Goal: Task Accomplishment & Management: Manage account settings

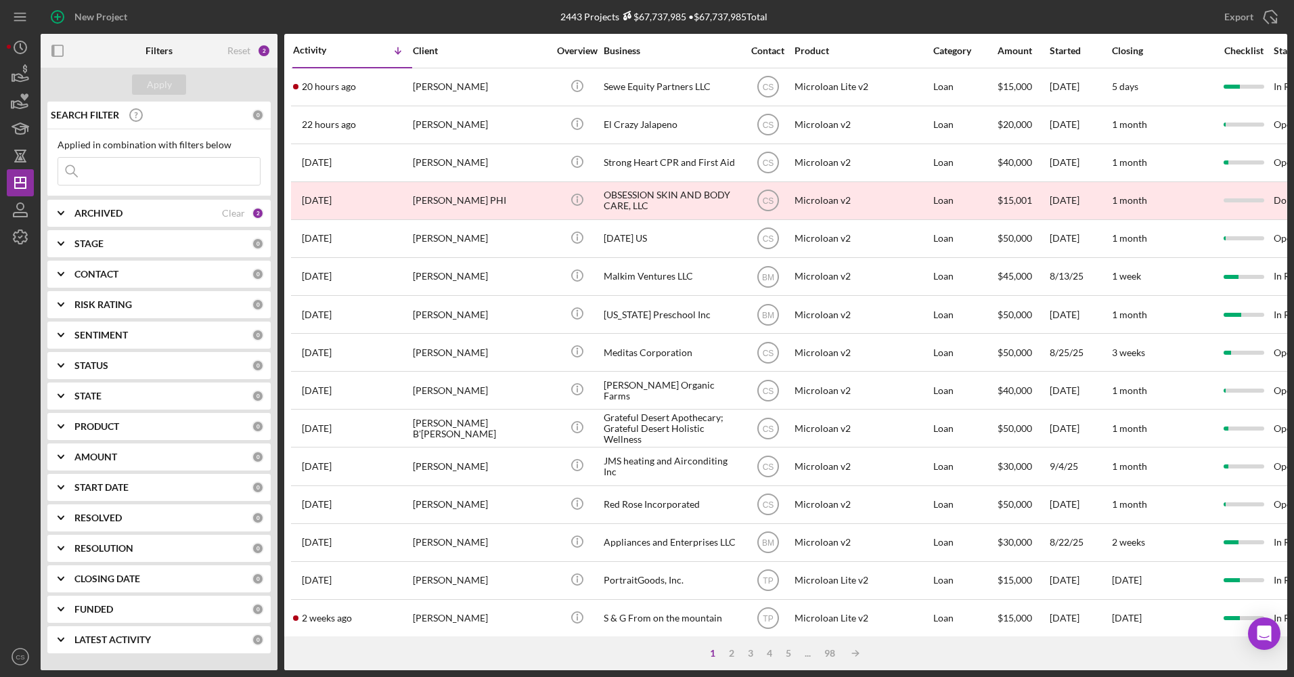
click at [167, 191] on div "Applied in combination with filters below Icon/Menu Close" at bounding box center [158, 162] width 223 height 67
click at [154, 171] on input at bounding box center [159, 171] width 202 height 27
type input "uph"
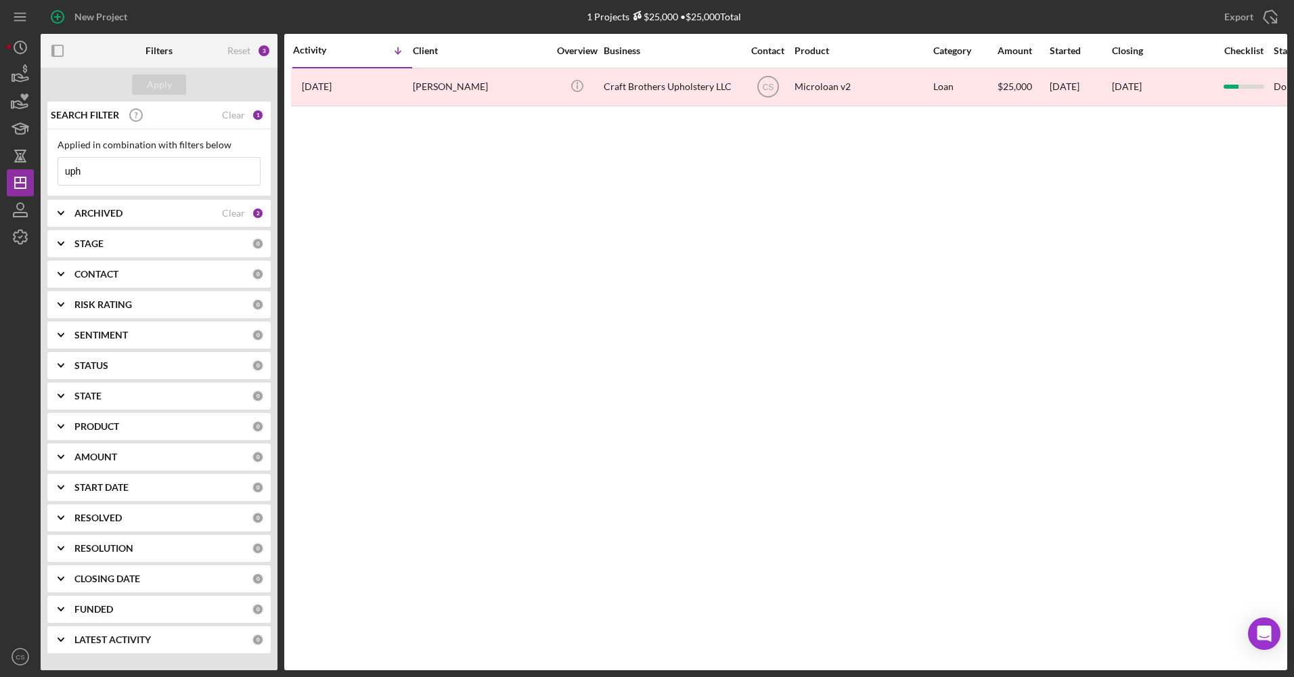
drag, startPoint x: 140, startPoint y: 177, endPoint x: 51, endPoint y: 181, distance: 88.7
click at [51, 181] on div "Applied in combination with filters below uph Icon/Menu Close" at bounding box center [158, 162] width 223 height 67
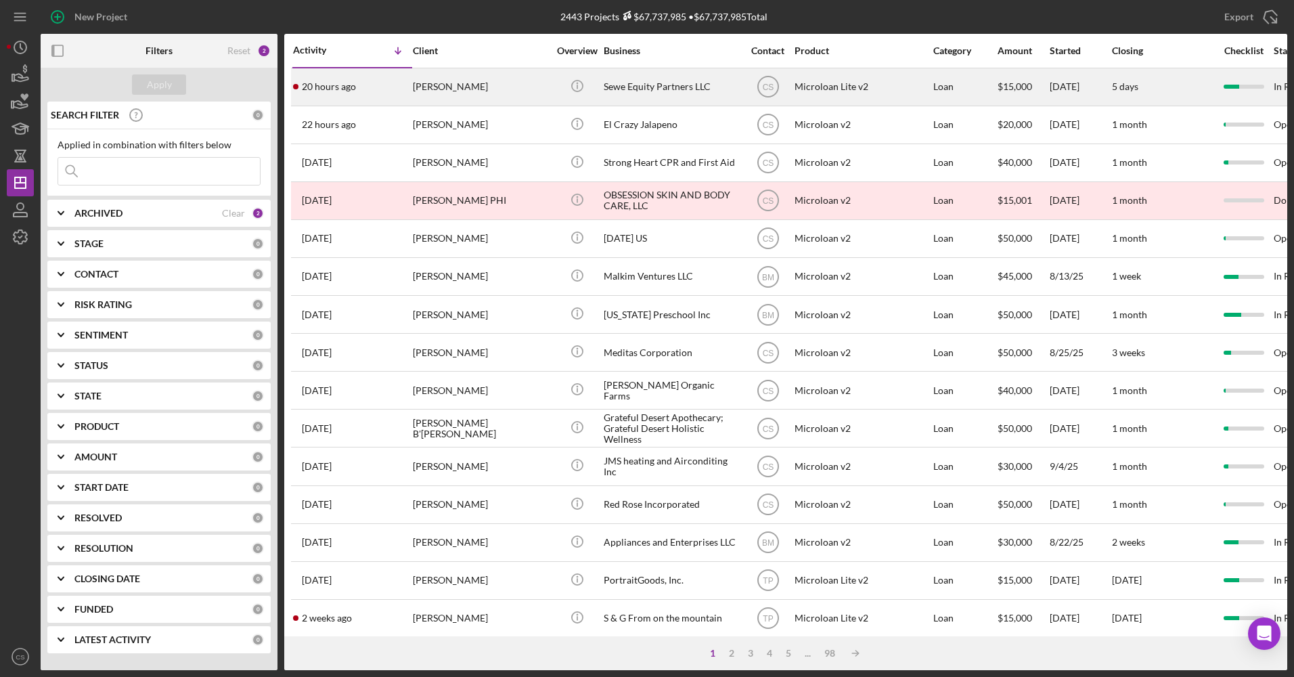
click at [624, 99] on div "Sewe Equity Partners LLC" at bounding box center [671, 87] width 135 height 36
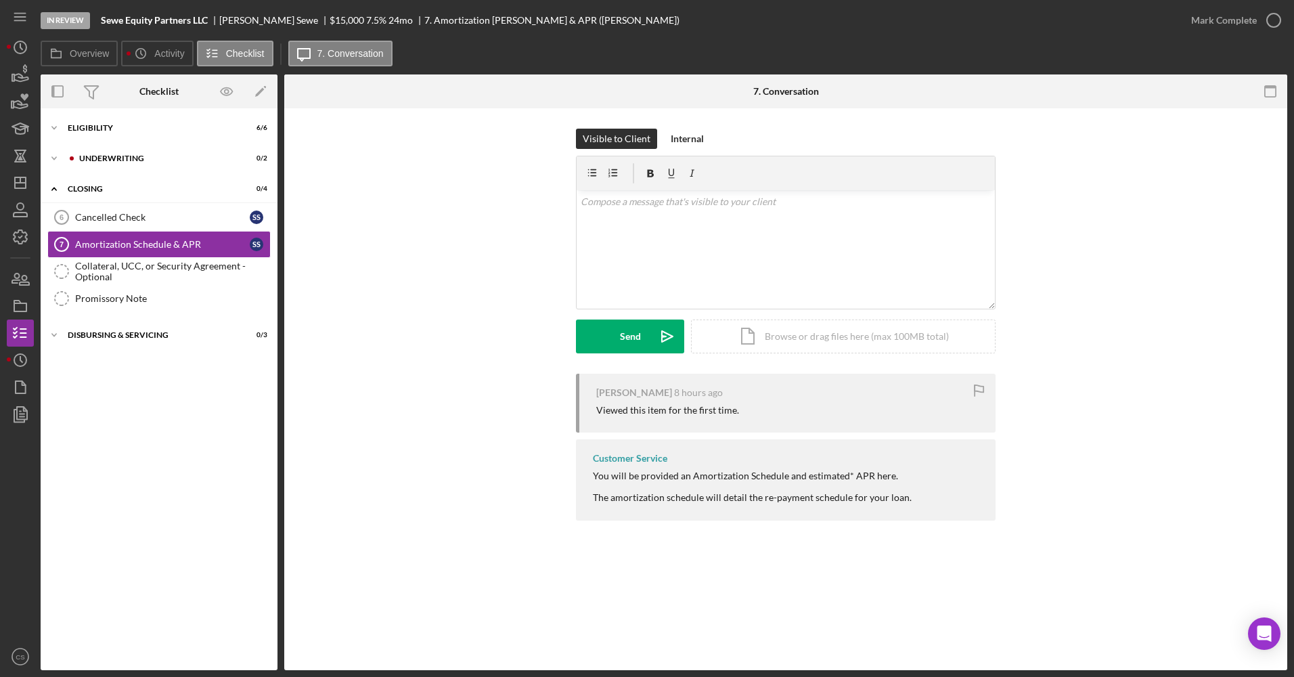
click at [165, 175] on div "Icon/Expander Eligibility 6 / 6 Icon/Expander Underwriting 0 / 2 Icon/Expander …" at bounding box center [159, 389] width 237 height 548
click at [158, 160] on div "Underwriting" at bounding box center [169, 158] width 181 height 8
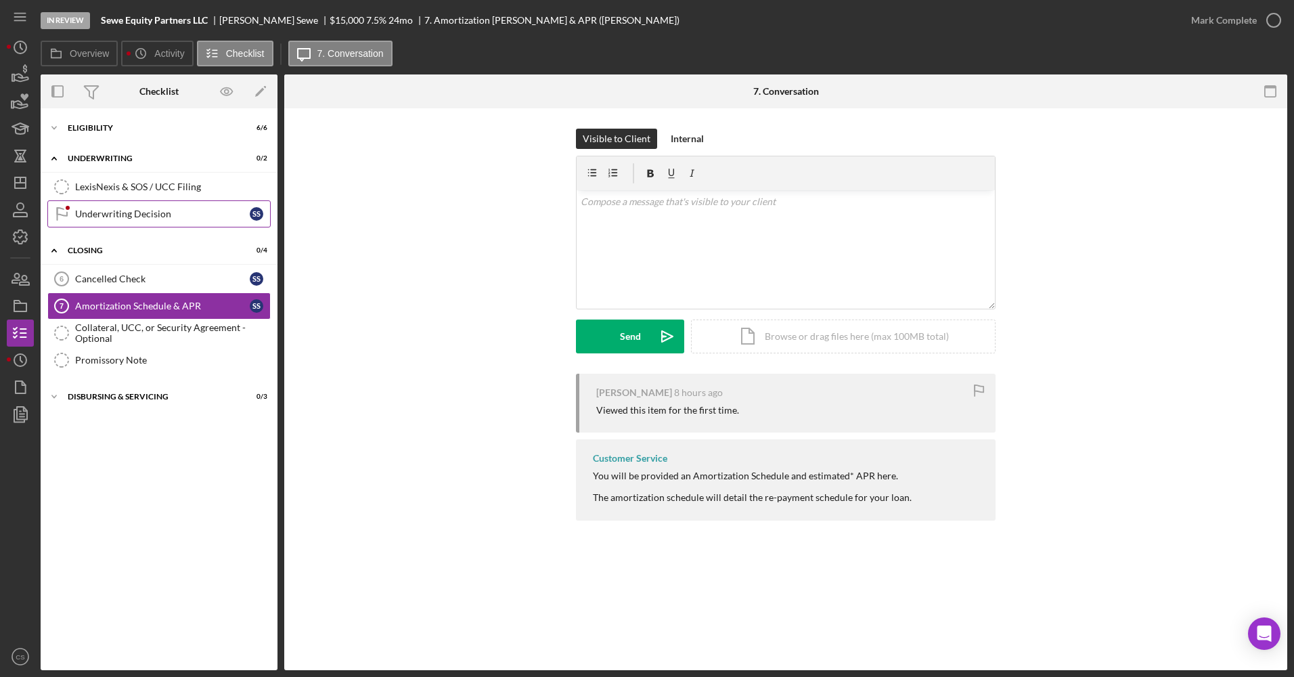
click at [147, 217] on div "Underwriting Decision" at bounding box center [162, 213] width 175 height 11
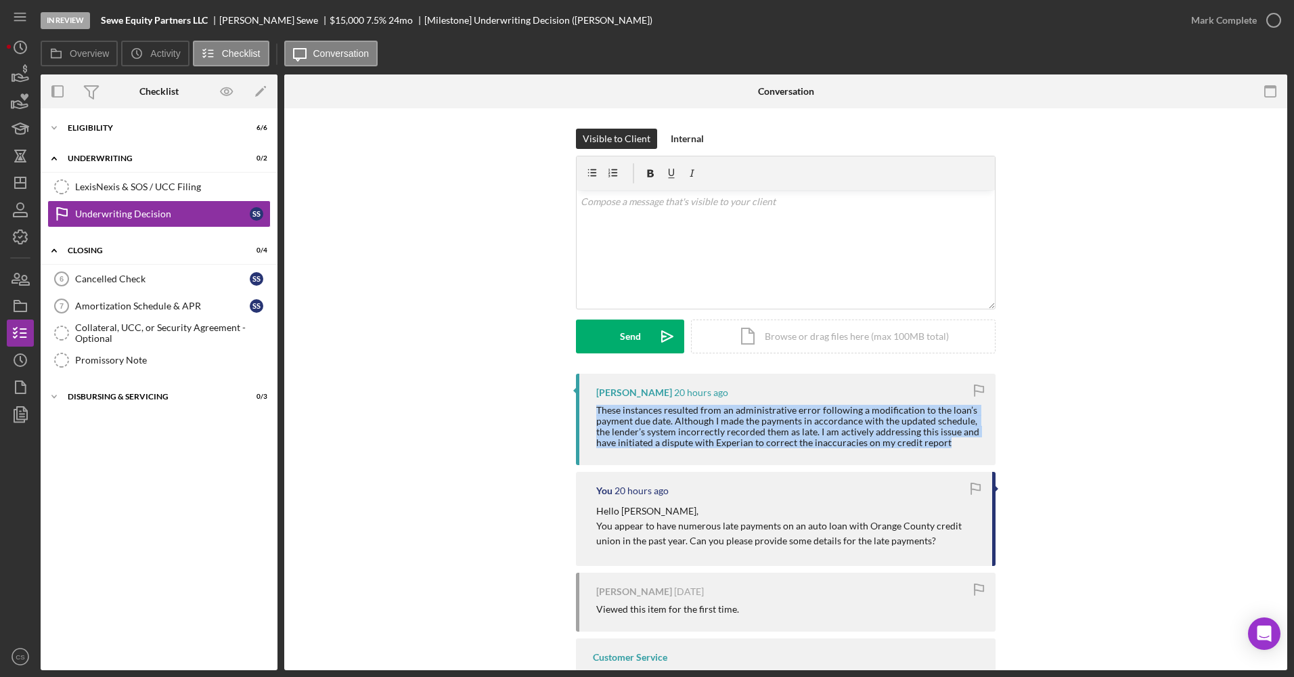
drag, startPoint x: 950, startPoint y: 442, endPoint x: 571, endPoint y: 408, distance: 380.5
click at [571, 408] on div "[PERSON_NAME] 20 hours ago These instances resulted from an administrative erro…" at bounding box center [786, 550] width 962 height 352
drag, startPoint x: 571, startPoint y: 408, endPoint x: 730, endPoint y: 437, distance: 160.9
copy div "These instances resulted from an administrative error following a modification …"
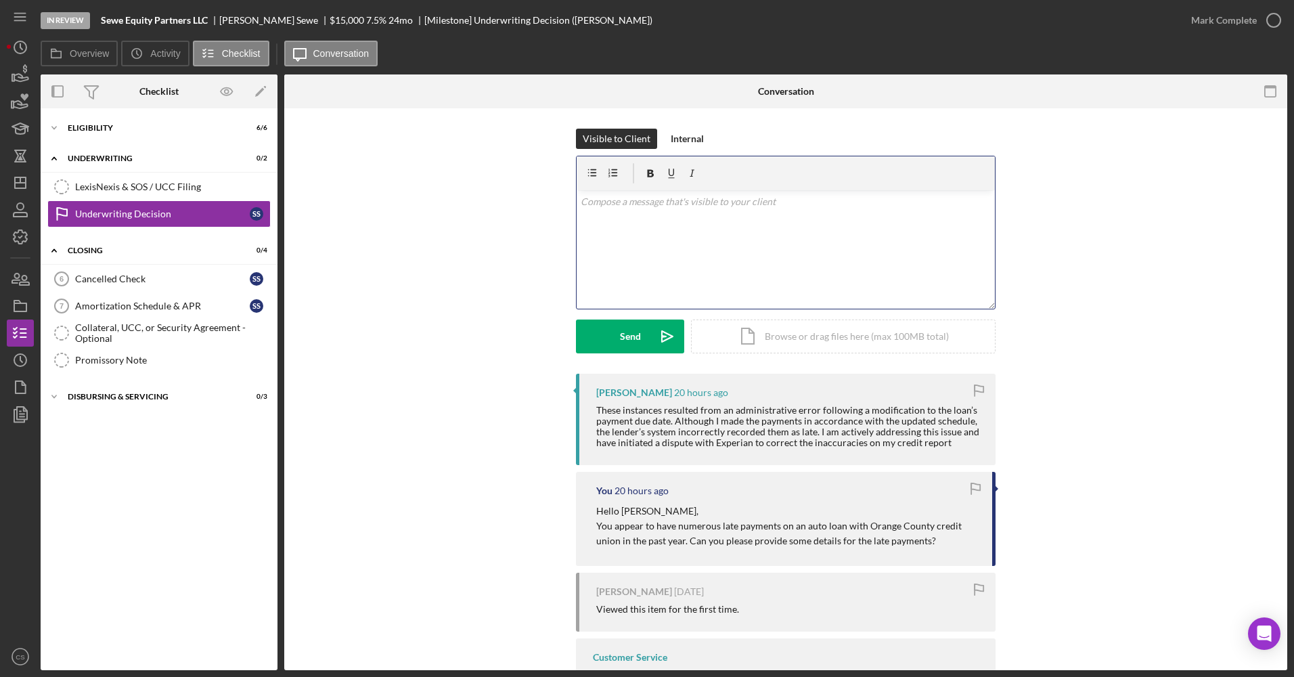
click at [606, 245] on div "v Color teal Color pink Remove color Add row above Add row below Add column bef…" at bounding box center [786, 249] width 418 height 118
click at [619, 203] on p "Thank you! Your application will now be in review." at bounding box center [786, 201] width 411 height 15
click at [664, 326] on icon "Icon/icon-invite-send" at bounding box center [667, 336] width 34 height 34
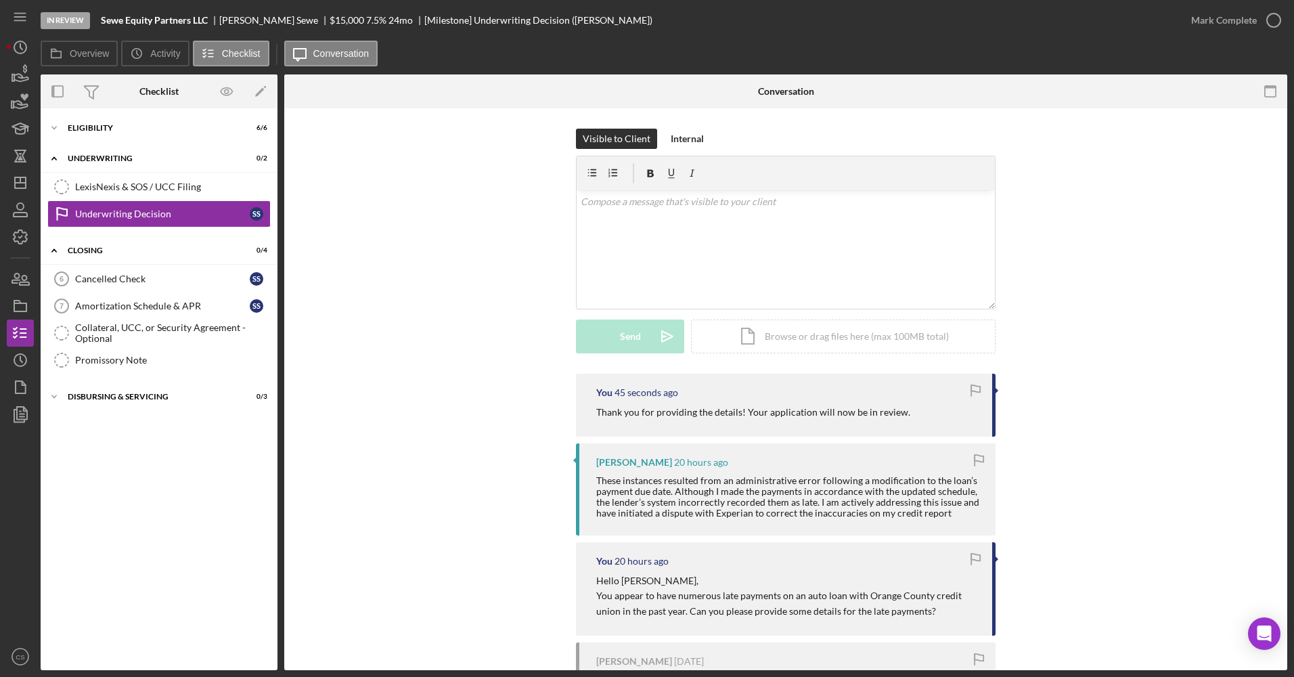
drag, startPoint x: 211, startPoint y: 20, endPoint x: 120, endPoint y: 31, distance: 91.3
click at [120, 31] on div "In Review Sewe Equity Partners LLC [PERSON_NAME] $15,000 $15,000 7.5 % 24 mo [M…" at bounding box center [609, 20] width 1137 height 41
click at [112, 27] on div "In Review Sewe Equity Partners LLC [PERSON_NAME] $15,000 $15,000 7.5 % 24 mo [M…" at bounding box center [609, 20] width 1137 height 41
click at [119, 20] on b "Sewe Equity Partners LLC" at bounding box center [154, 20] width 107 height 11
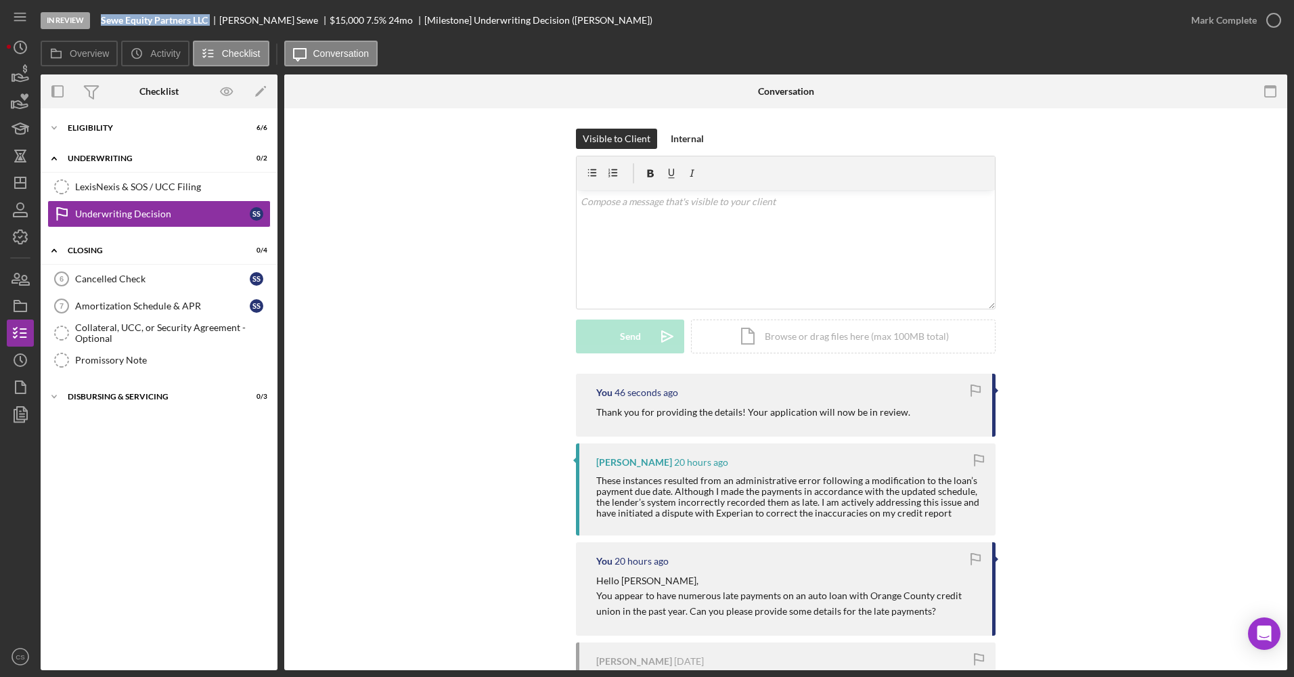
click at [119, 20] on b "Sewe Equity Partners LLC" at bounding box center [154, 20] width 107 height 11
copy b "Sewe Equity Partners LLC"
click at [17, 305] on icon "button" at bounding box center [20, 306] width 34 height 34
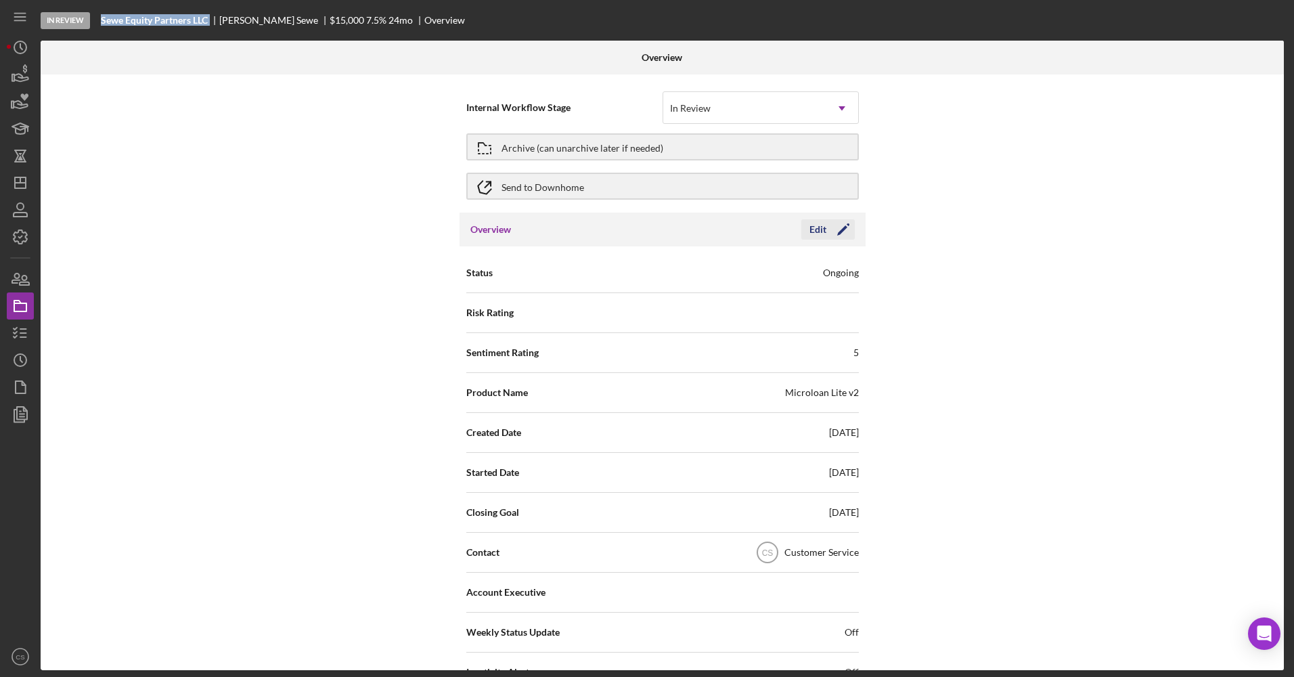
click at [839, 226] on icon "Icon/Edit" at bounding box center [843, 230] width 34 height 34
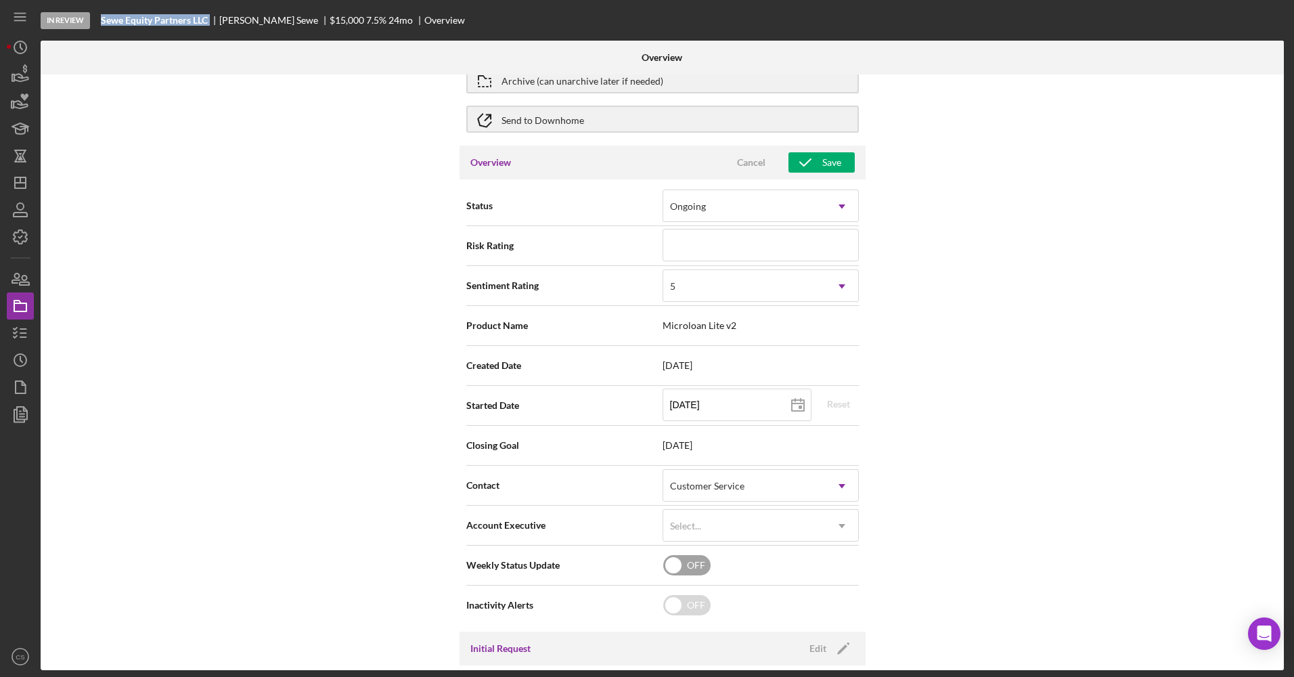
scroll to position [203, 0]
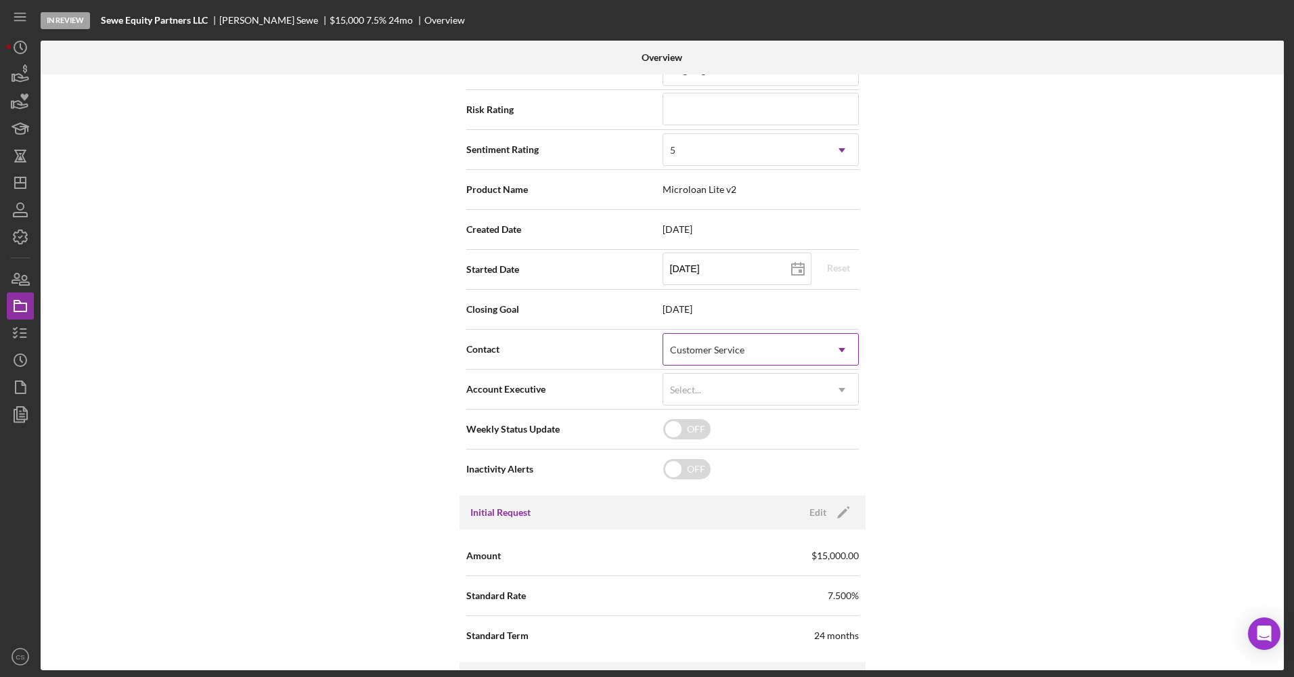
click at [787, 350] on div "Customer Service" at bounding box center [744, 349] width 162 height 31
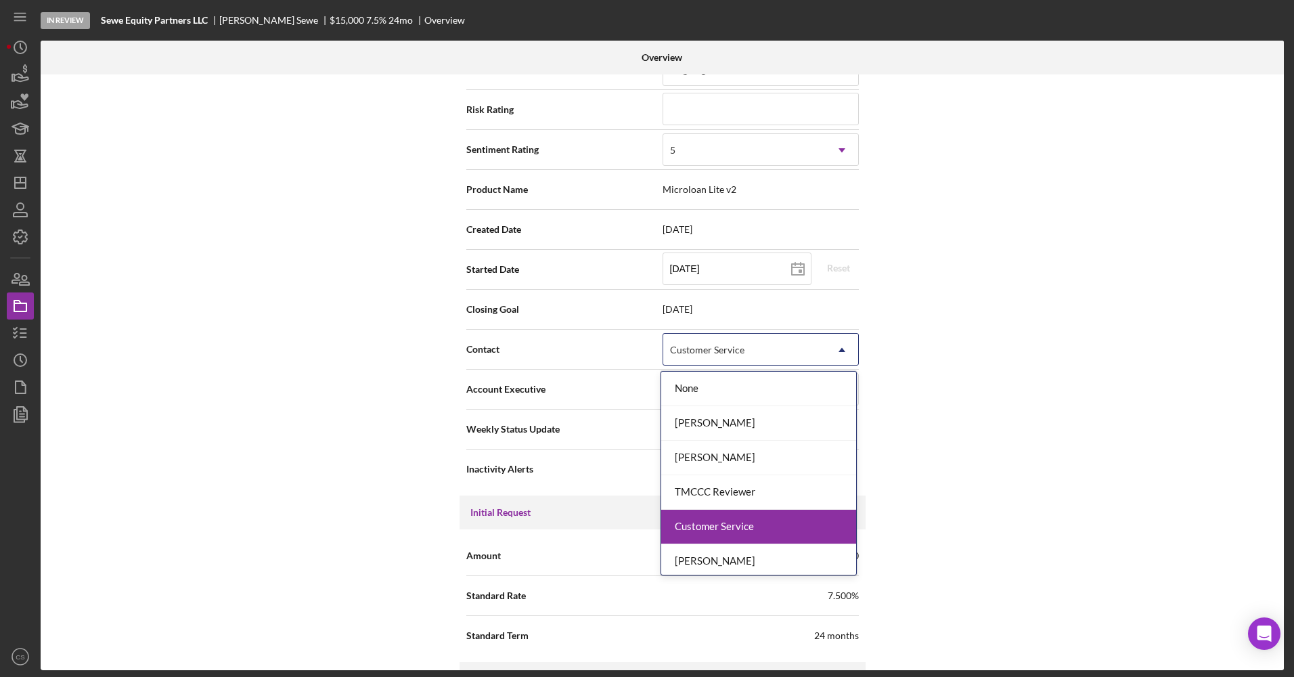
scroll to position [39, 0]
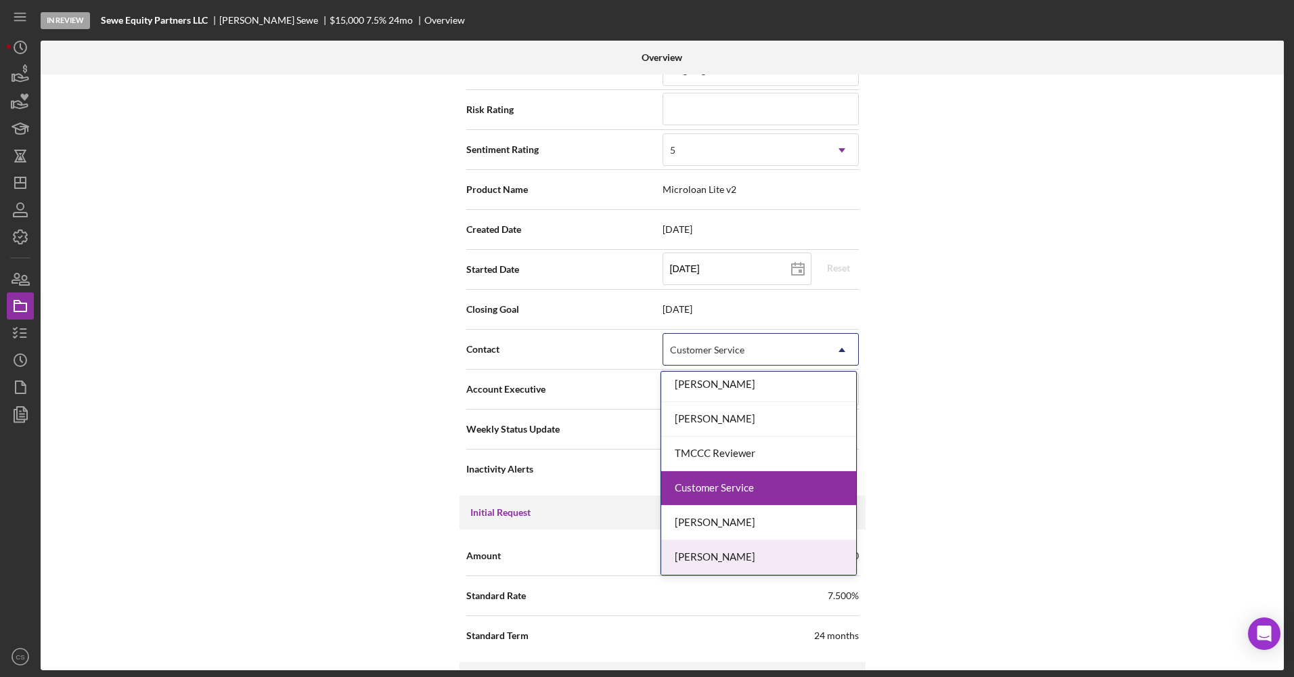
click at [750, 564] on div "[PERSON_NAME]" at bounding box center [758, 557] width 195 height 35
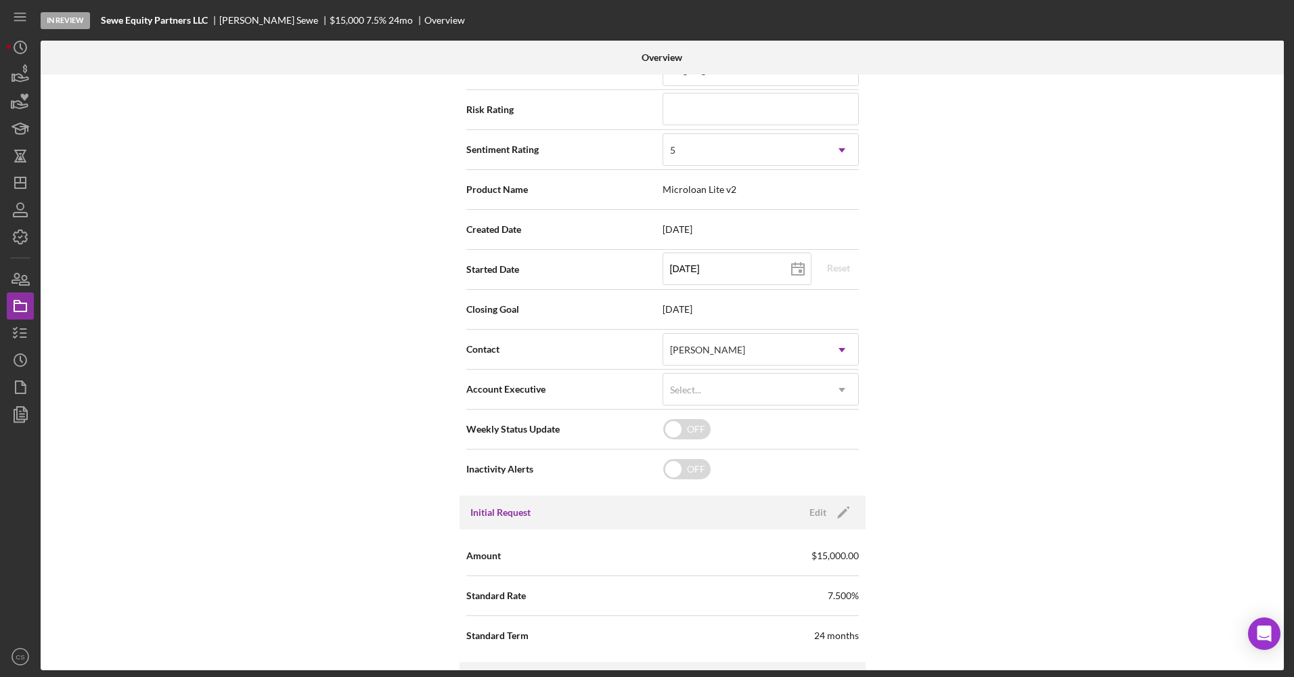
click at [314, 420] on div "Internal Workflow Stage In Review Icon/Dropdown Arrow Archive (can unarchive la…" at bounding box center [662, 372] width 1243 height 596
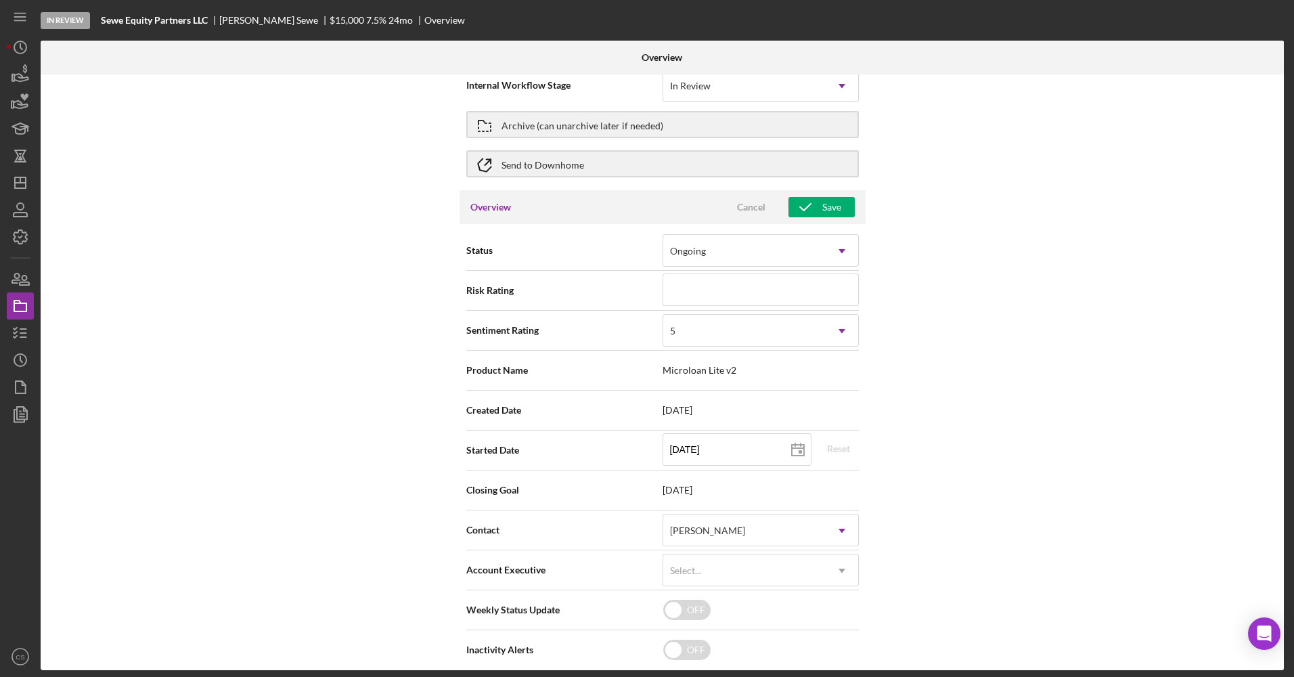
scroll to position [0, 0]
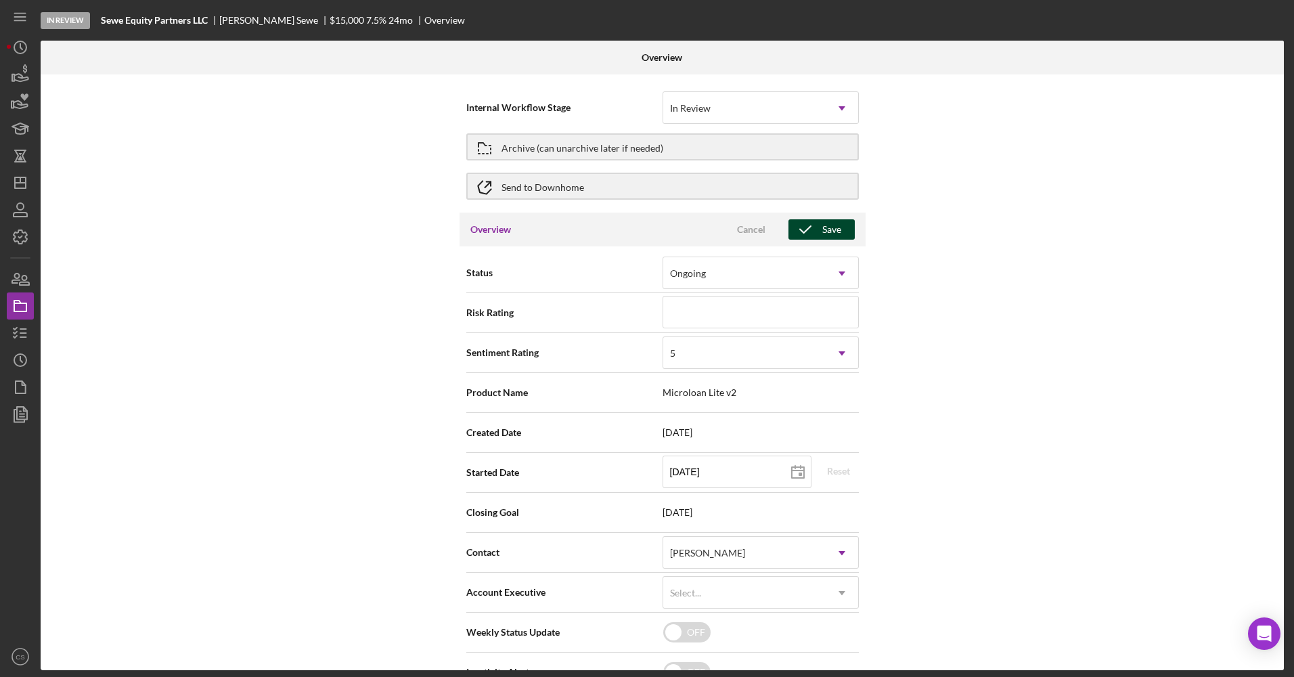
click at [825, 229] on div "Save" at bounding box center [831, 229] width 19 height 20
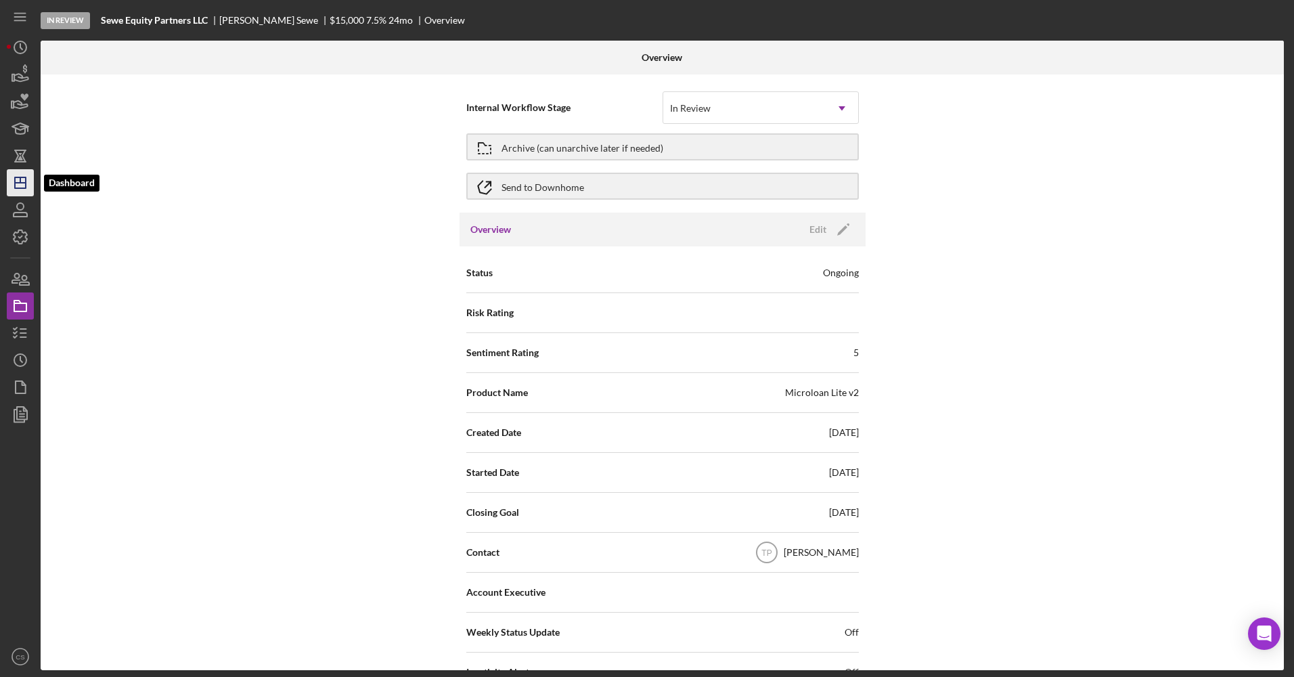
click at [20, 180] on line "button" at bounding box center [20, 179] width 0 height 5
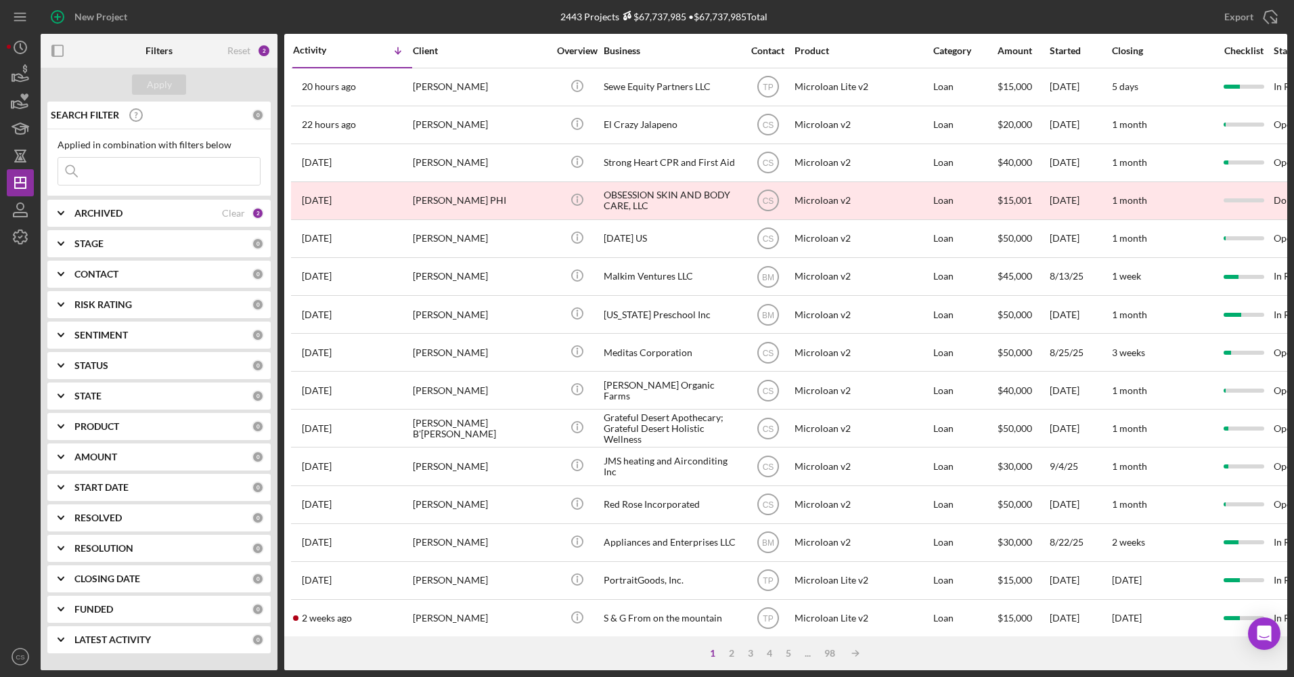
click at [155, 158] on input at bounding box center [159, 171] width 202 height 27
type input "mal"
click at [160, 90] on div "Apply" at bounding box center [159, 84] width 25 height 20
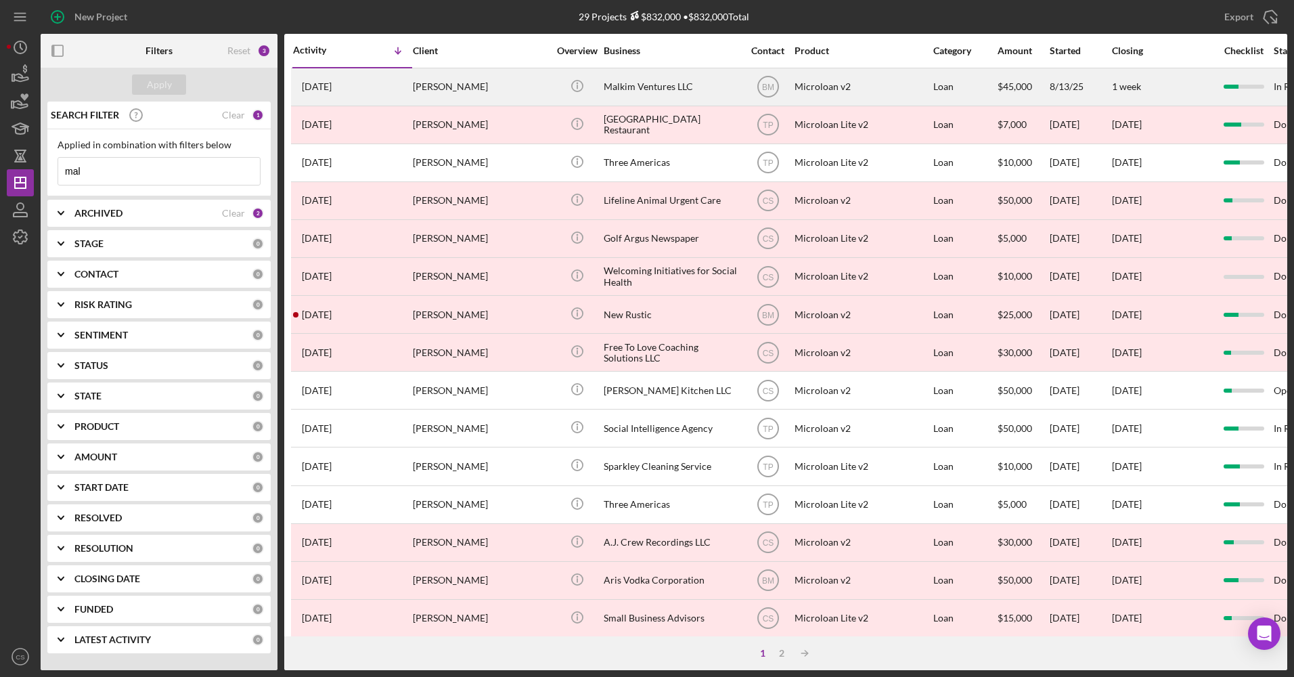
click at [647, 92] on div "Malkim Ventures LLC" at bounding box center [671, 87] width 135 height 36
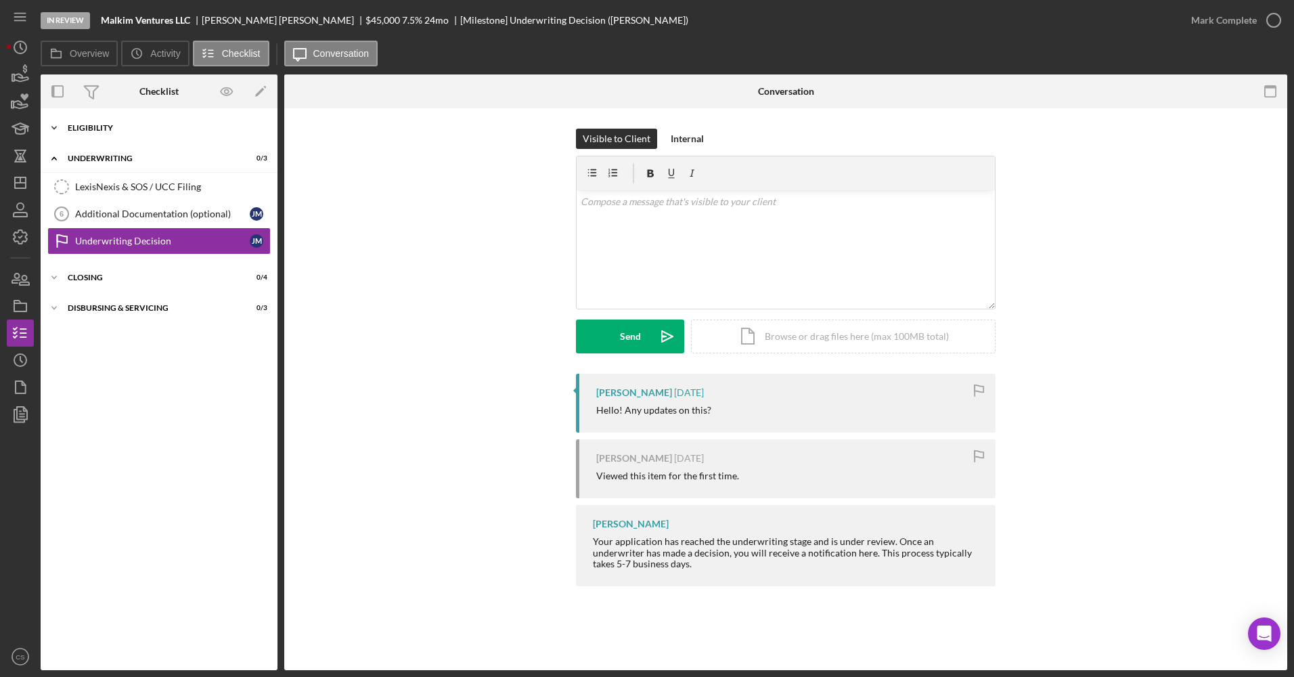
click at [108, 127] on div "Eligibility" at bounding box center [164, 128] width 193 height 8
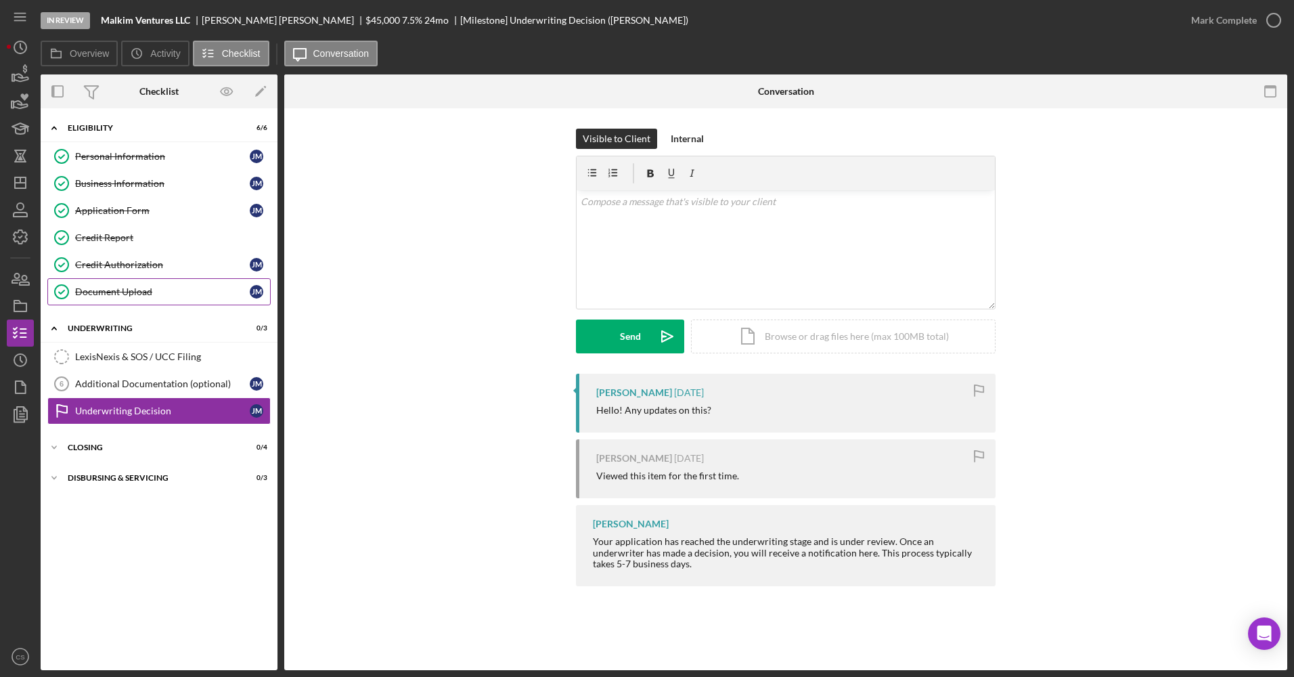
click at [144, 301] on link "Document Upload Document Upload [PERSON_NAME]" at bounding box center [158, 291] width 223 height 27
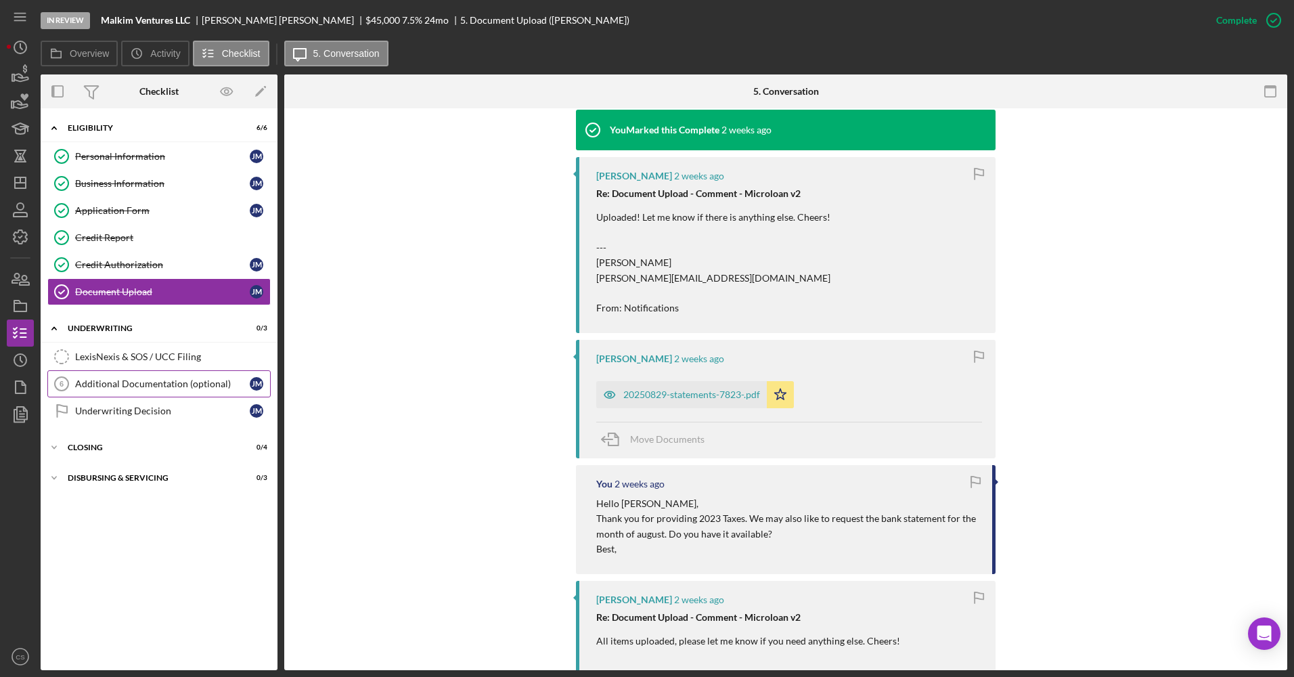
scroll to position [474, 0]
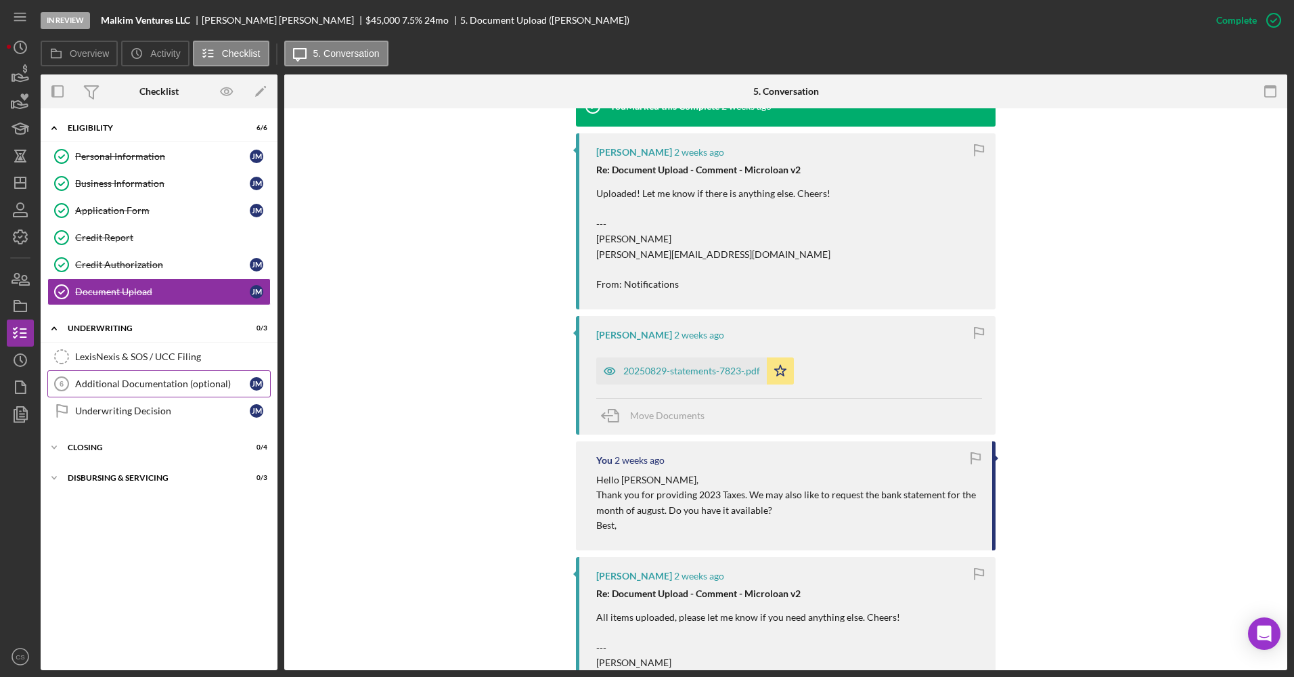
click at [174, 392] on link "Additional Documentation (optional) 6 Additional Documentation (optional) [PERS…" at bounding box center [158, 383] width 223 height 27
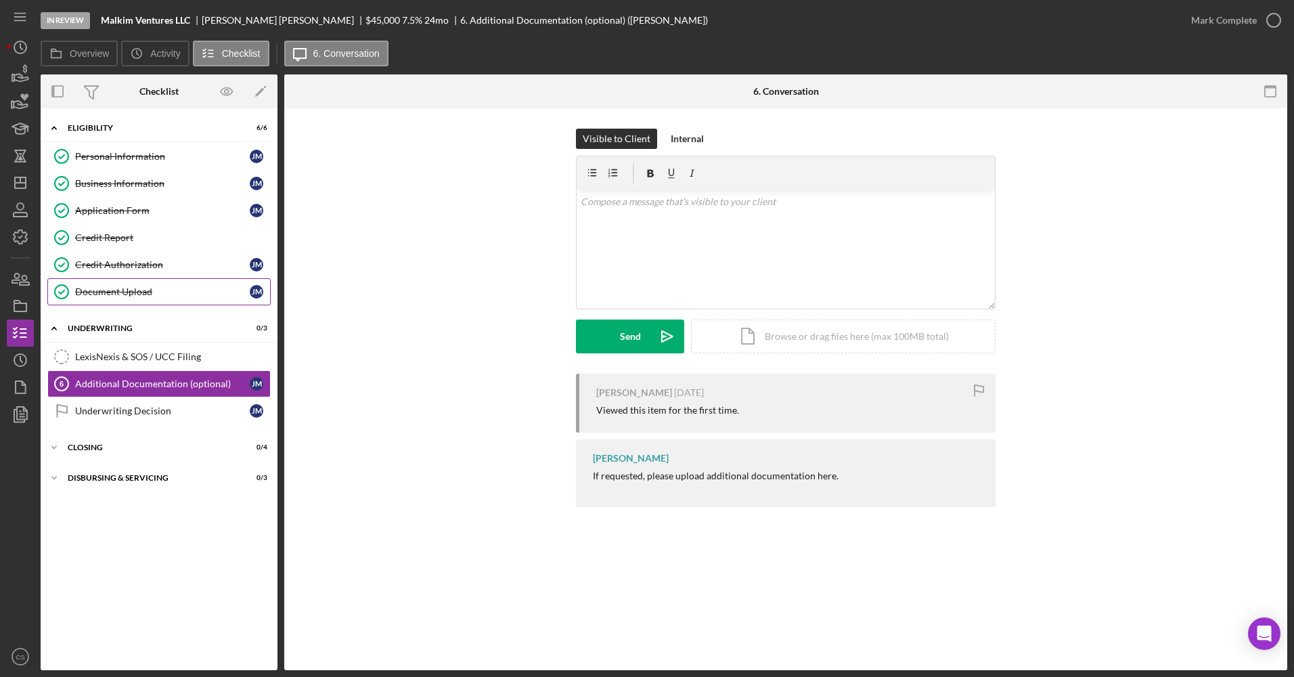
click at [163, 278] on link "Document Upload Document Upload [PERSON_NAME]" at bounding box center [158, 291] width 223 height 27
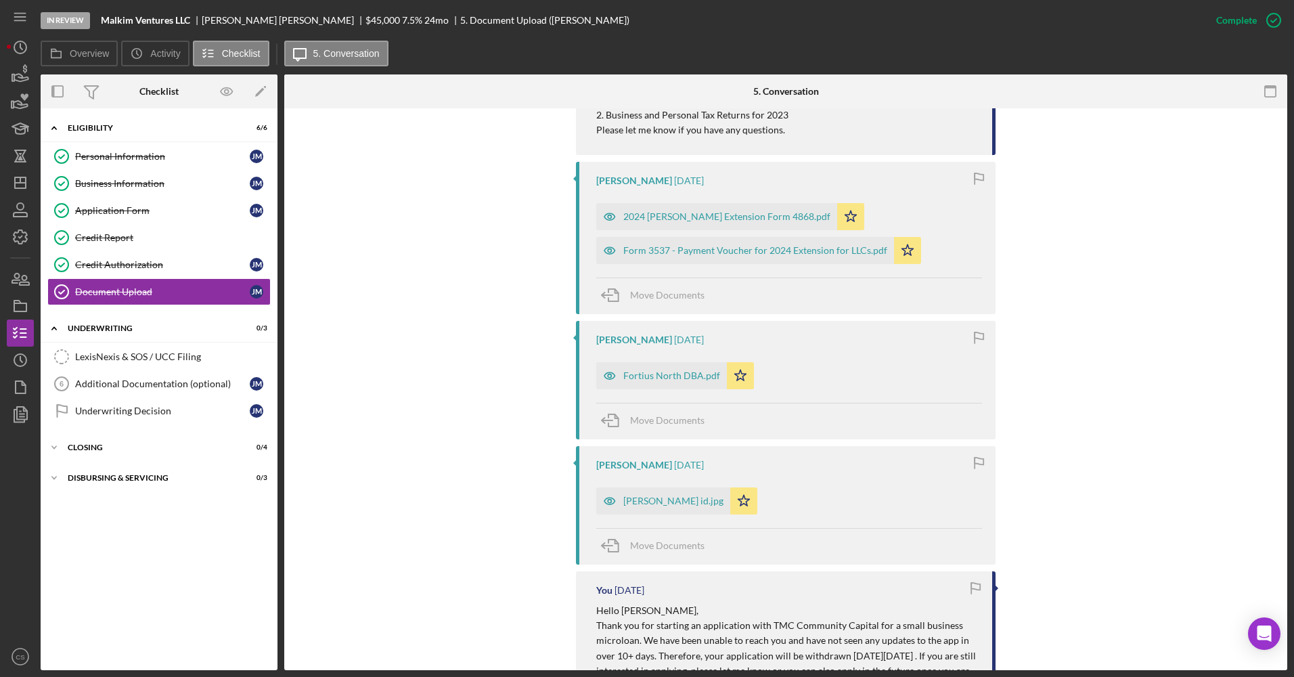
scroll to position [1488, 0]
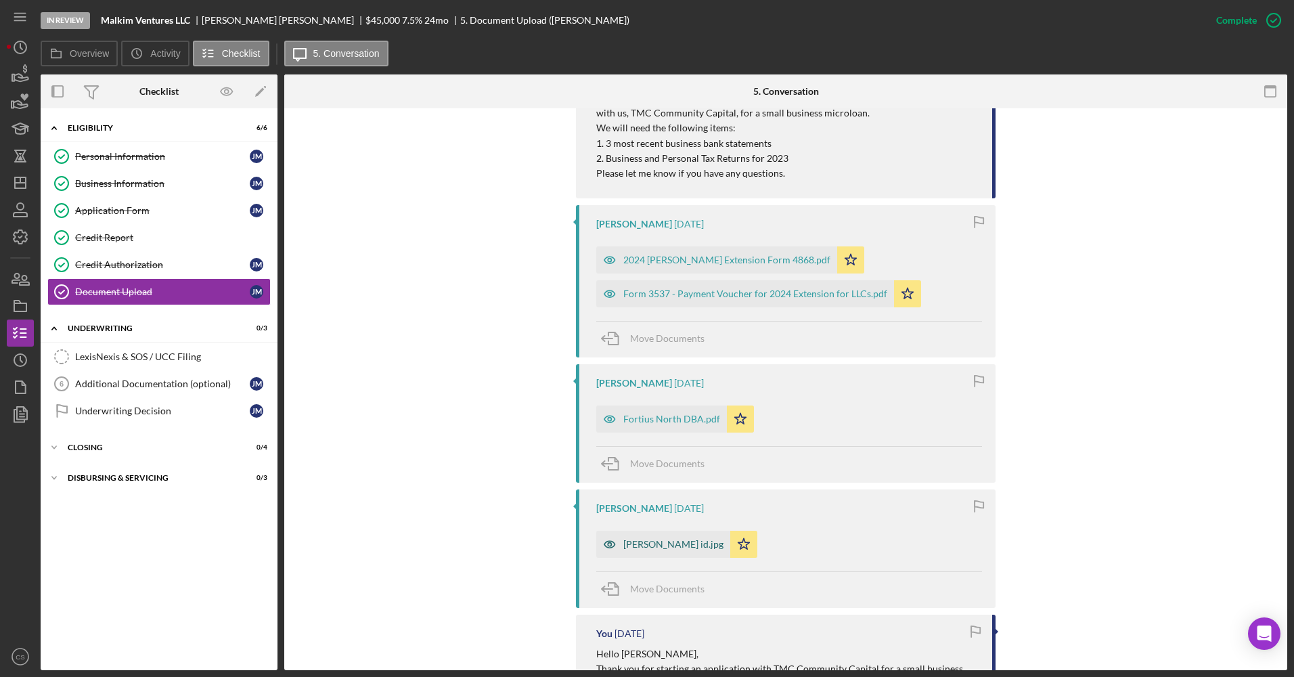
click at [669, 543] on div "[PERSON_NAME] id.jpg" at bounding box center [673, 544] width 100 height 11
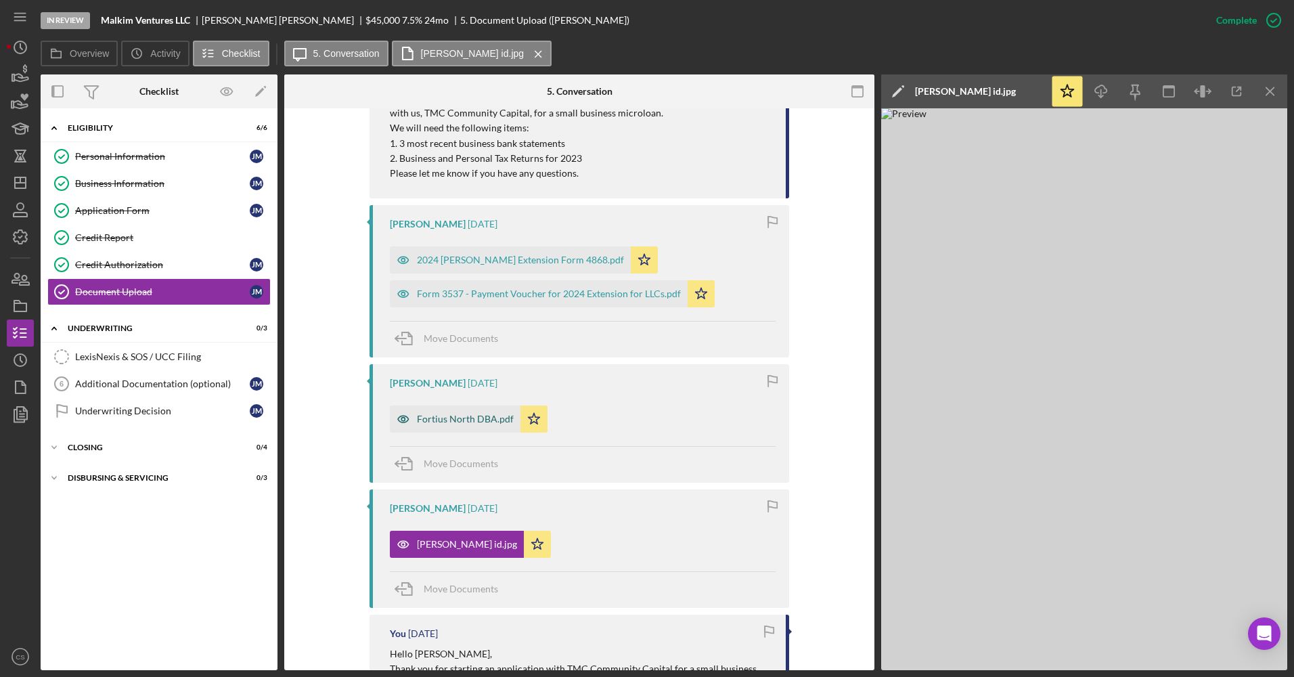
click at [459, 421] on div "Fortius North DBA.pdf" at bounding box center [465, 419] width 97 height 11
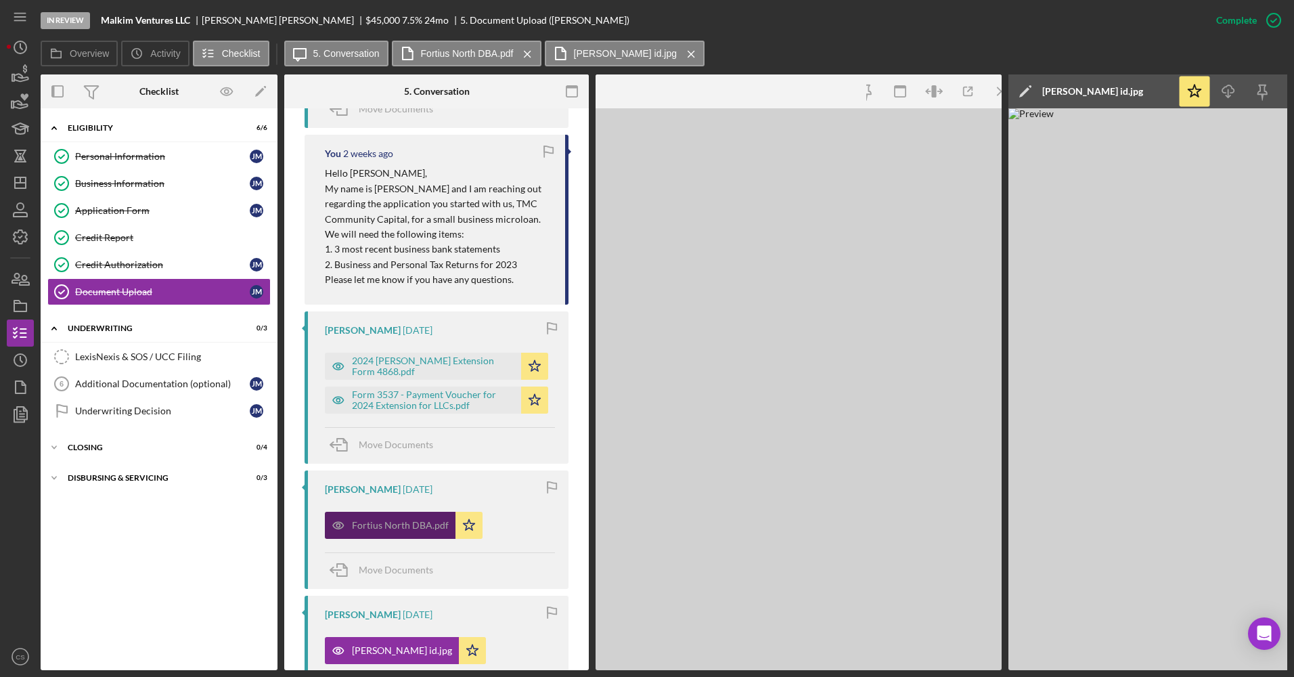
scroll to position [1548, 0]
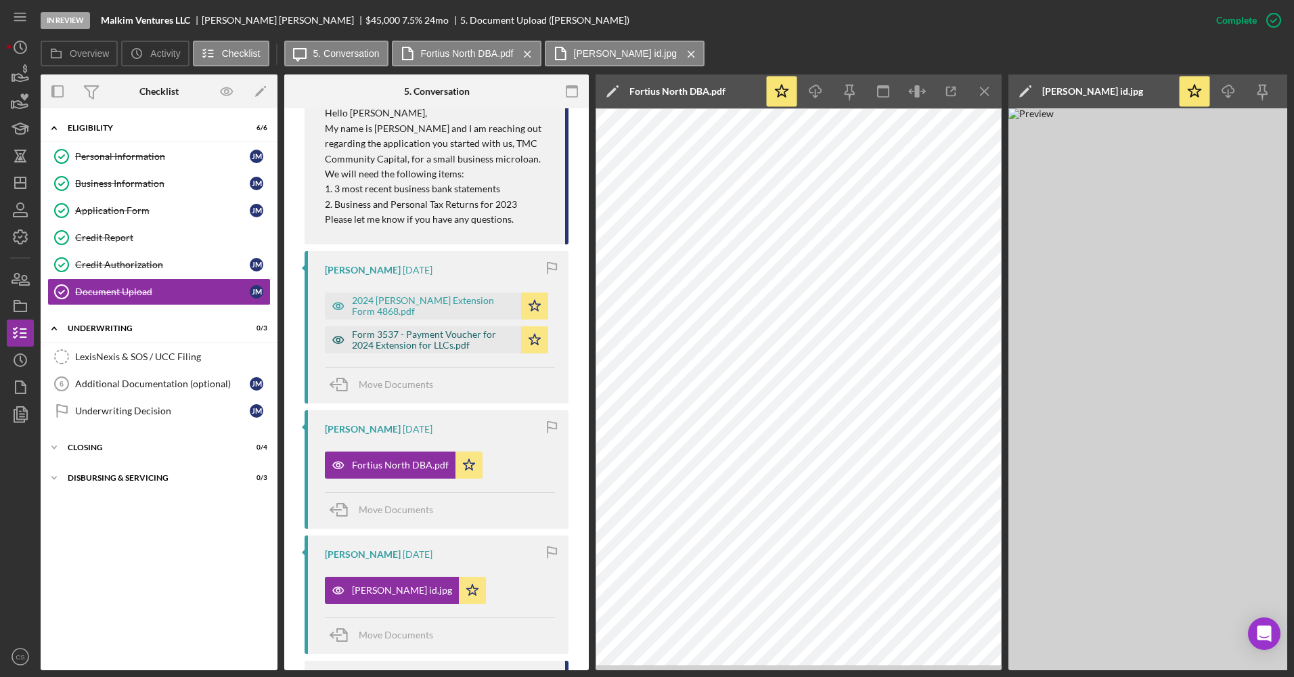
click at [443, 329] on div "Form 3537 - Payment Voucher for 2024 Extension for LLCs.pdf" at bounding box center [433, 340] width 162 height 22
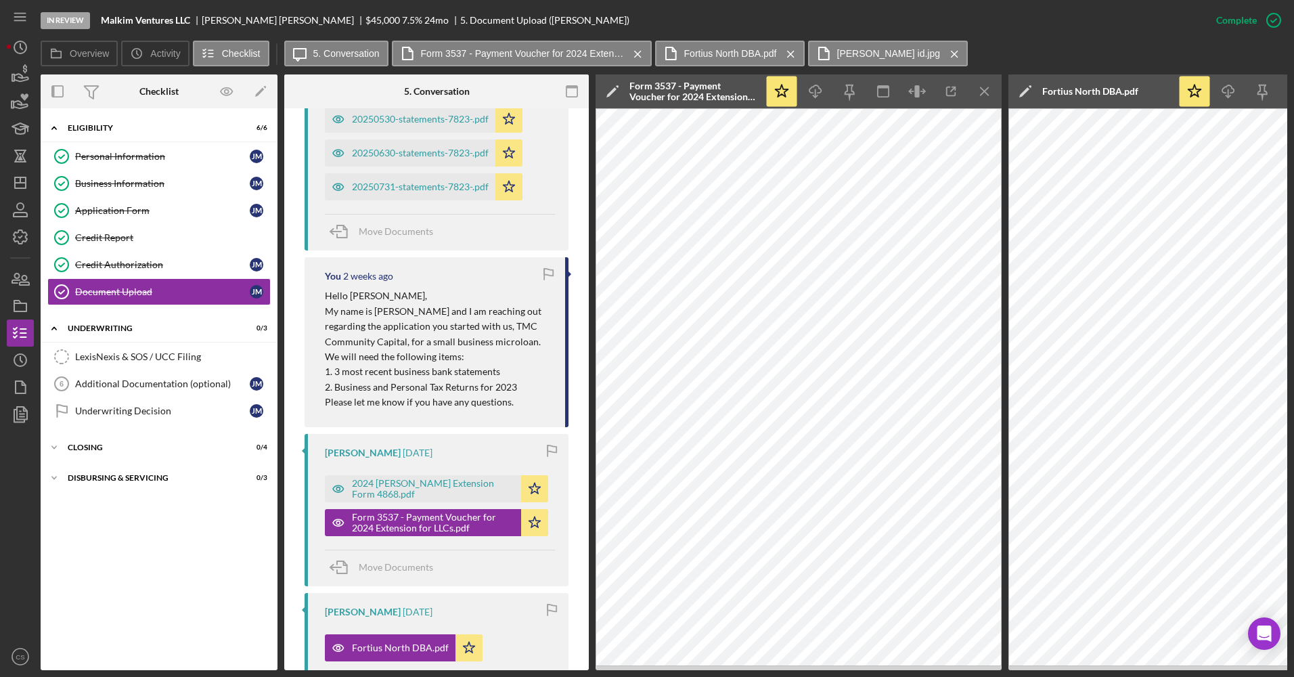
scroll to position [1345, 0]
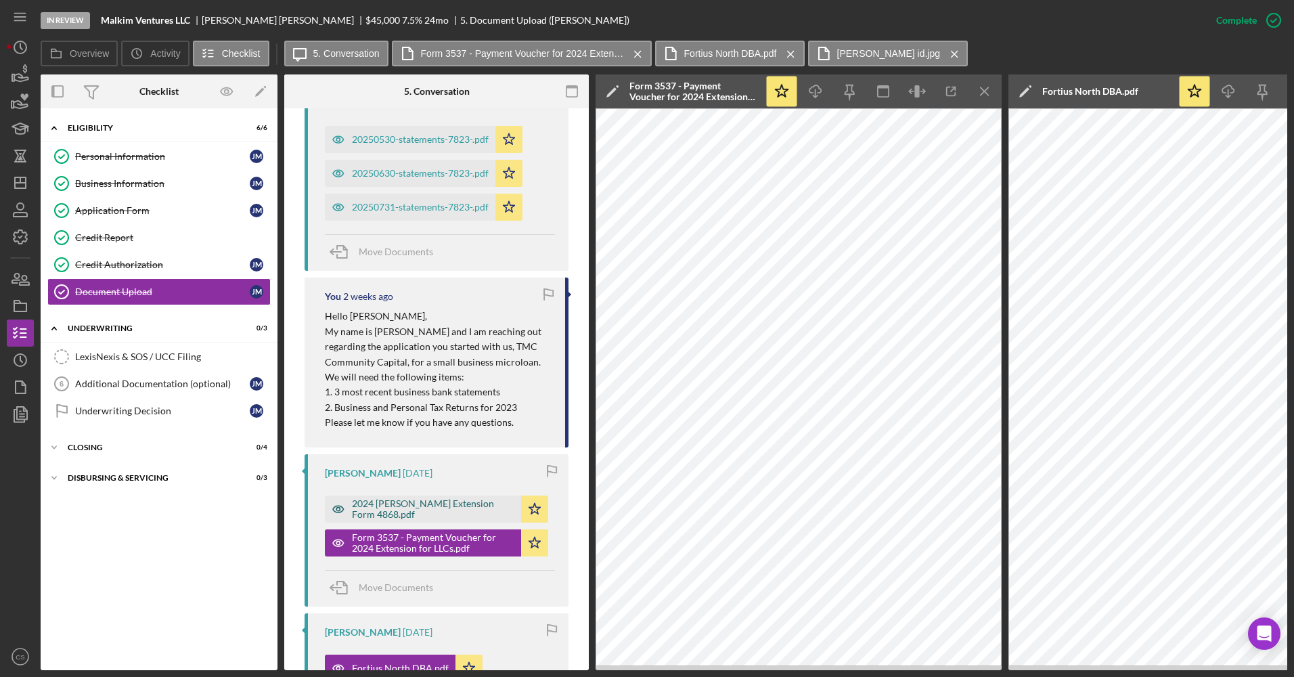
click at [440, 498] on div "2024 [PERSON_NAME] Extension Form 4868.pdf" at bounding box center [433, 509] width 162 height 22
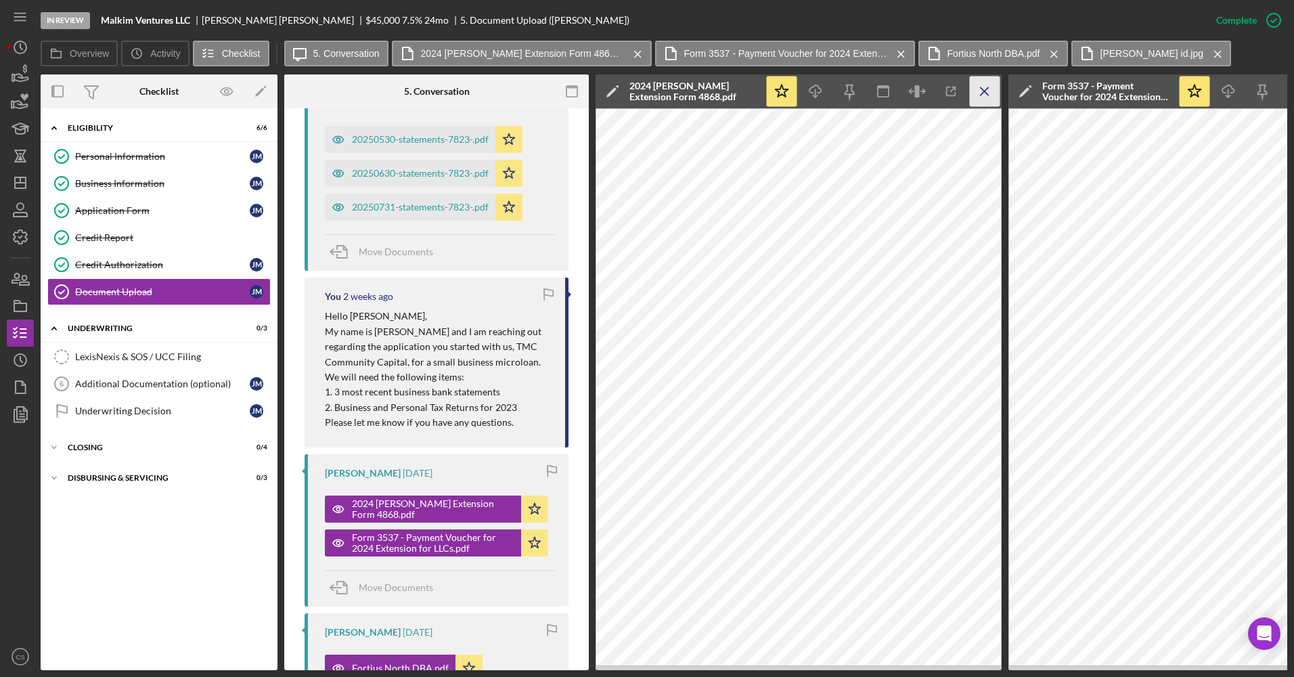
click at [983, 81] on icon "Icon/Menu Close" at bounding box center [985, 91] width 30 height 30
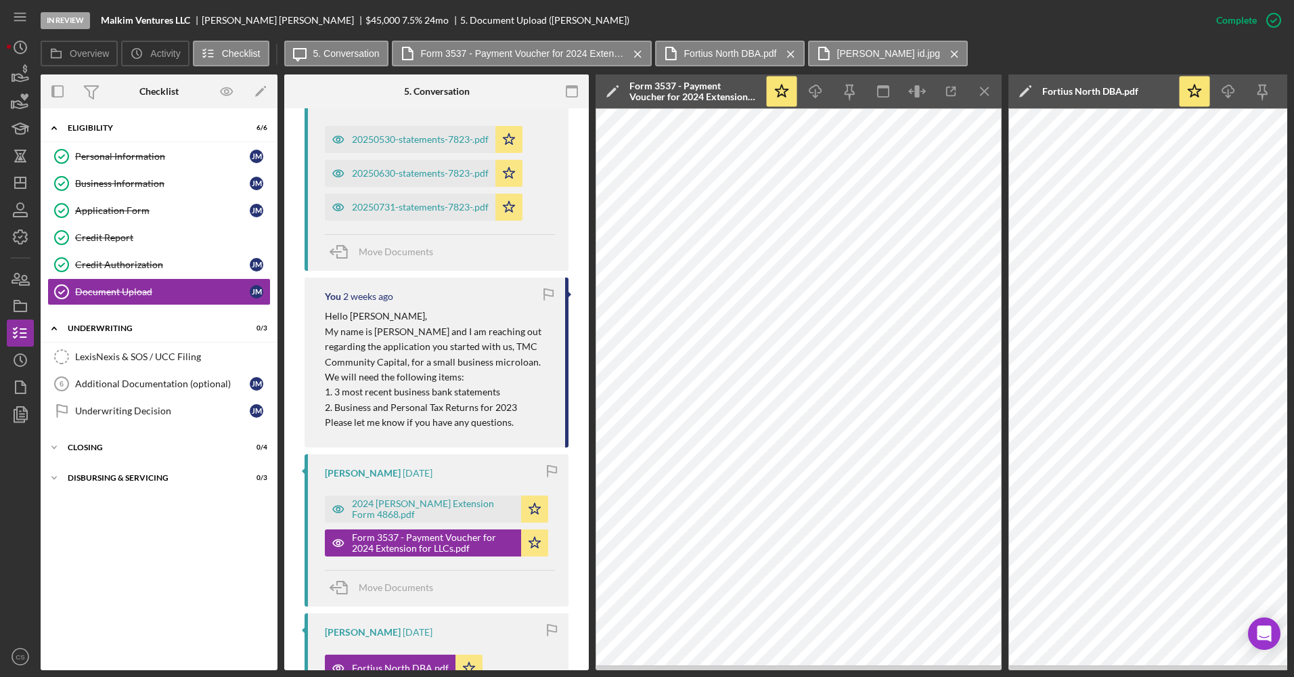
click at [983, 81] on icon "Icon/Menu Close" at bounding box center [985, 91] width 30 height 30
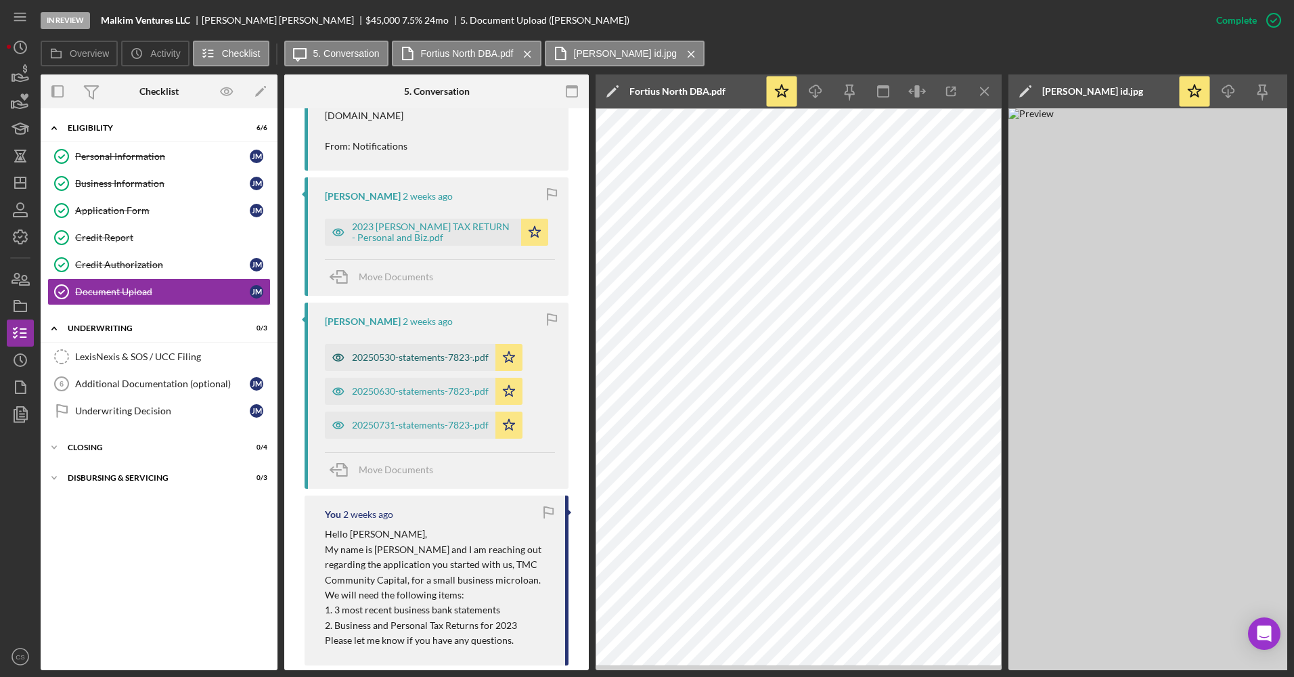
scroll to position [1074, 0]
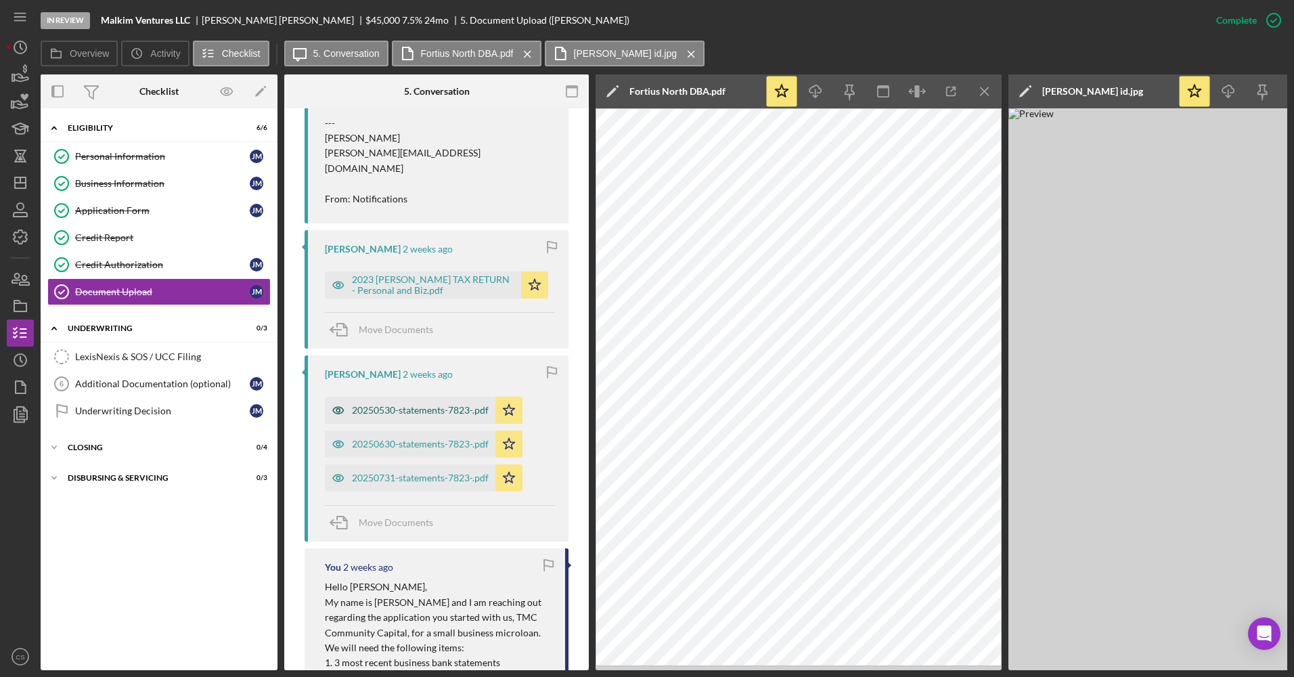
click at [420, 405] on div "20250530-statements-7823-.pdf" at bounding box center [420, 410] width 137 height 11
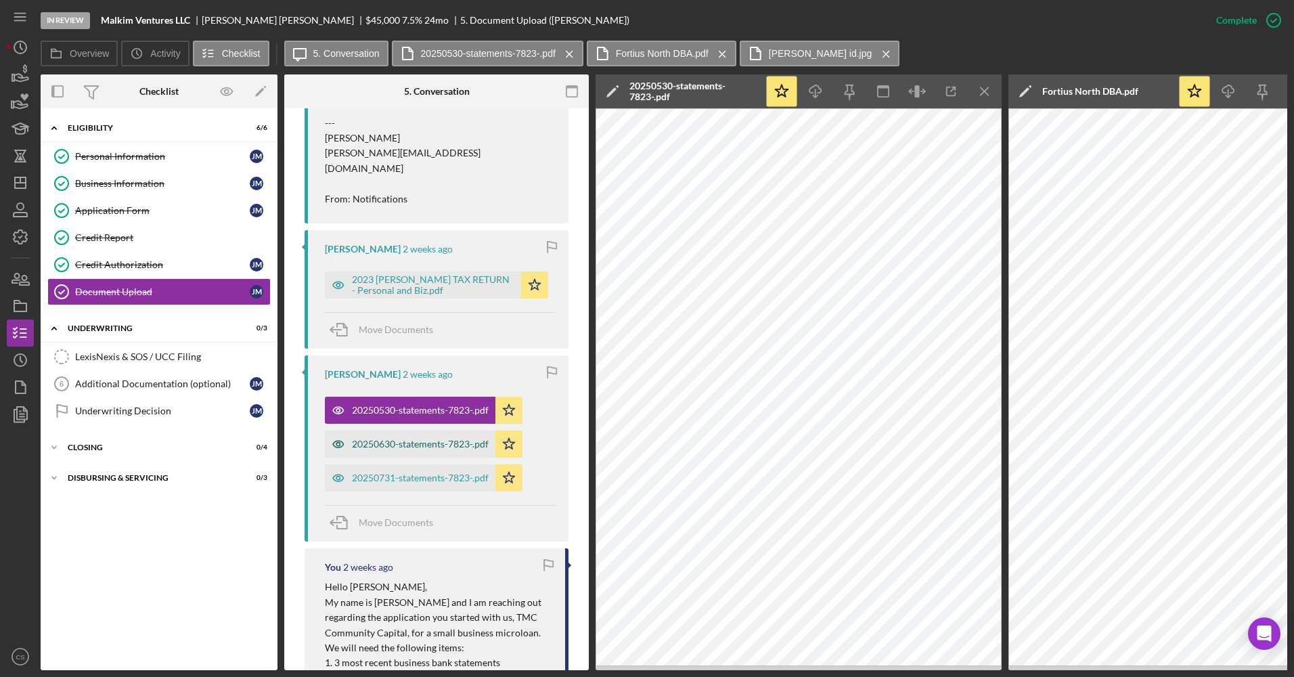
click at [439, 430] on div "20250630-statements-7823-.pdf" at bounding box center [410, 443] width 171 height 27
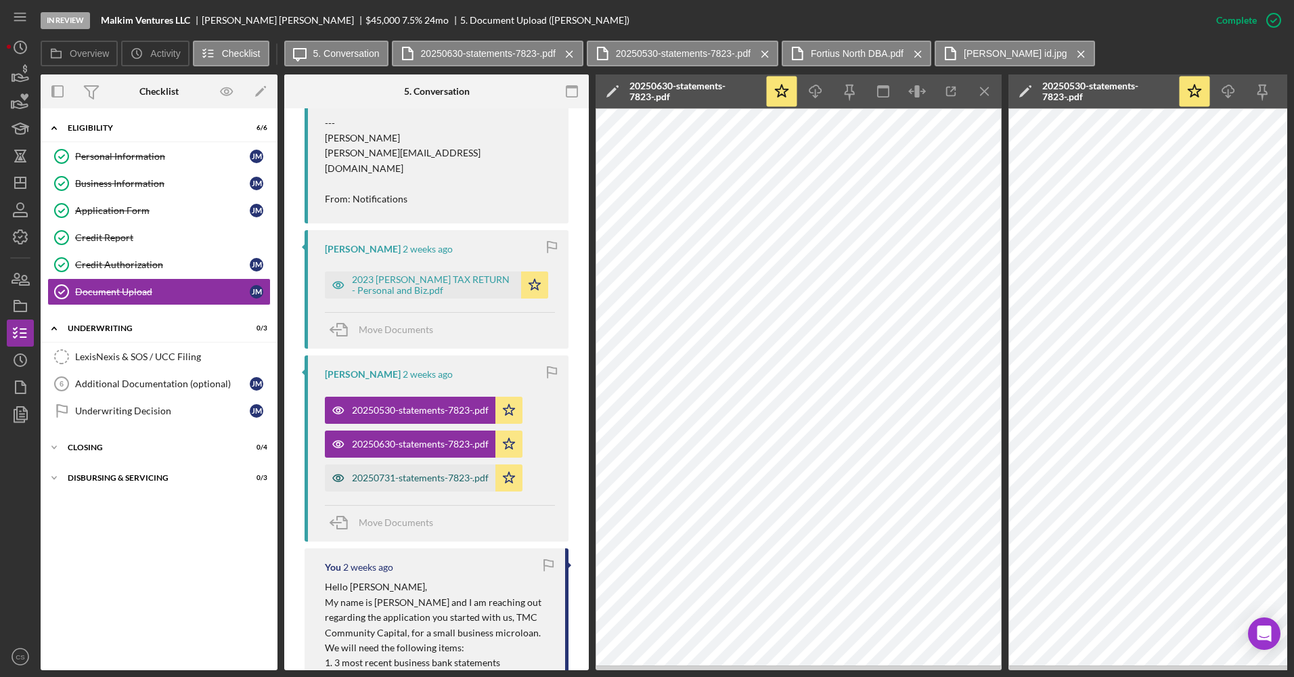
click at [420, 472] on div "20250731-statements-7823-.pdf" at bounding box center [420, 477] width 137 height 11
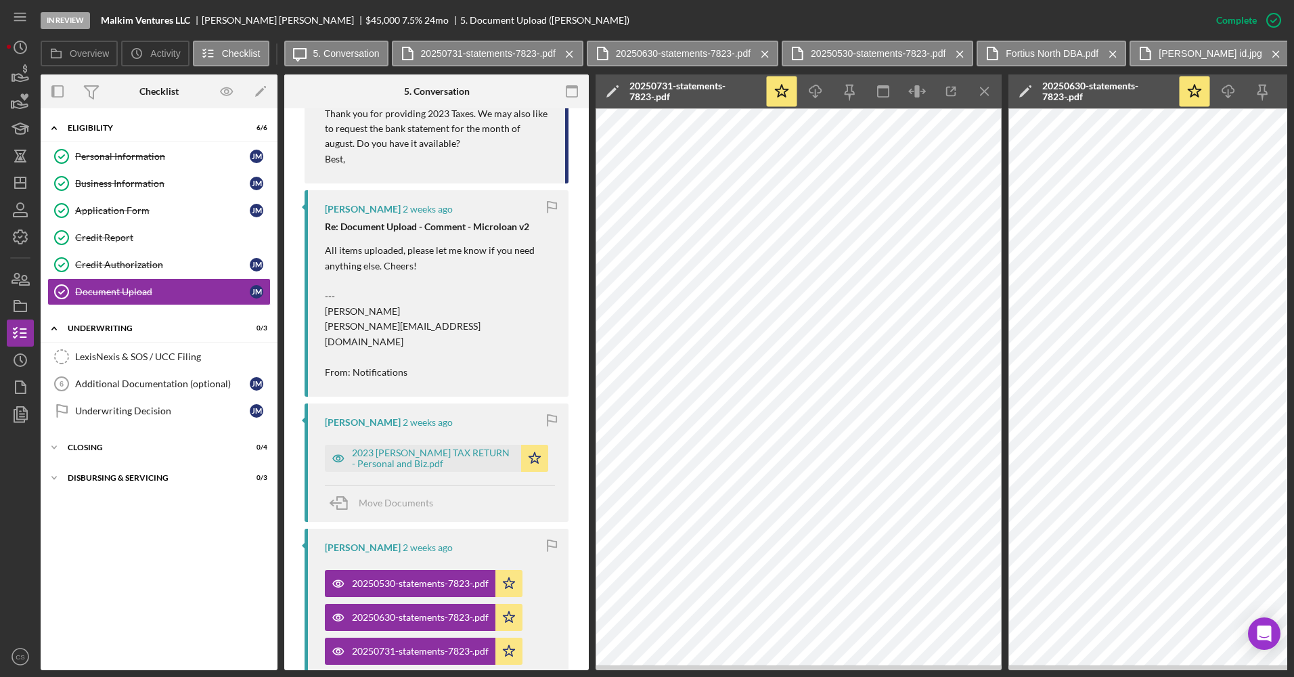
scroll to position [871, 0]
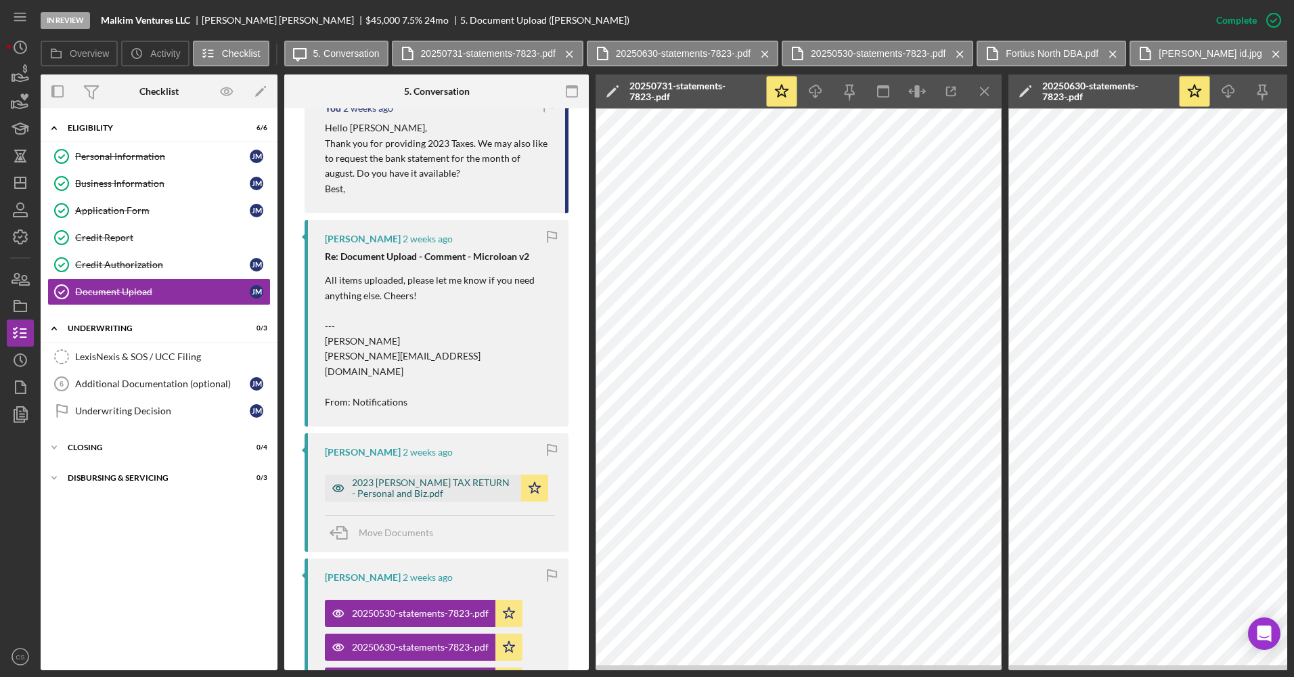
click at [424, 477] on div "2023 [PERSON_NAME] TAX RETURN - Personal and Biz.pdf" at bounding box center [433, 488] width 162 height 22
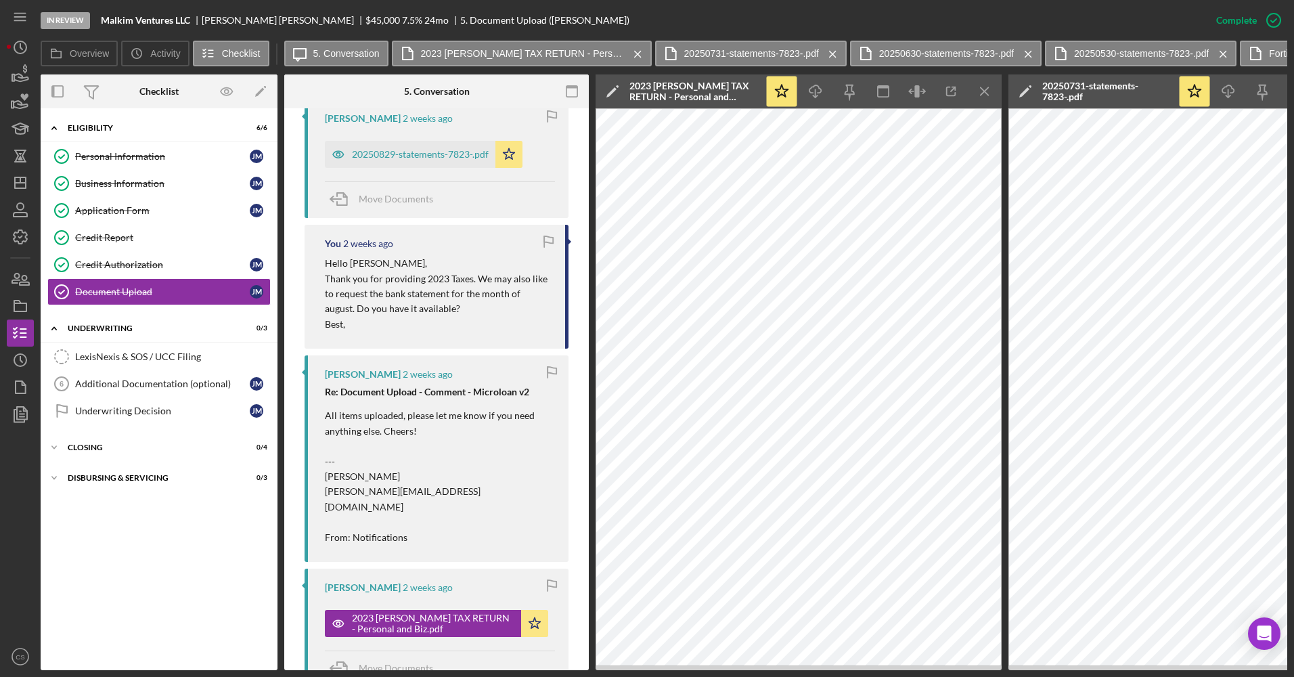
scroll to position [533, 0]
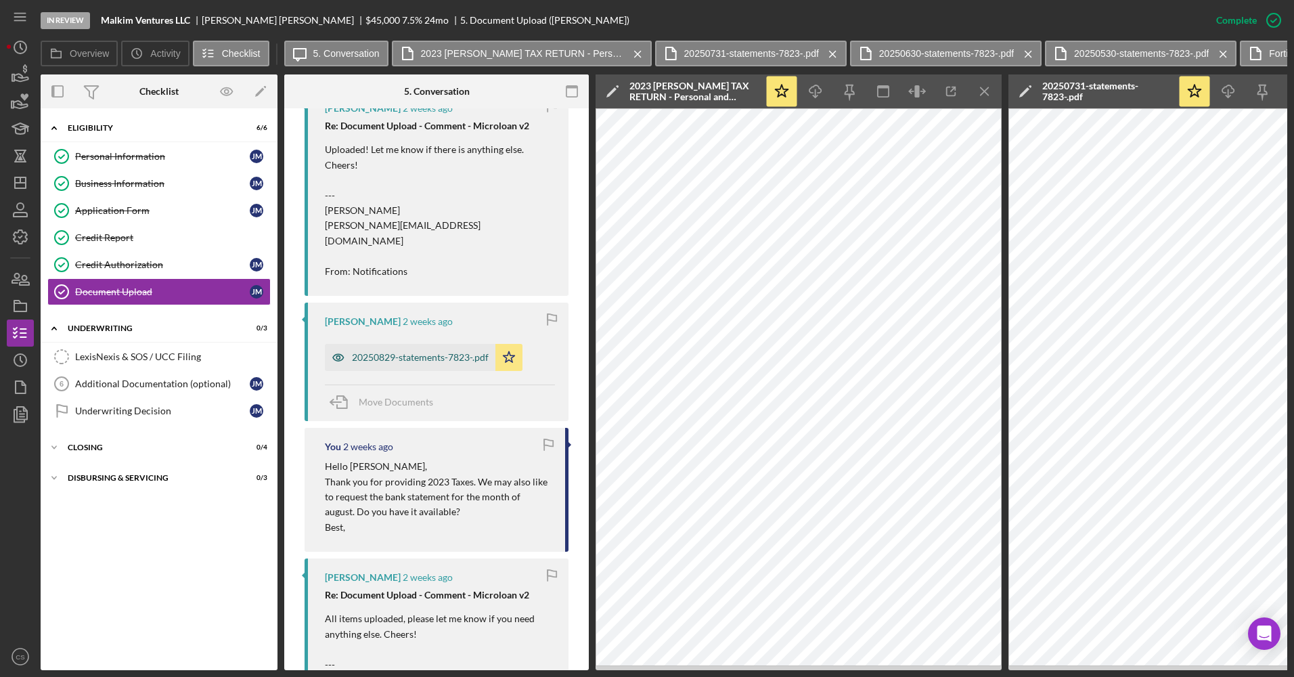
click at [445, 352] on div "20250829-statements-7823-.pdf" at bounding box center [420, 357] width 137 height 11
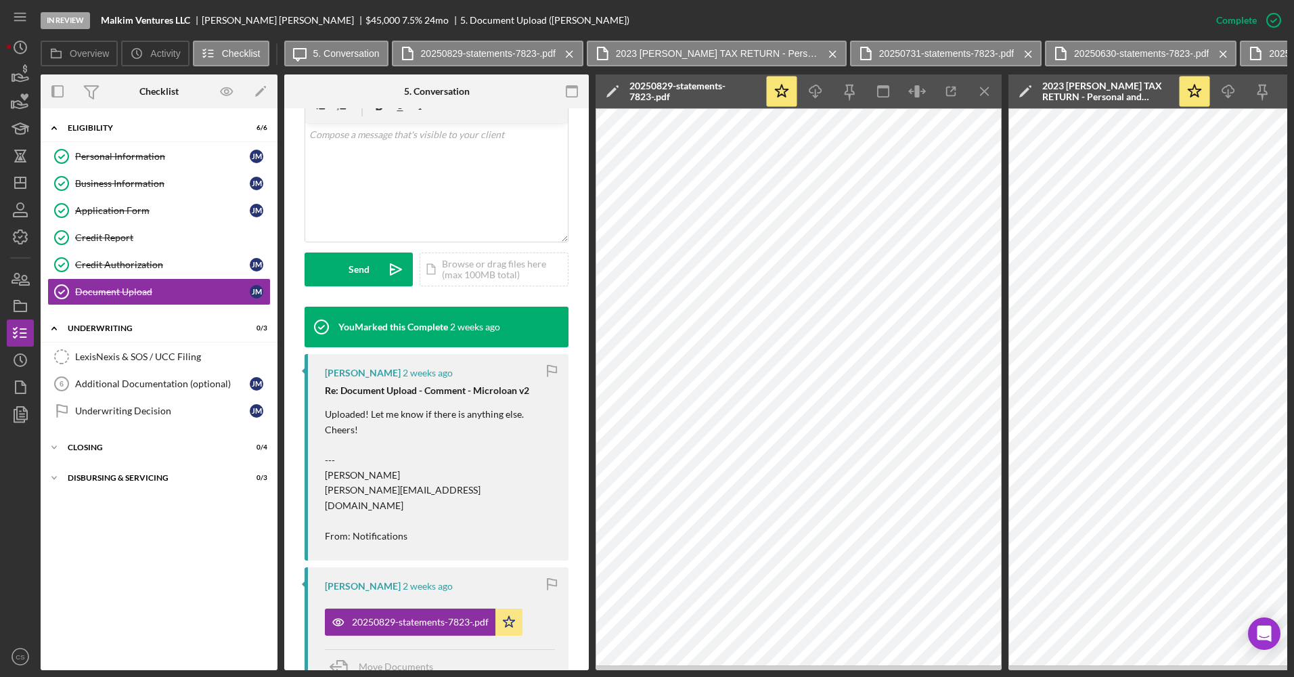
scroll to position [194, 0]
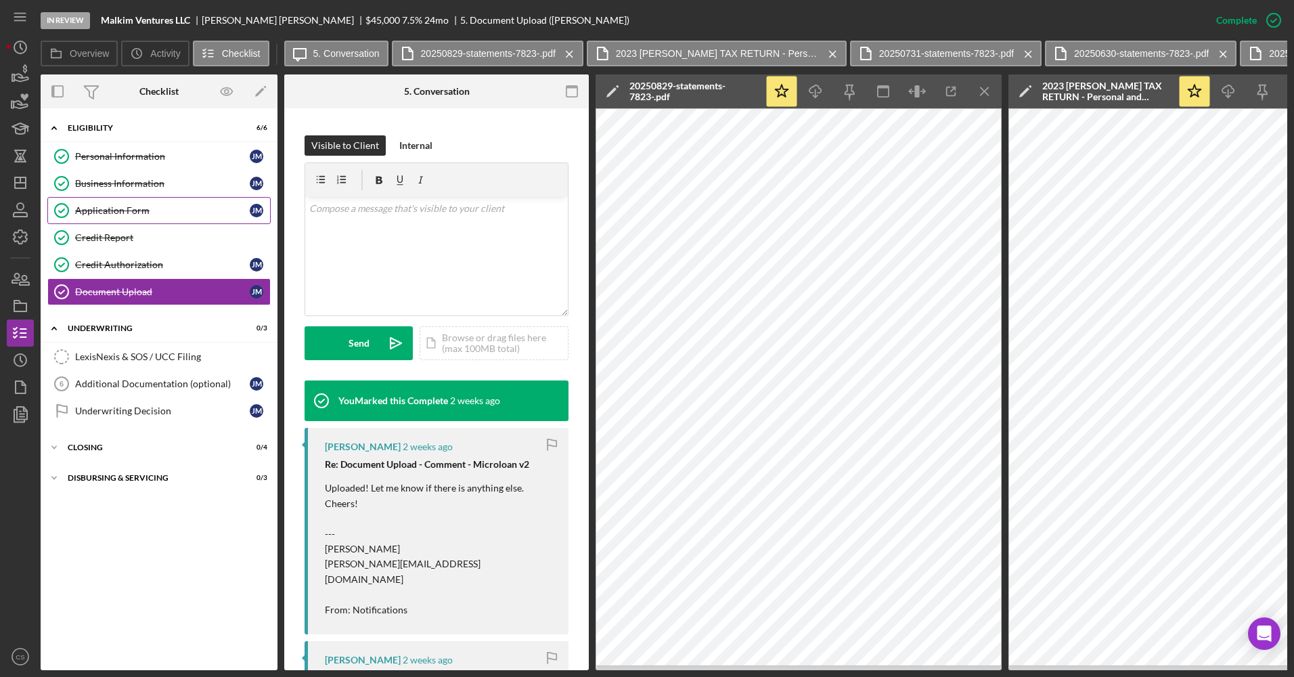
drag, startPoint x: 97, startPoint y: 208, endPoint x: 183, endPoint y: 214, distance: 85.5
click at [97, 208] on div "Application Form" at bounding box center [162, 210] width 175 height 11
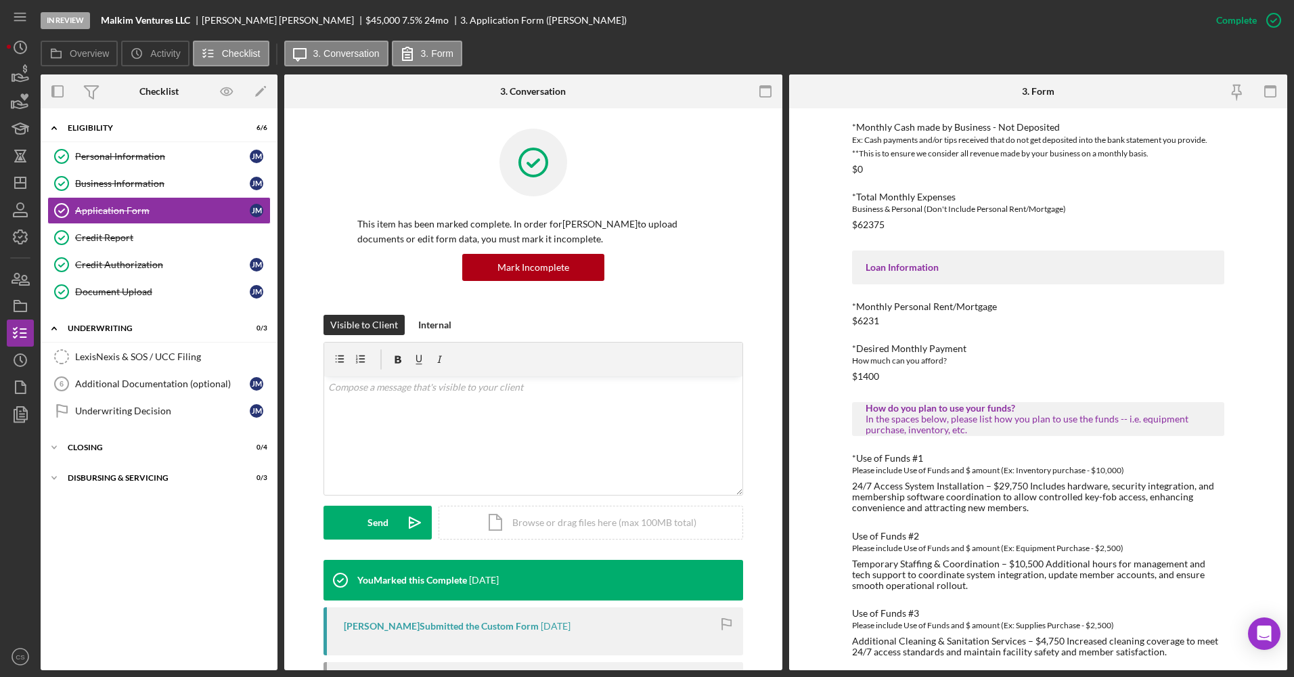
scroll to position [502, 0]
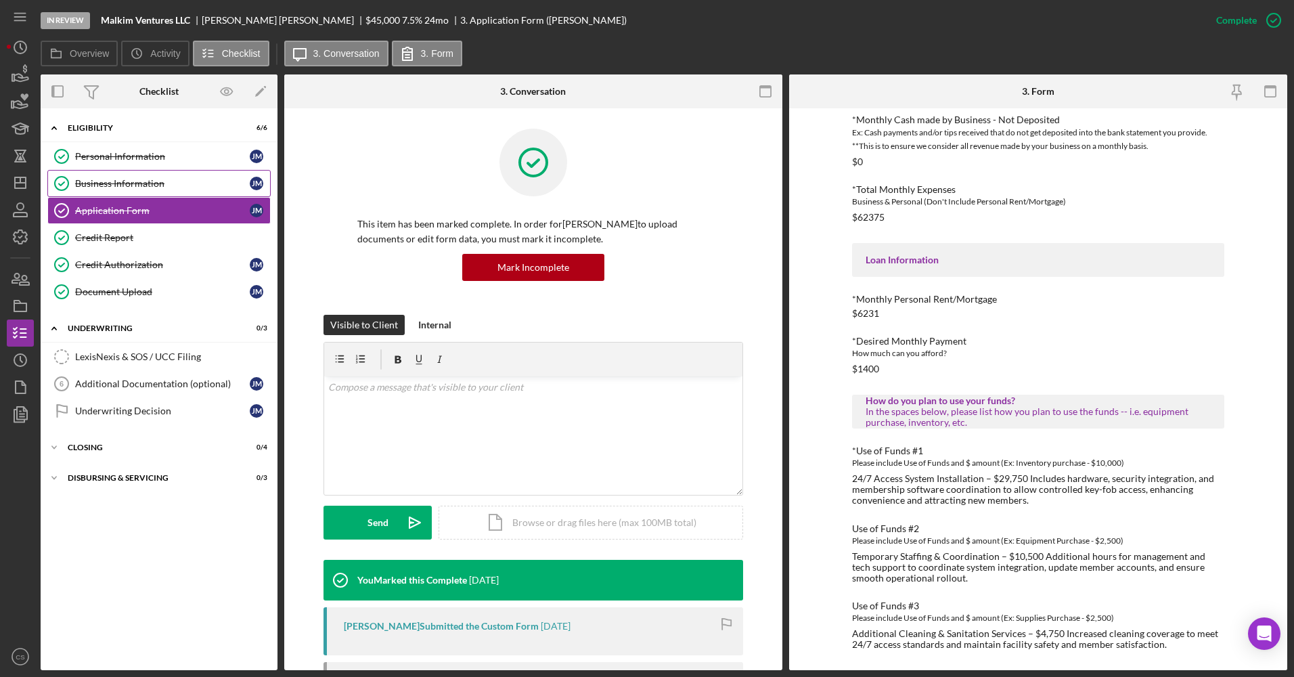
click at [124, 175] on link "Business Information Business Information [PERSON_NAME]" at bounding box center [158, 183] width 223 height 27
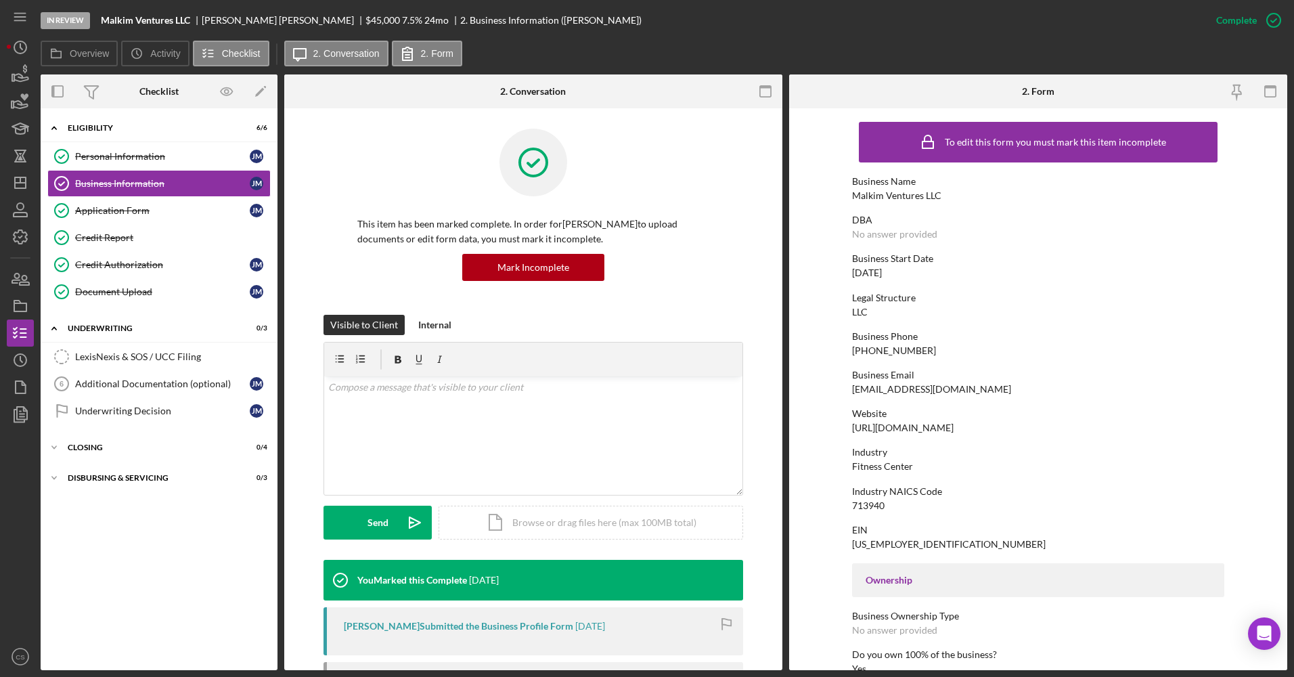
drag, startPoint x: 157, startPoint y: 298, endPoint x: 339, endPoint y: 352, distance: 189.9
click at [157, 298] on link "Document Upload Document Upload [PERSON_NAME]" at bounding box center [158, 291] width 223 height 27
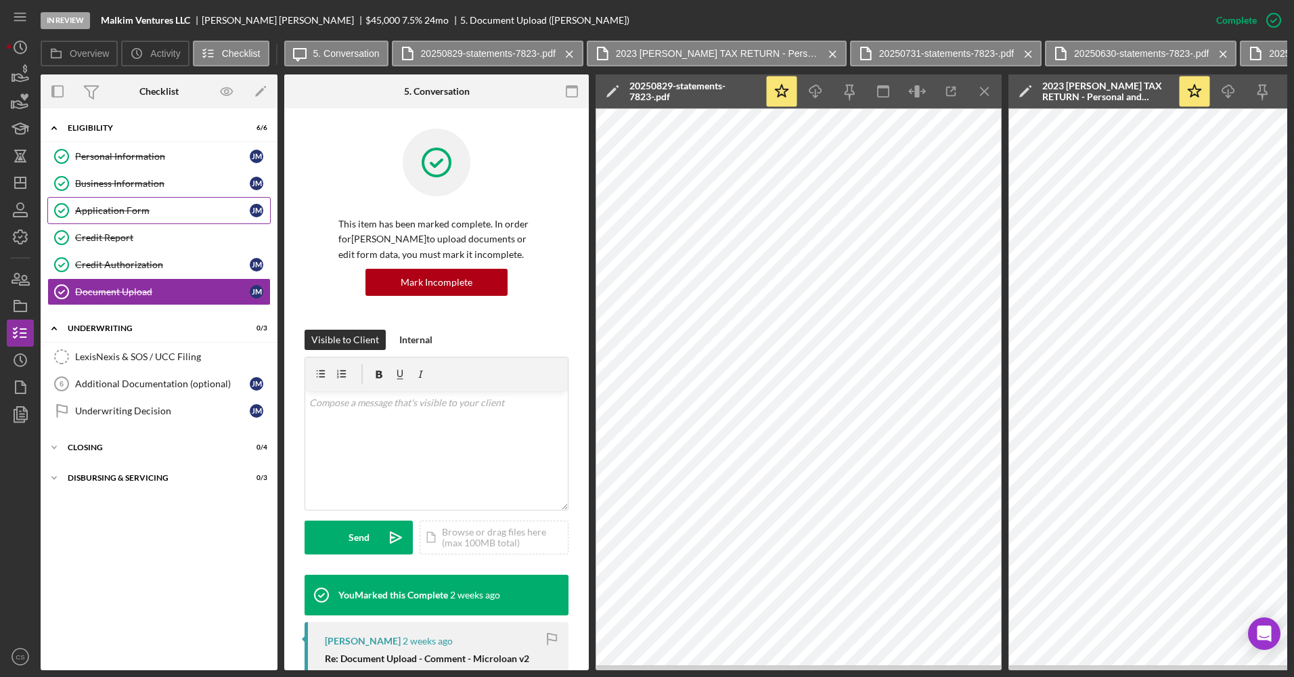
click at [138, 217] on link "Application Form Application Form [PERSON_NAME]" at bounding box center [158, 210] width 223 height 27
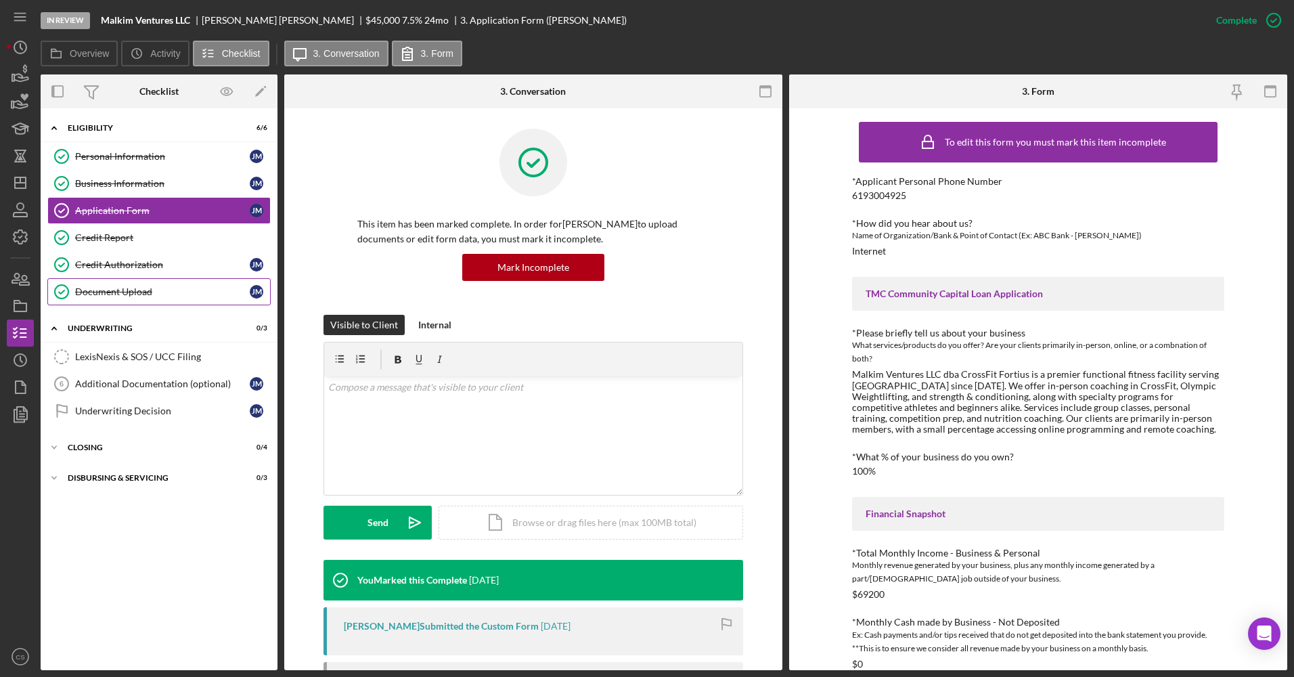
click at [143, 305] on link "Document Upload Document Upload [PERSON_NAME]" at bounding box center [158, 291] width 223 height 27
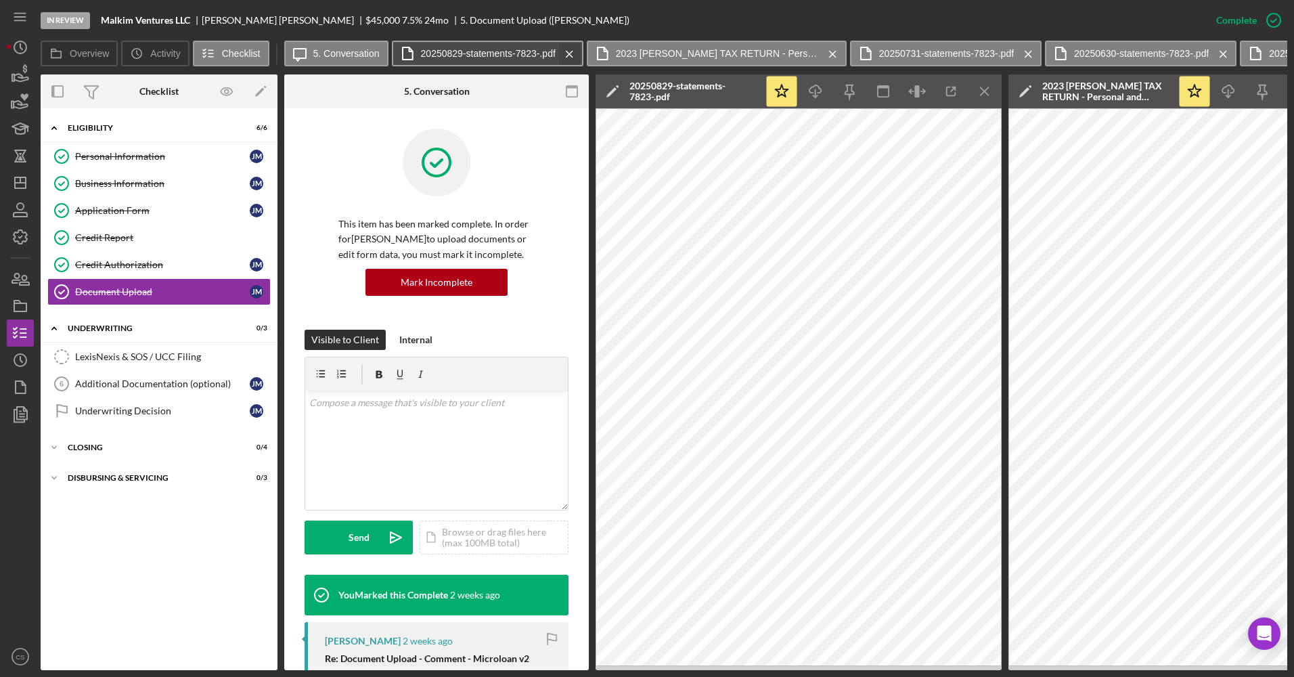
click at [573, 54] on icon "Icon/Menu Close" at bounding box center [570, 54] width 24 height 34
click at [573, 54] on label "2023 [PERSON_NAME] TAX RETURN - Personal and Biz.pdf" at bounding box center [522, 53] width 203 height 11
click at [498, 52] on label "2023 [PERSON_NAME] TAX RETURN - Personal and Biz.pdf" at bounding box center [522, 53] width 203 height 11
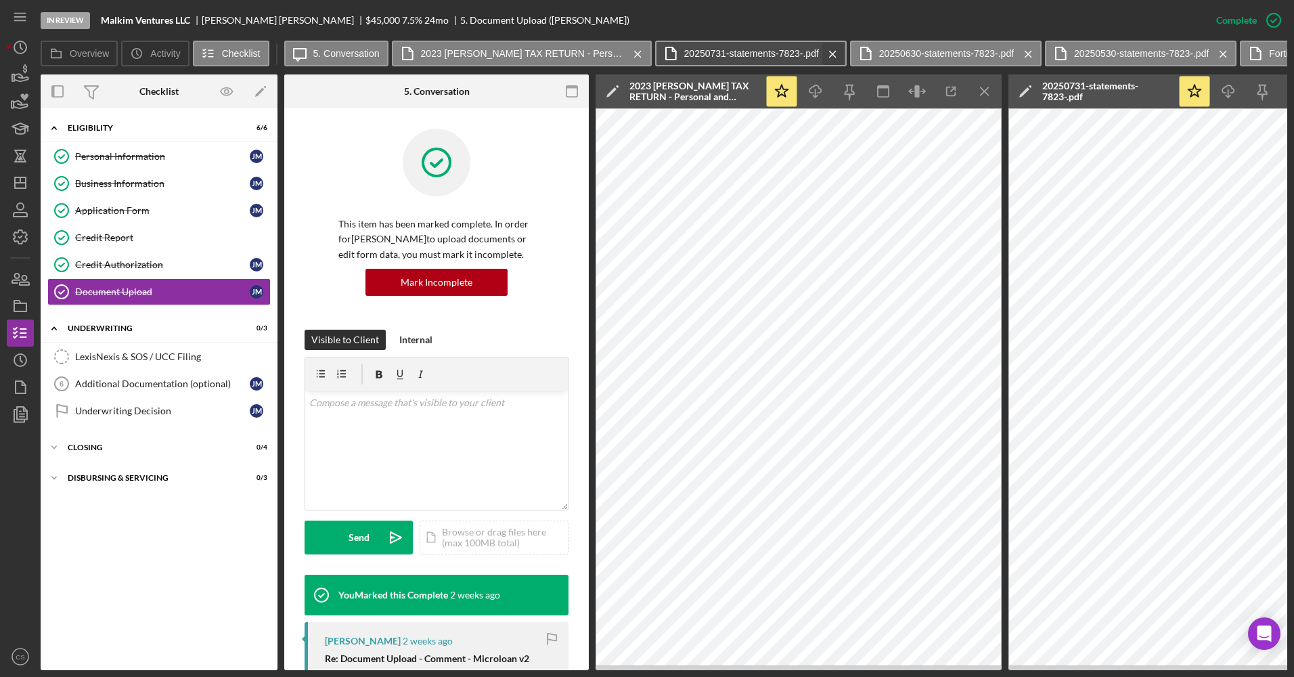
click at [837, 57] on icon "Icon/Menu Close" at bounding box center [833, 54] width 24 height 34
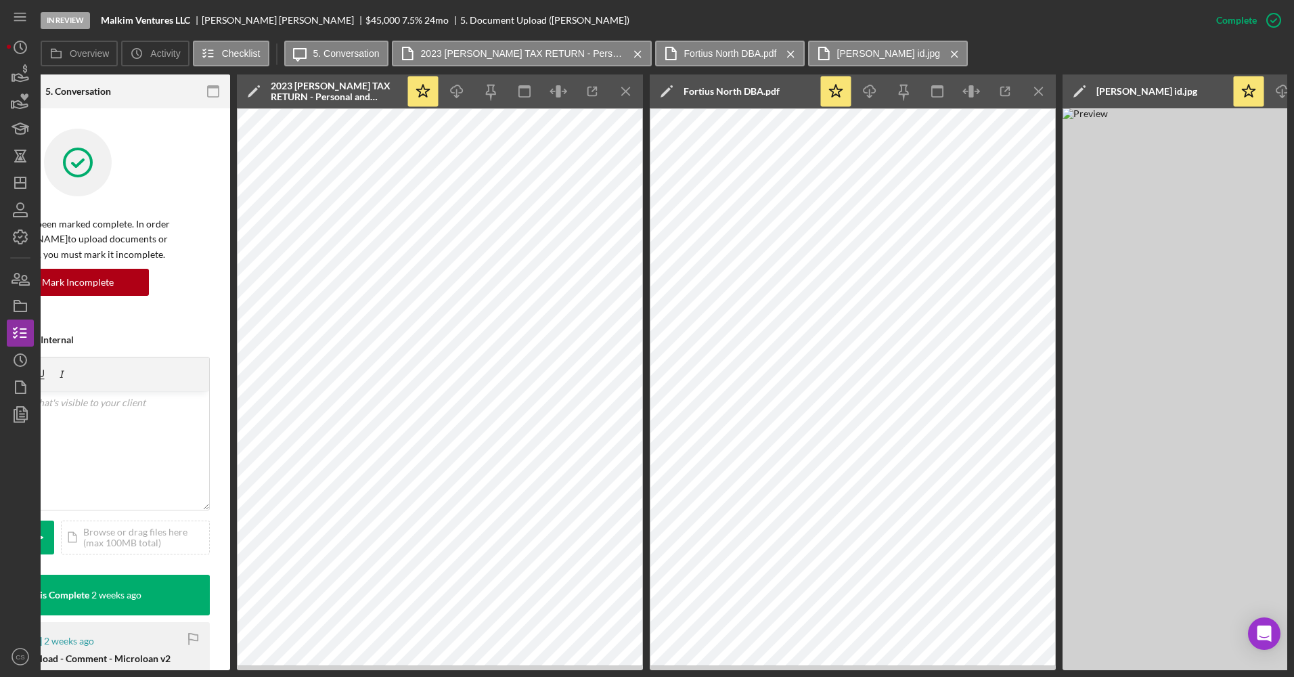
scroll to position [0, 378]
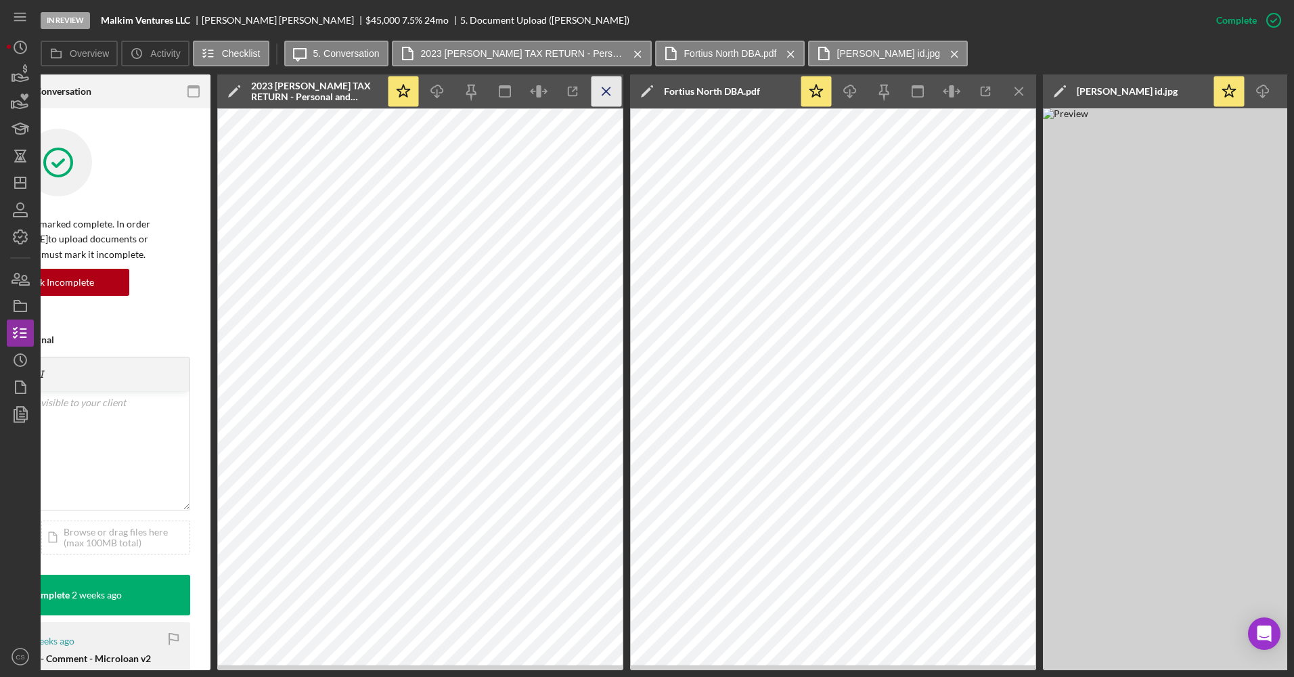
click at [612, 92] on icon "Icon/Menu Close" at bounding box center [607, 91] width 30 height 30
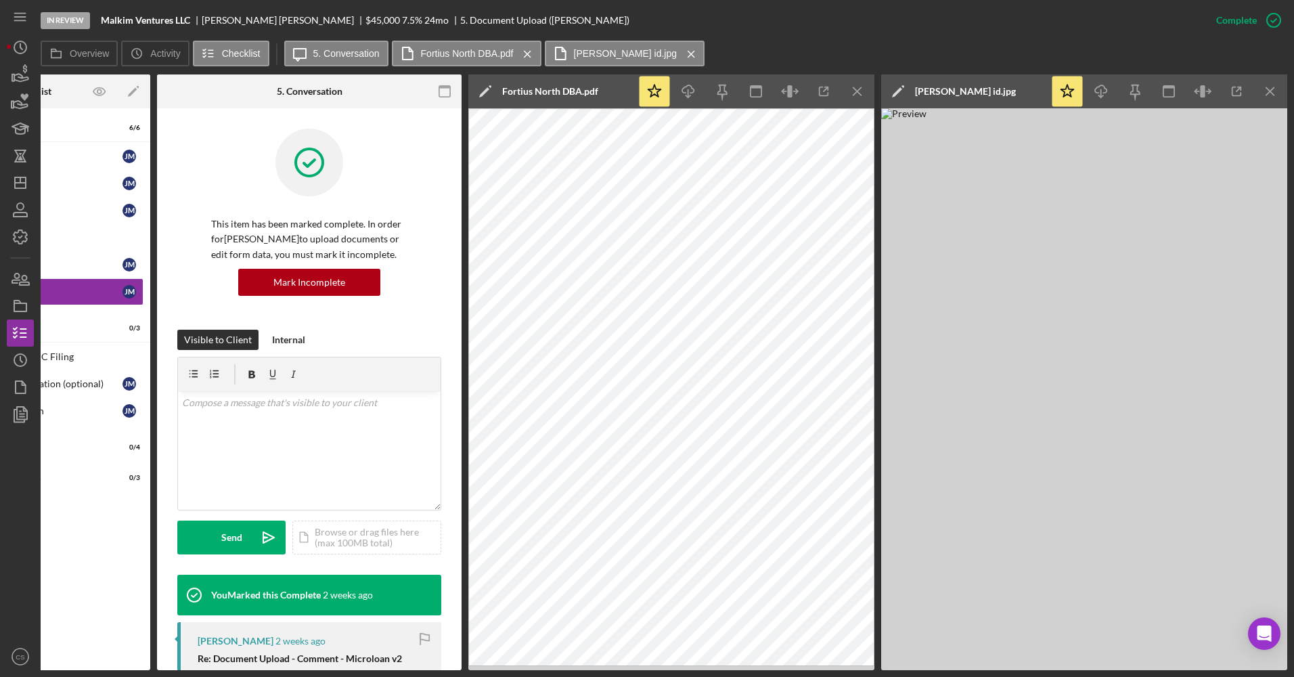
scroll to position [0, 127]
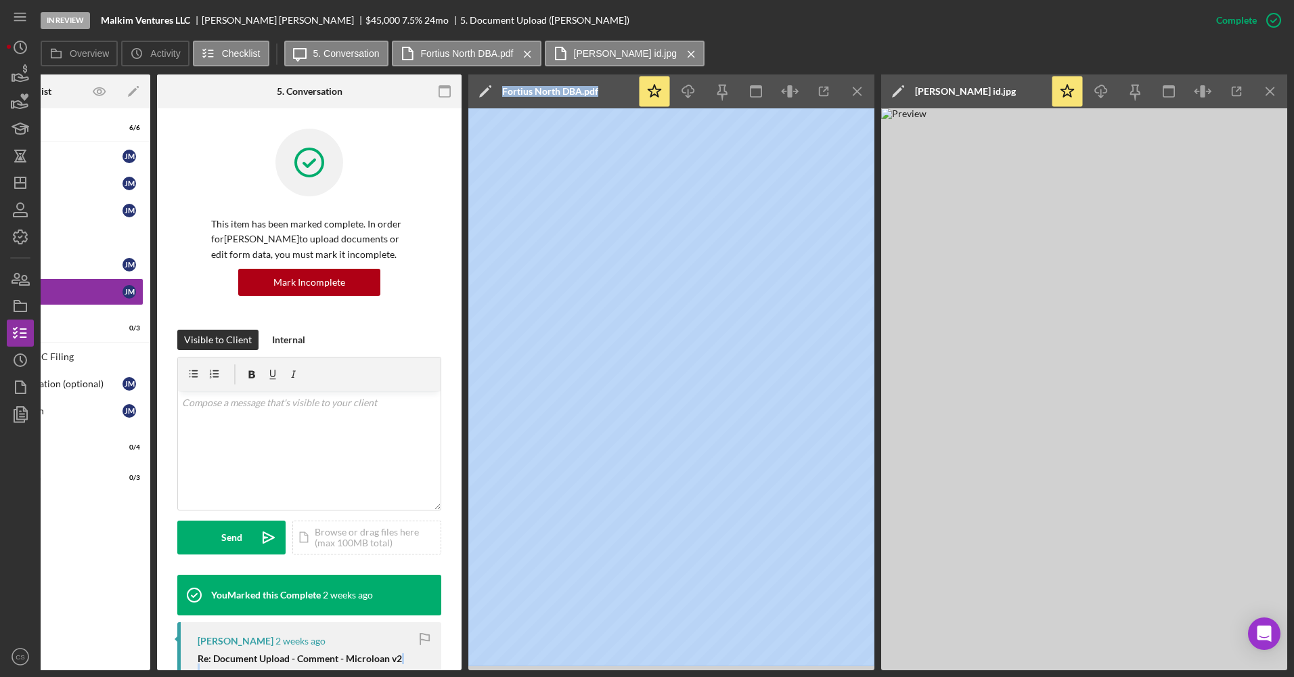
drag, startPoint x: 553, startPoint y: 671, endPoint x: 332, endPoint y: 673, distance: 220.6
click at [332, 673] on div "In Review Malkim Ventures LLC [PERSON_NAME] $45,000 $45,000 7.5 % 24 mo 5. Docu…" at bounding box center [647, 338] width 1294 height 677
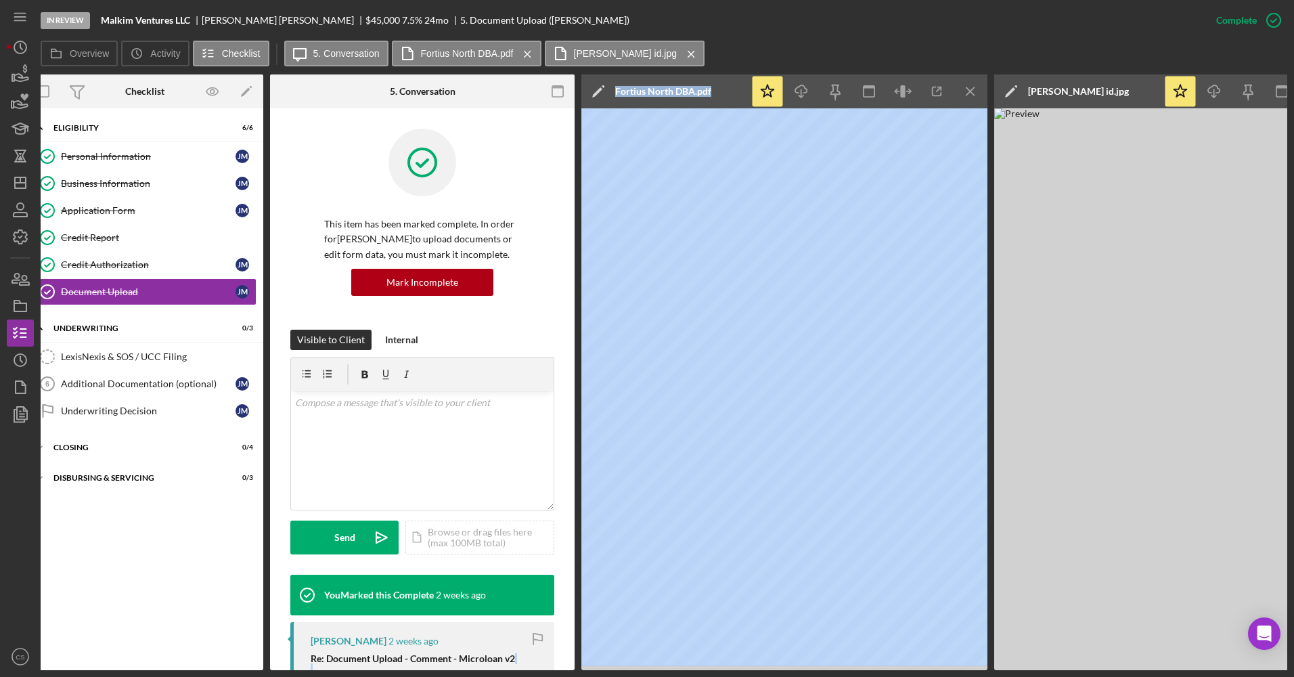
scroll to position [0, 0]
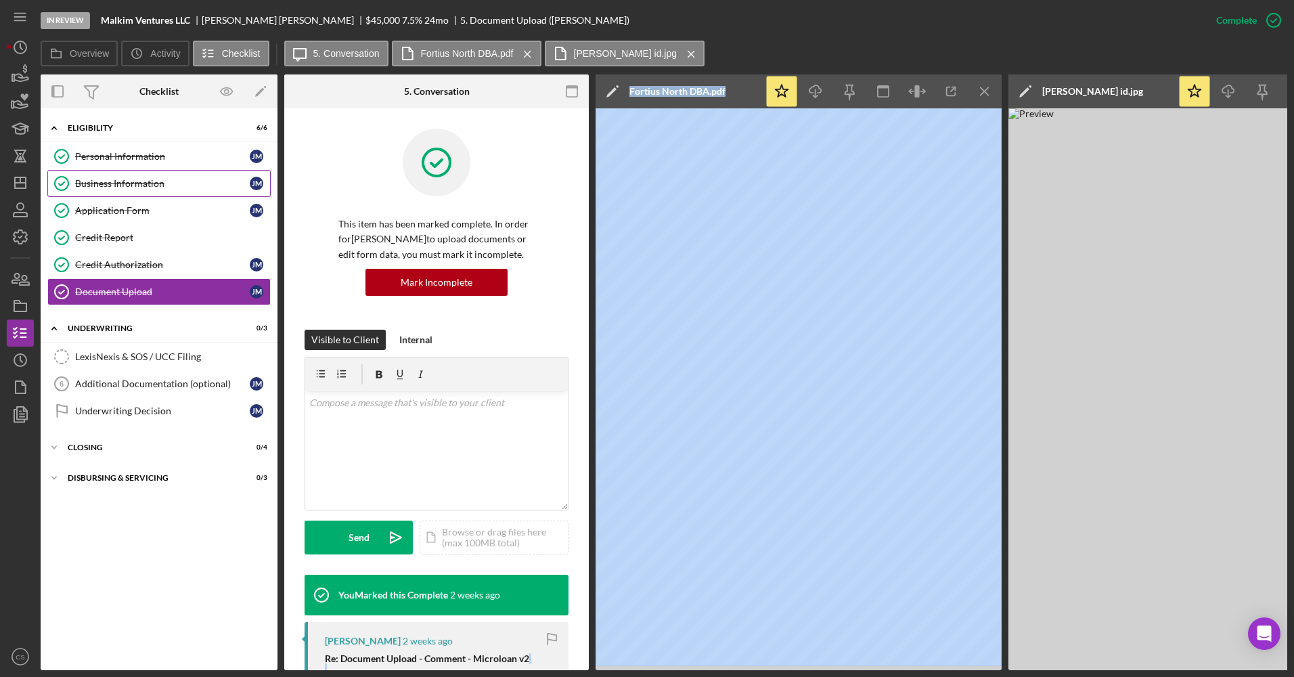
drag, startPoint x: 169, startPoint y: 183, endPoint x: 199, endPoint y: 177, distance: 30.5
click at [169, 183] on div "Business Information" at bounding box center [162, 183] width 175 height 11
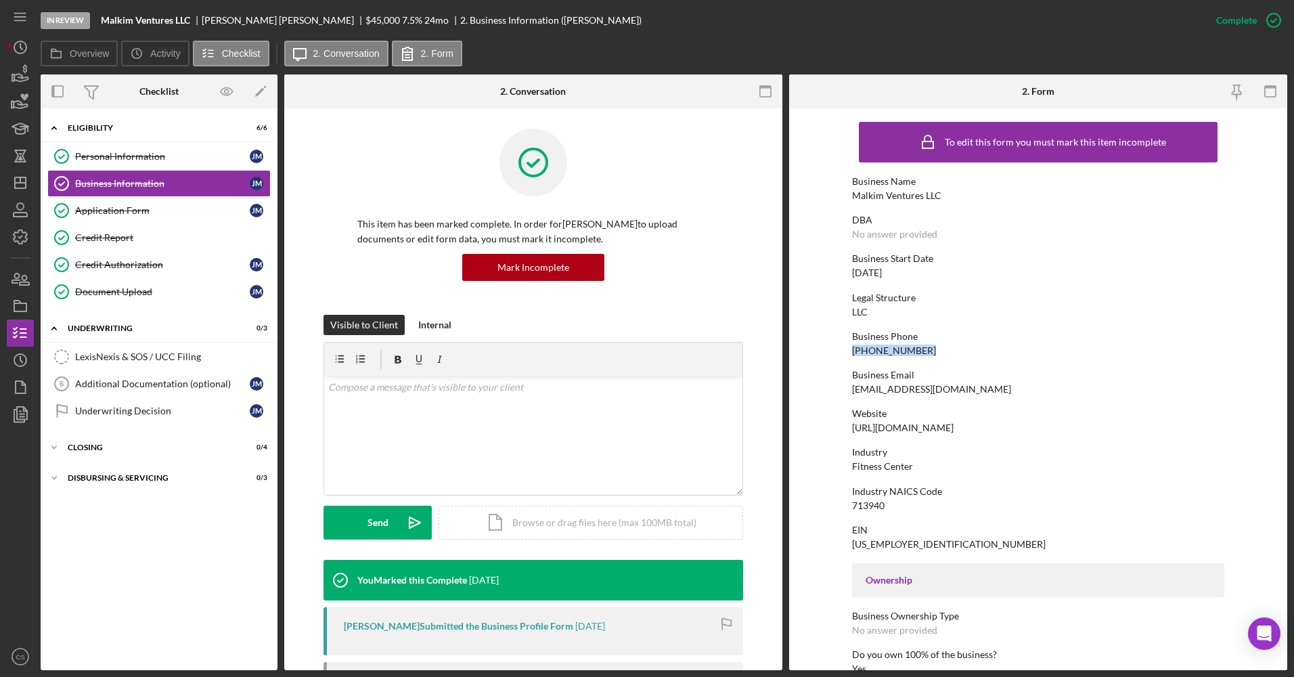
drag, startPoint x: 921, startPoint y: 352, endPoint x: 843, endPoint y: 355, distance: 77.9
click at [843, 355] on form "To edit this form you must mark this item incomplete Business Name Malkim Ventu…" at bounding box center [1038, 389] width 498 height 562
click at [127, 211] on div "Application Form" at bounding box center [162, 210] width 175 height 11
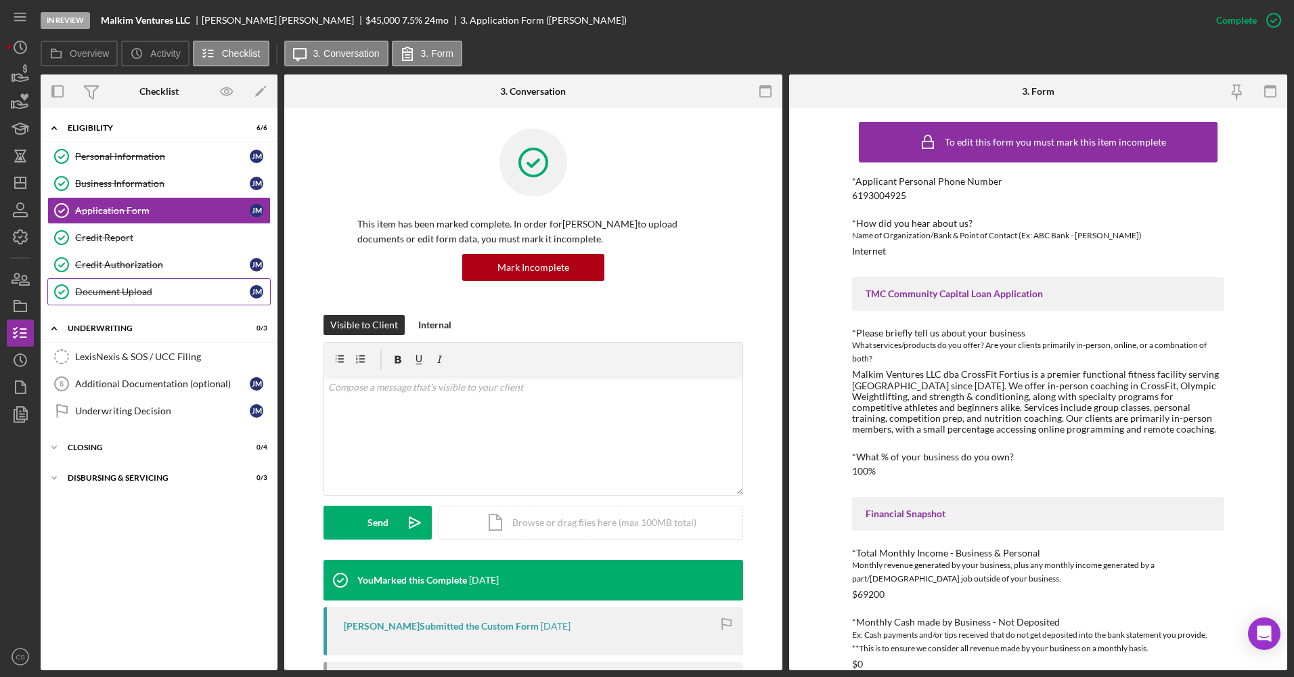
click at [119, 302] on link "Document Upload Document Upload [PERSON_NAME]" at bounding box center [158, 291] width 223 height 27
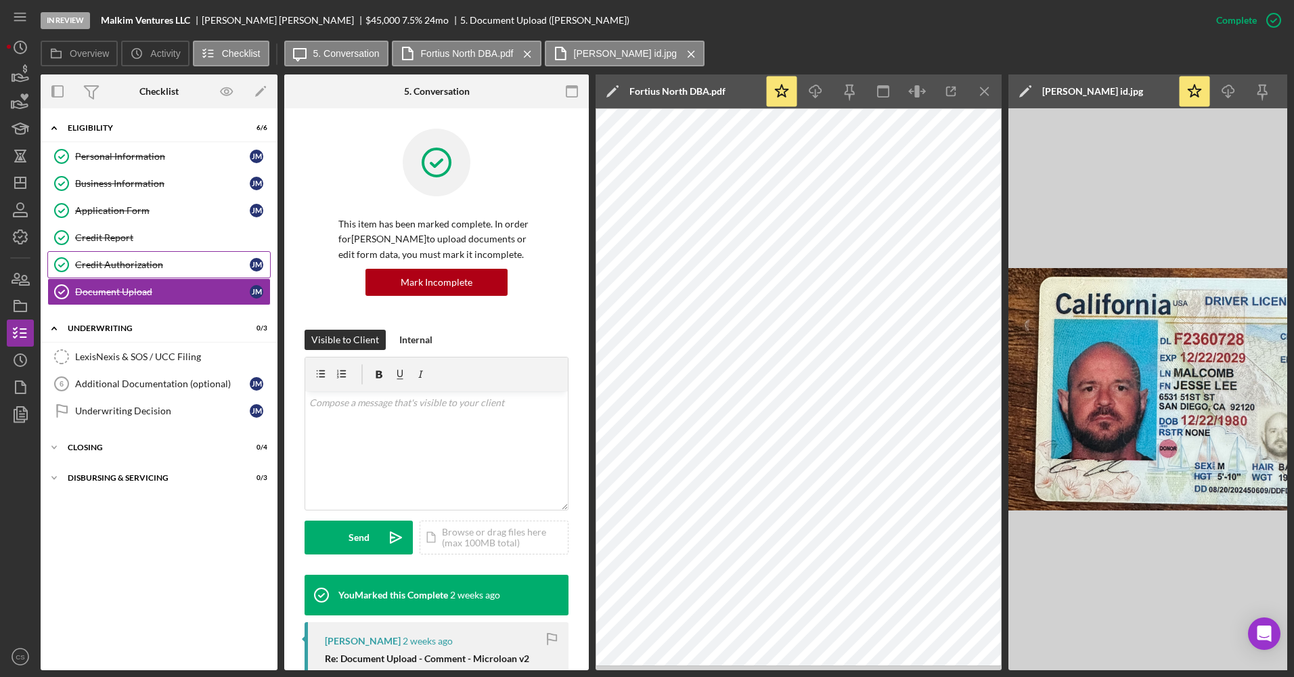
click at [102, 265] on div "Credit Authorization" at bounding box center [162, 264] width 175 height 11
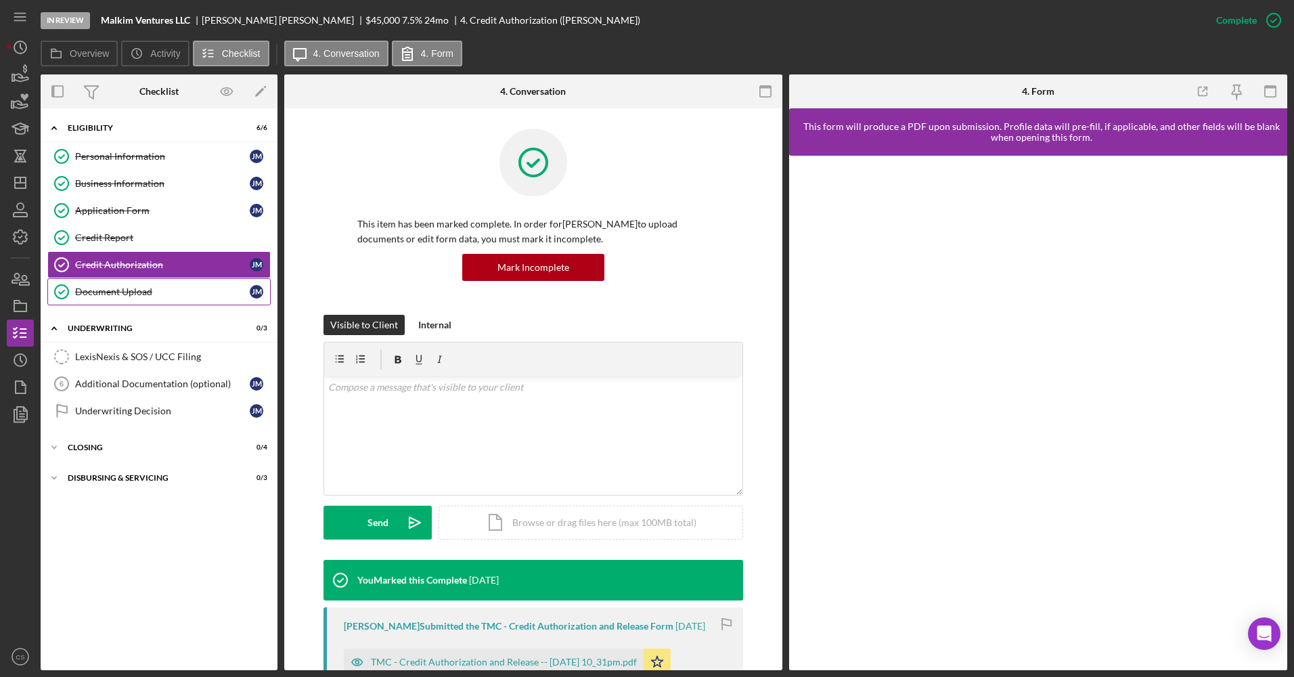
click at [154, 286] on div "Document Upload" at bounding box center [162, 291] width 175 height 11
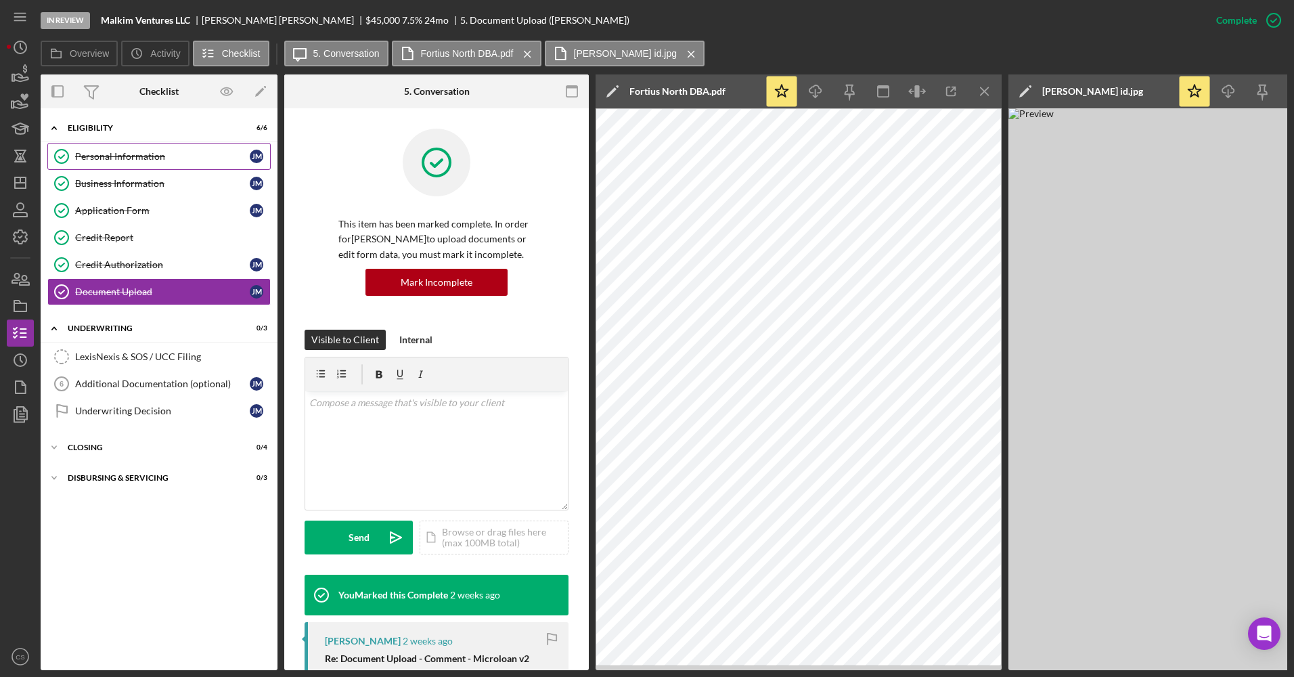
click at [151, 169] on link "Personal Information Personal Information [PERSON_NAME]" at bounding box center [158, 156] width 223 height 27
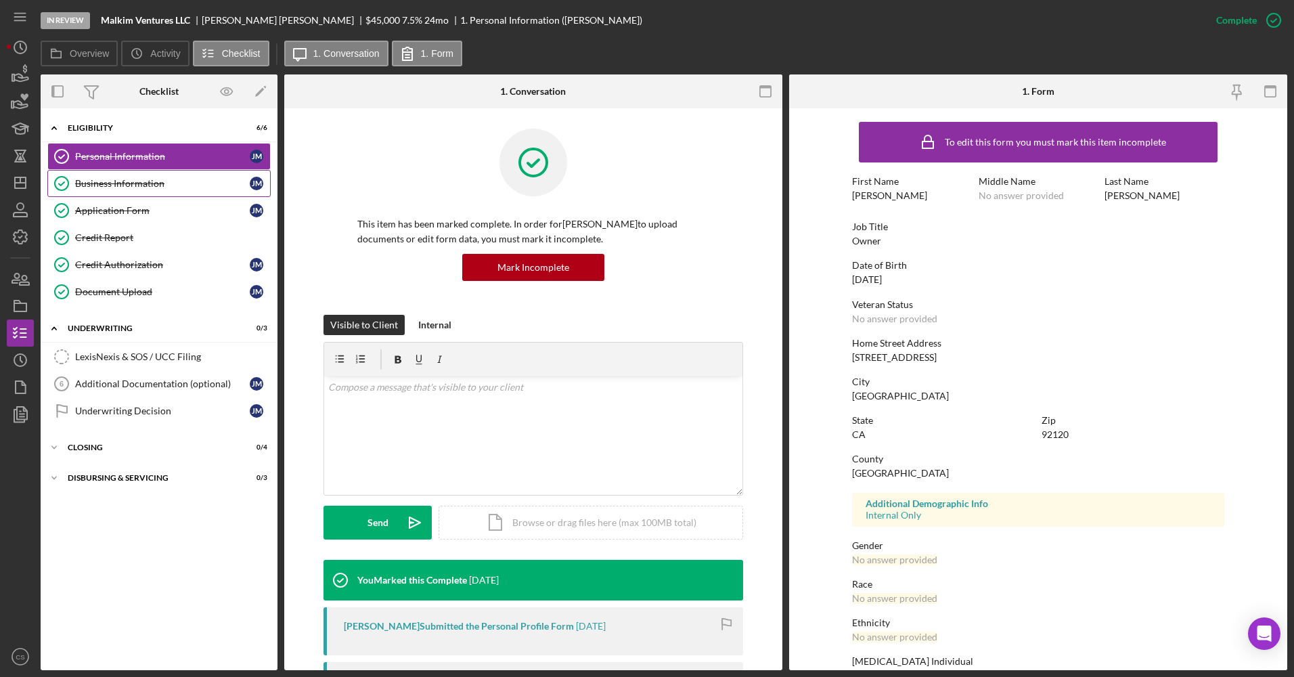
click at [144, 195] on link "Business Information Business Information [PERSON_NAME]" at bounding box center [158, 183] width 223 height 27
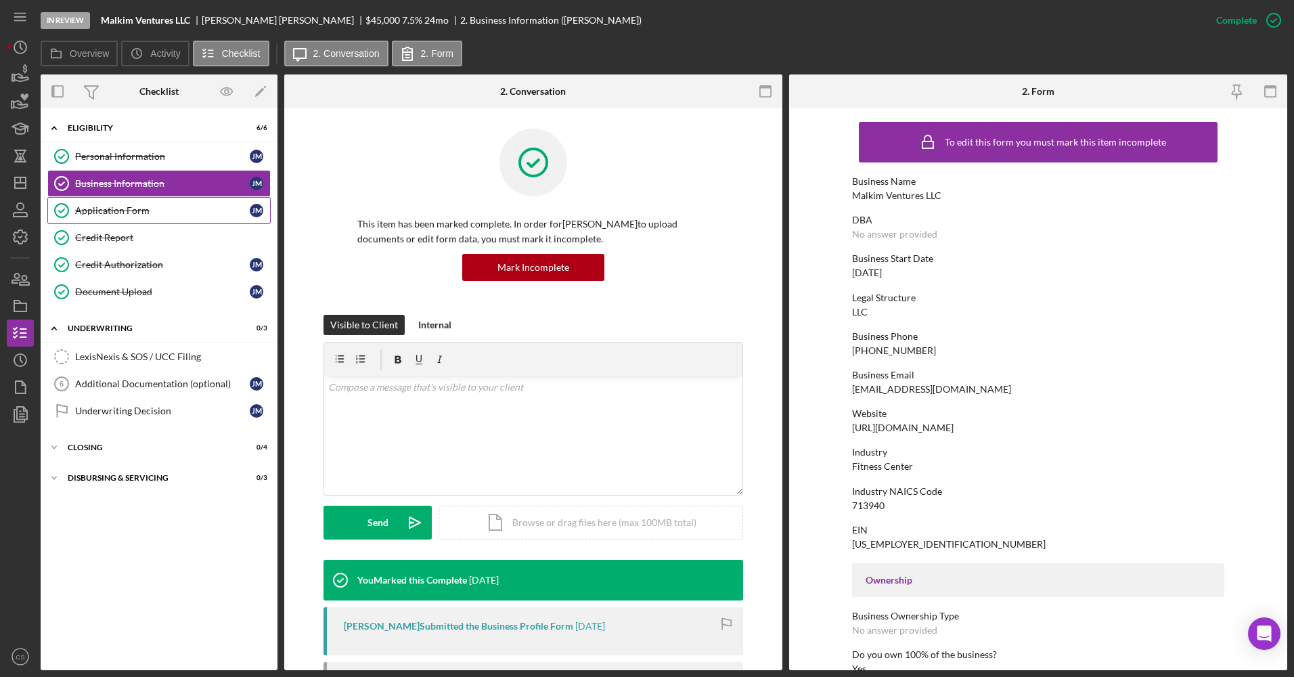
click at [135, 210] on div "Application Form" at bounding box center [162, 210] width 175 height 11
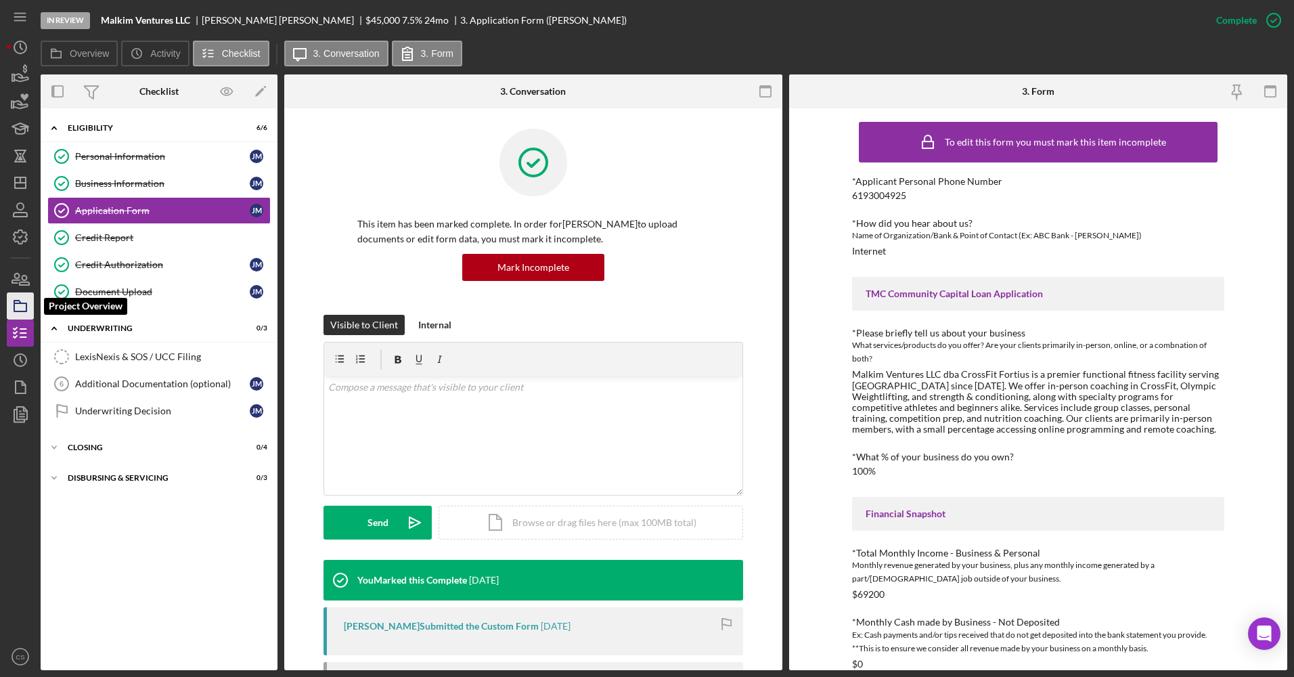
click at [15, 303] on polygon "button" at bounding box center [17, 301] width 7 height 3
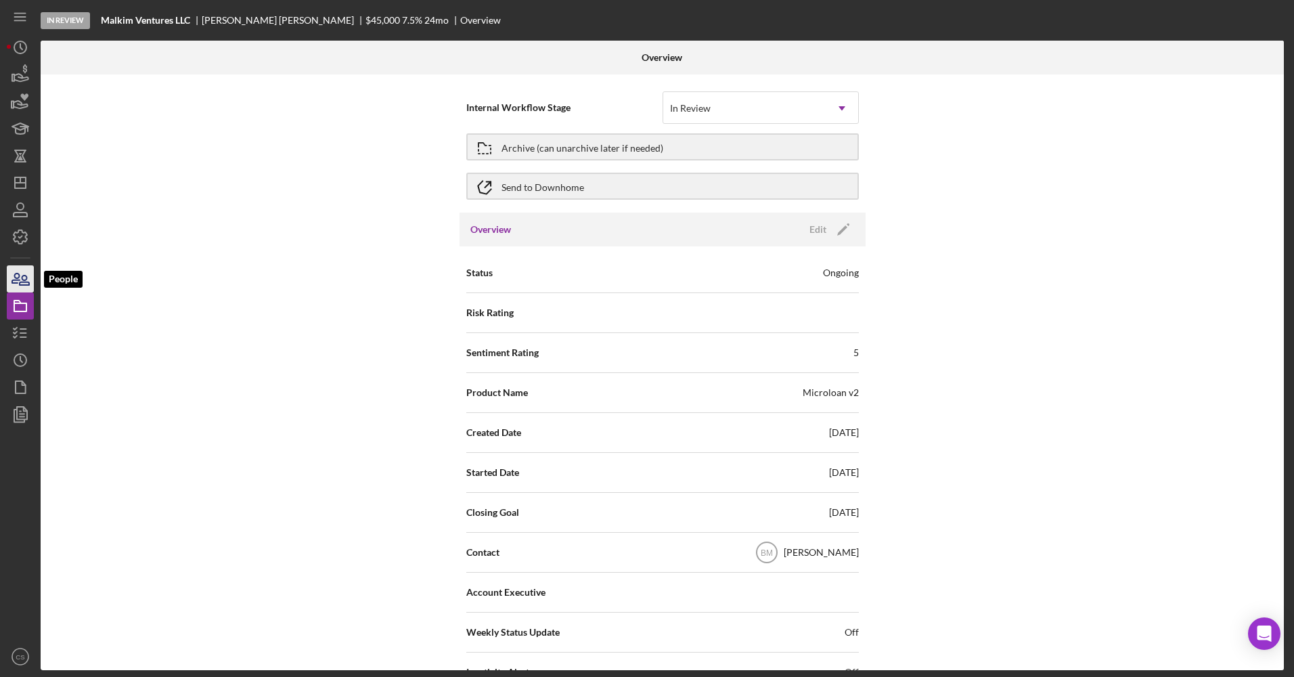
click at [13, 279] on icon "button" at bounding box center [20, 279] width 34 height 34
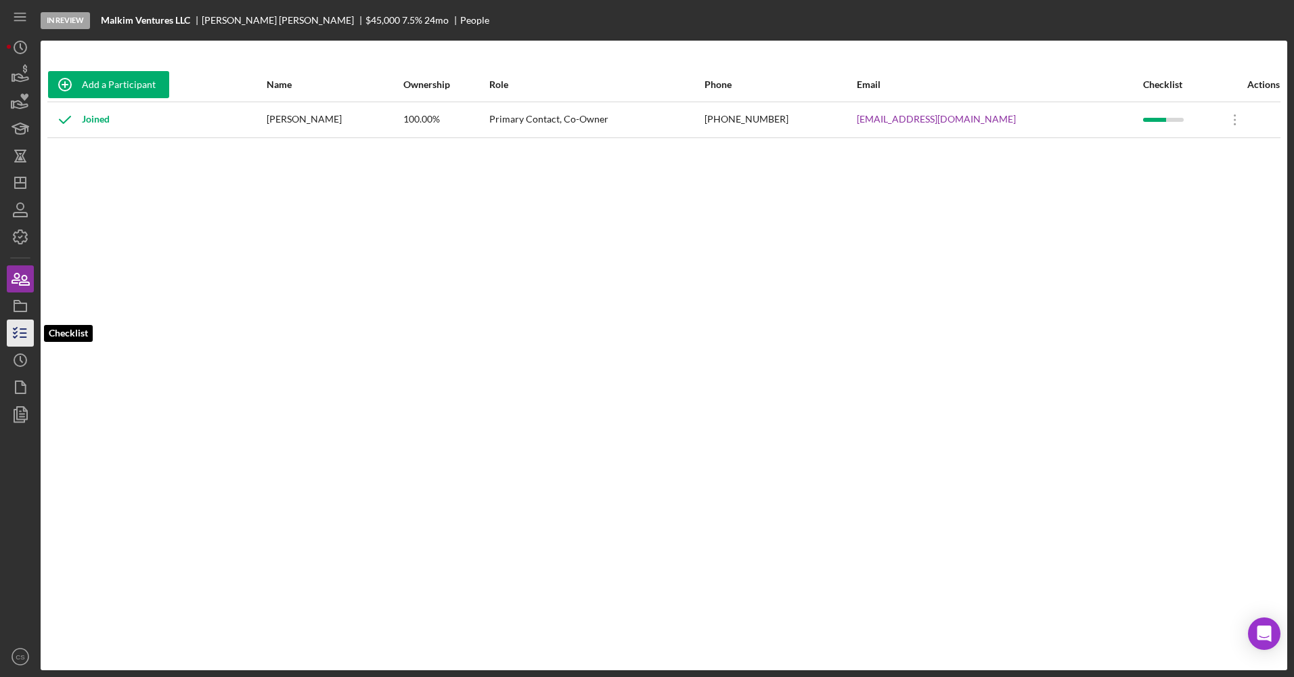
click at [7, 336] on icon "button" at bounding box center [20, 333] width 34 height 34
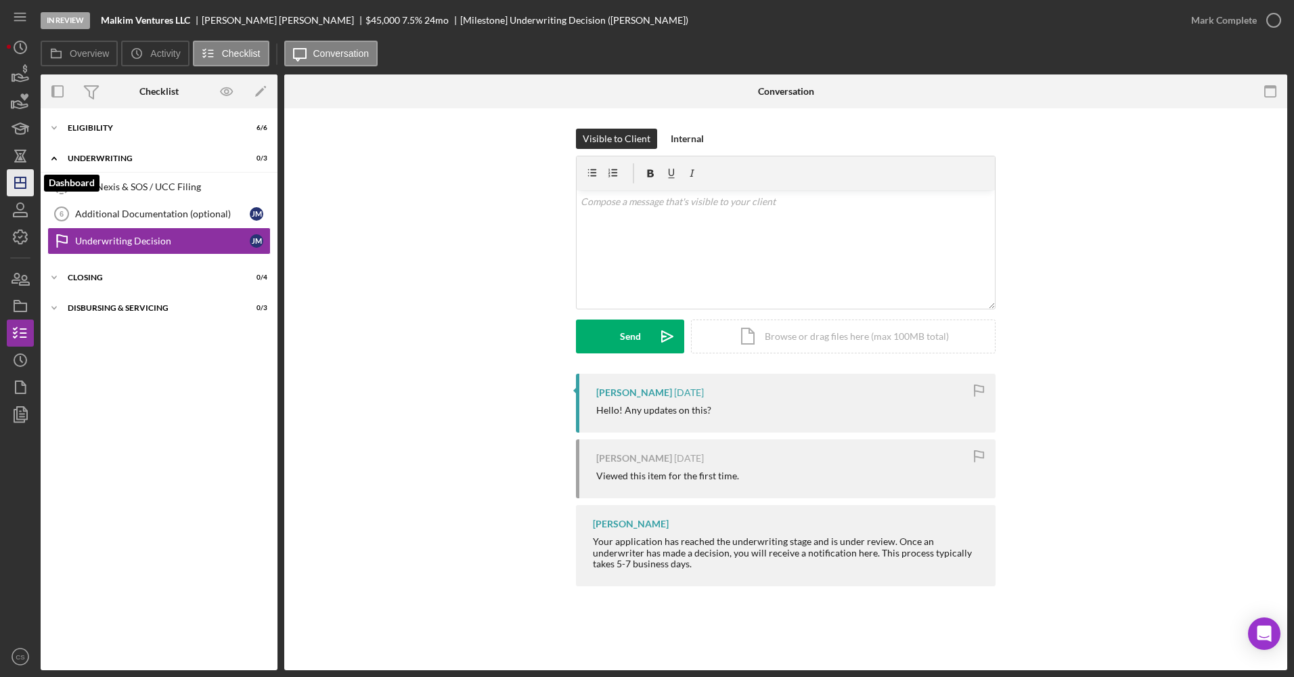
click at [25, 181] on polygon "button" at bounding box center [20, 182] width 11 height 11
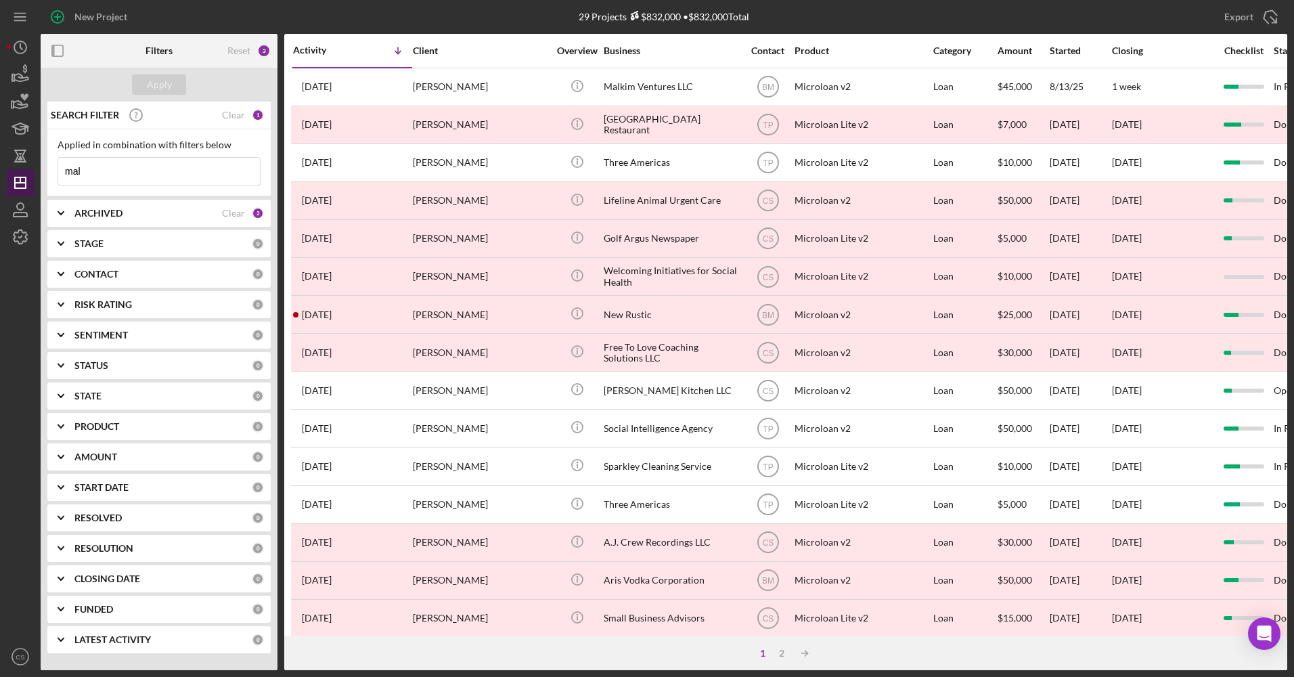
drag, startPoint x: 140, startPoint y: 173, endPoint x: 22, endPoint y: 171, distance: 118.4
click at [22, 171] on div "New Project 29 Projects $832,000 • $832,000 Total mal Export Icon/Export Filter…" at bounding box center [647, 335] width 1280 height 670
click at [166, 75] on div "Apply" at bounding box center [159, 84] width 25 height 20
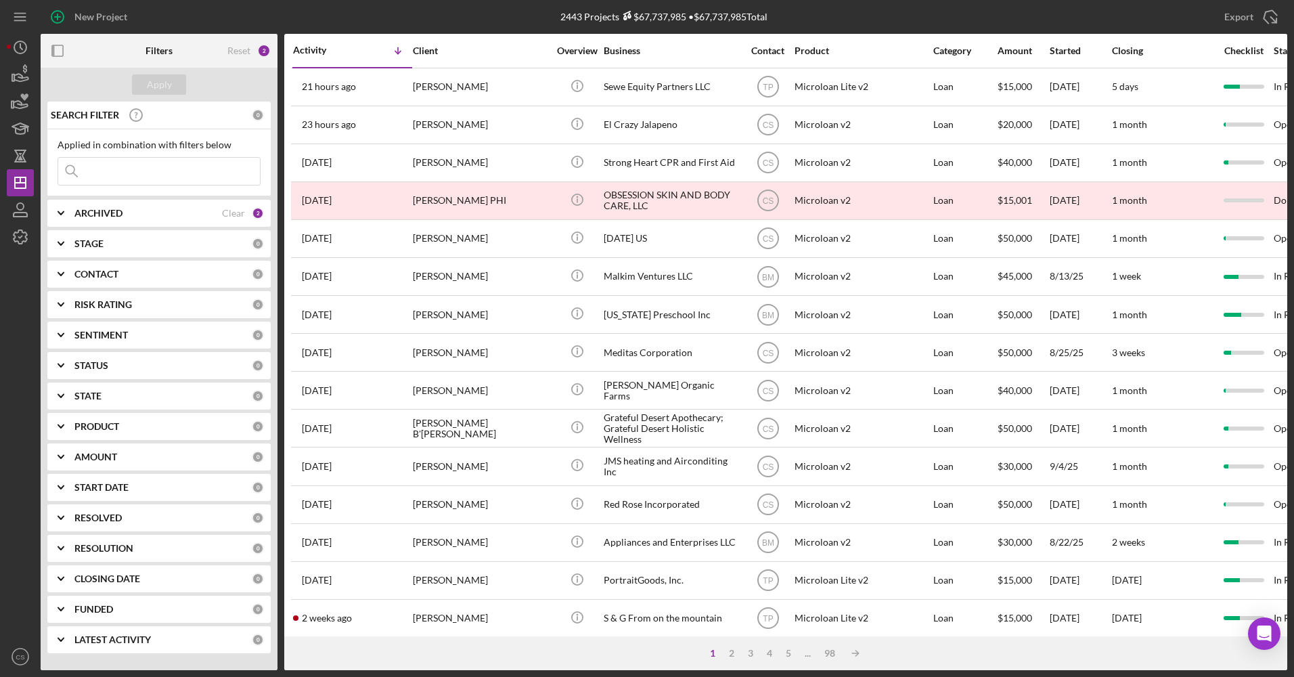
click at [163, 168] on input at bounding box center [159, 171] width 202 height 27
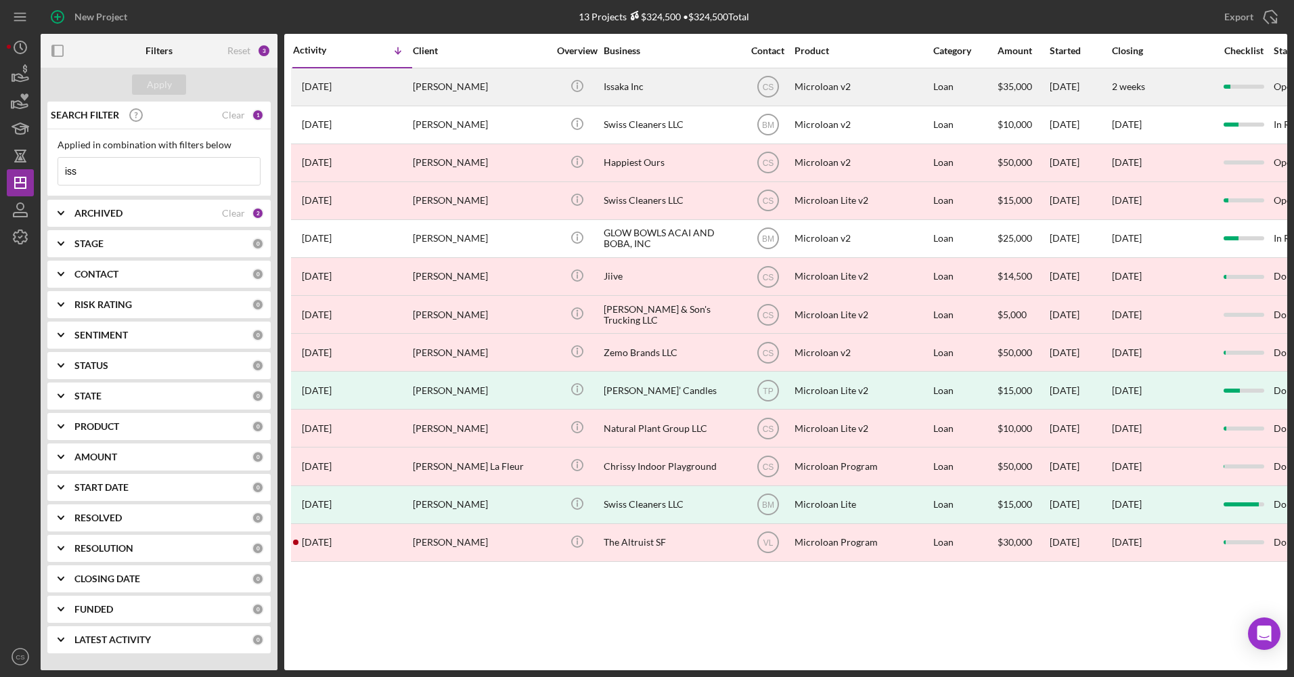
type input "iss"
click at [408, 89] on div "[DATE] [PERSON_NAME]" at bounding box center [352, 87] width 118 height 36
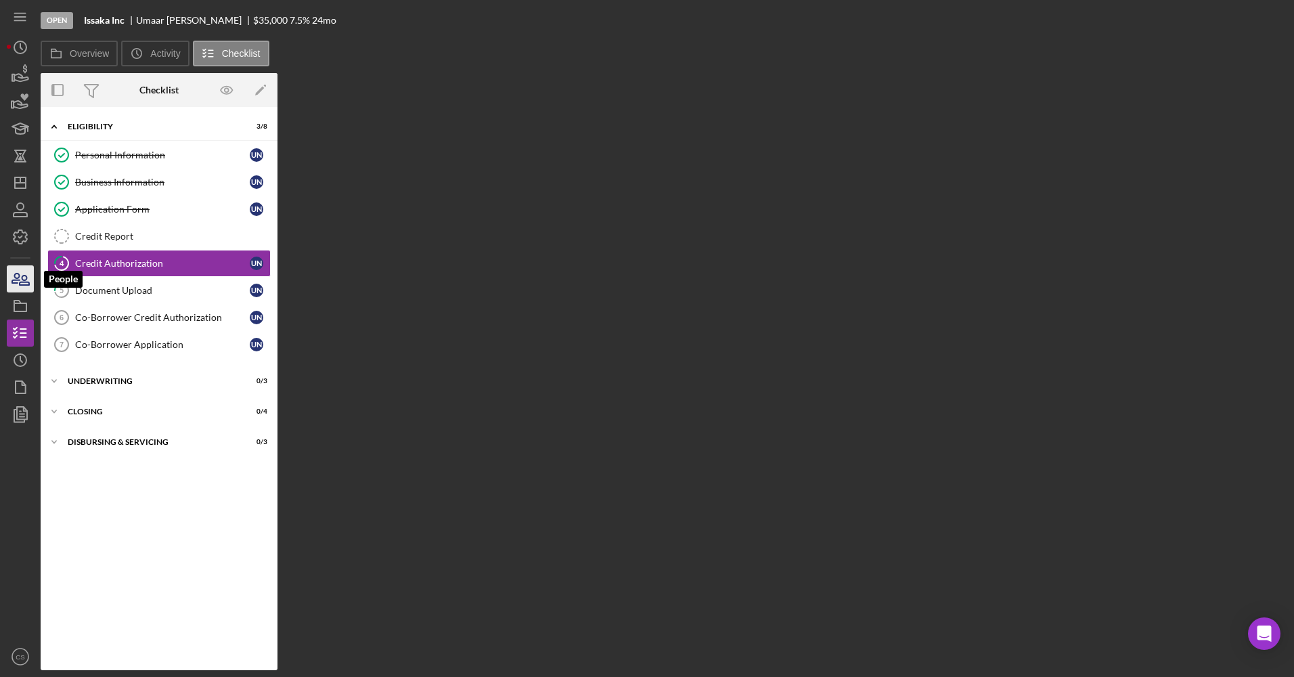
click at [18, 271] on icon "button" at bounding box center [20, 279] width 34 height 34
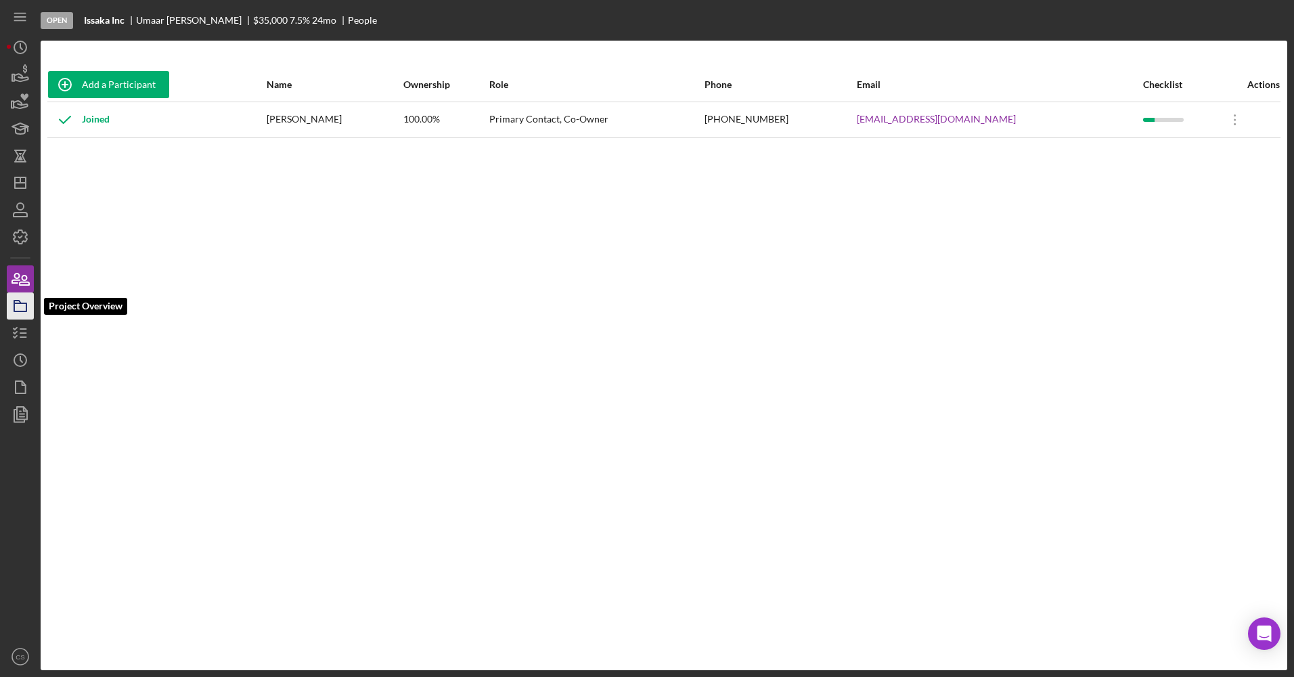
click at [10, 315] on icon "button" at bounding box center [20, 306] width 34 height 34
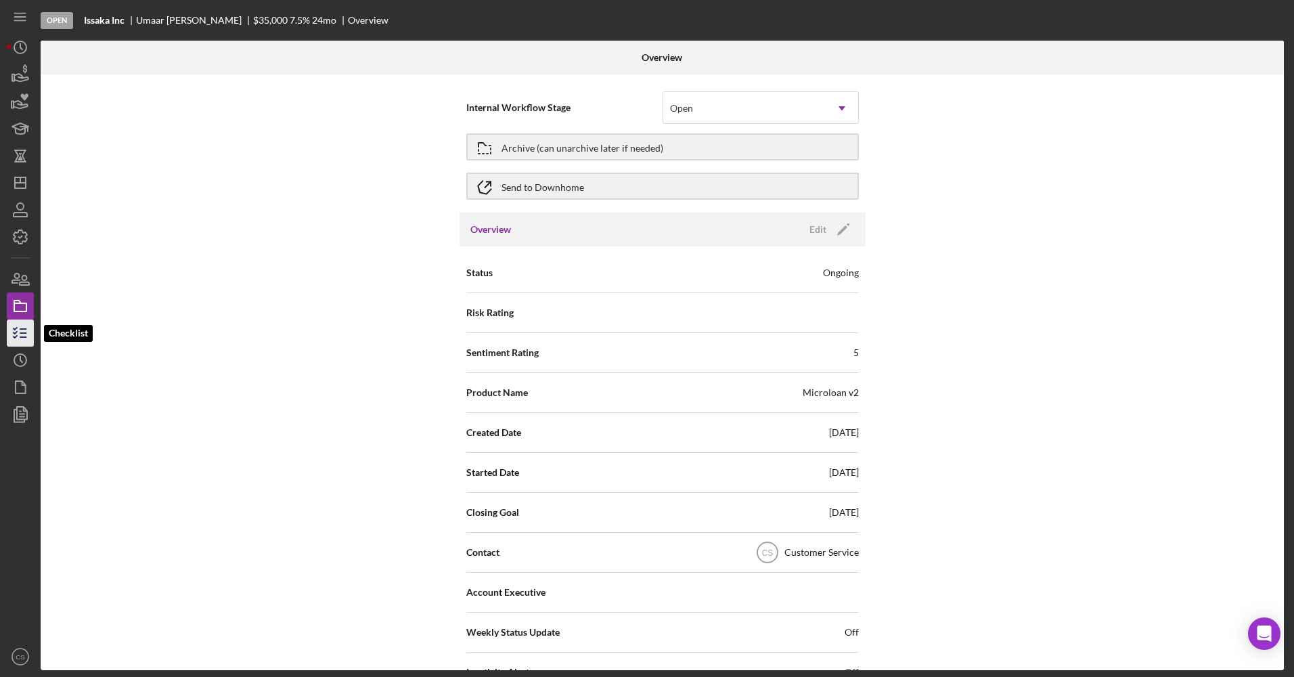
click at [14, 344] on icon "button" at bounding box center [20, 333] width 34 height 34
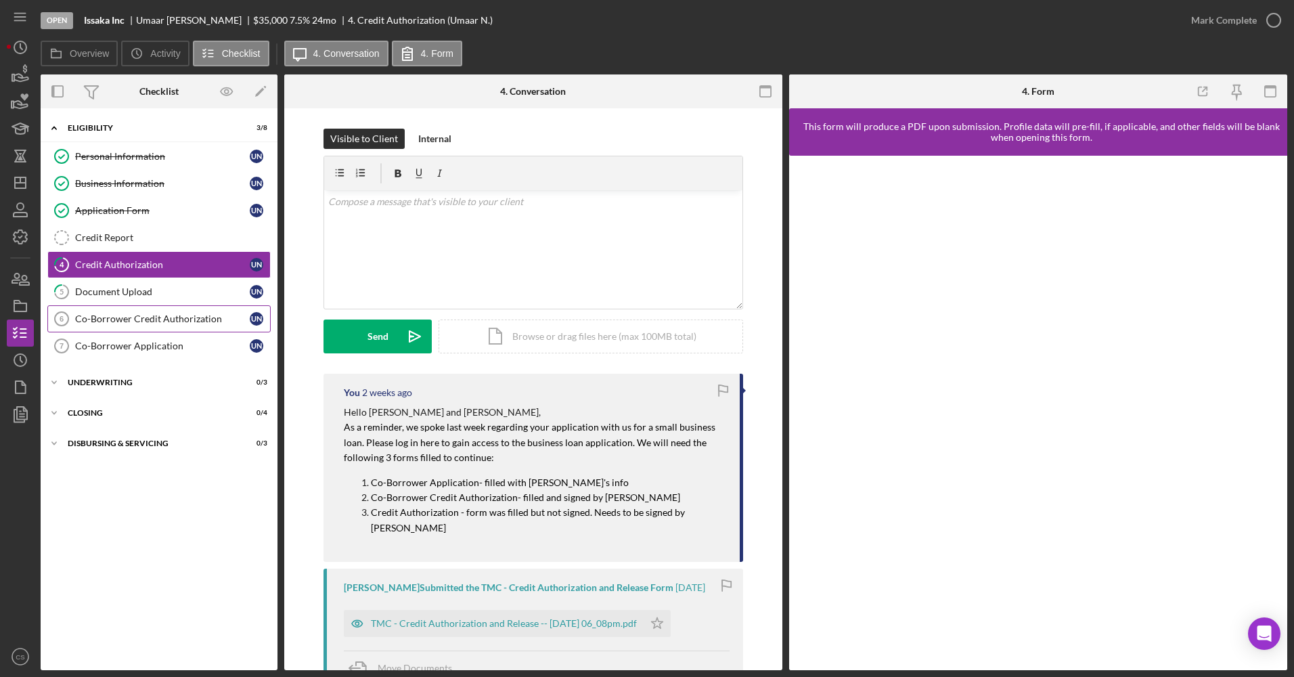
click at [122, 317] on div "Co-Borrower Credit Authorization" at bounding box center [162, 318] width 175 height 11
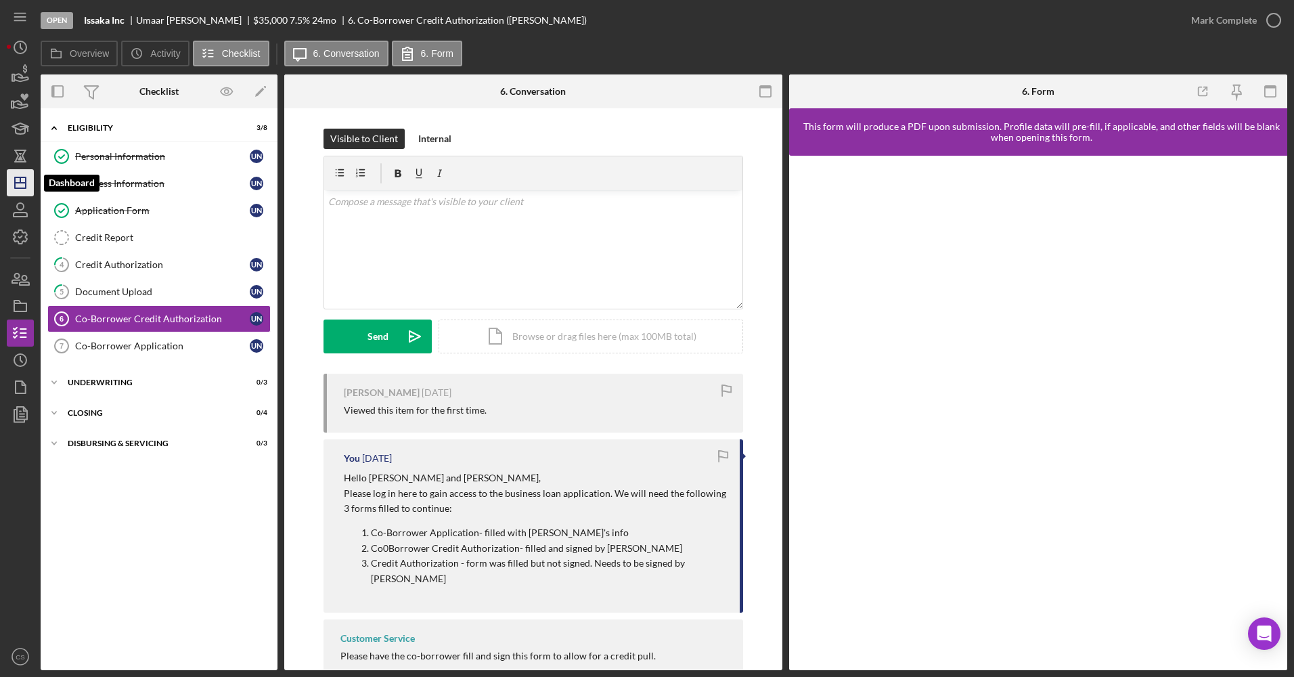
click at [22, 183] on line "button" at bounding box center [20, 183] width 11 height 0
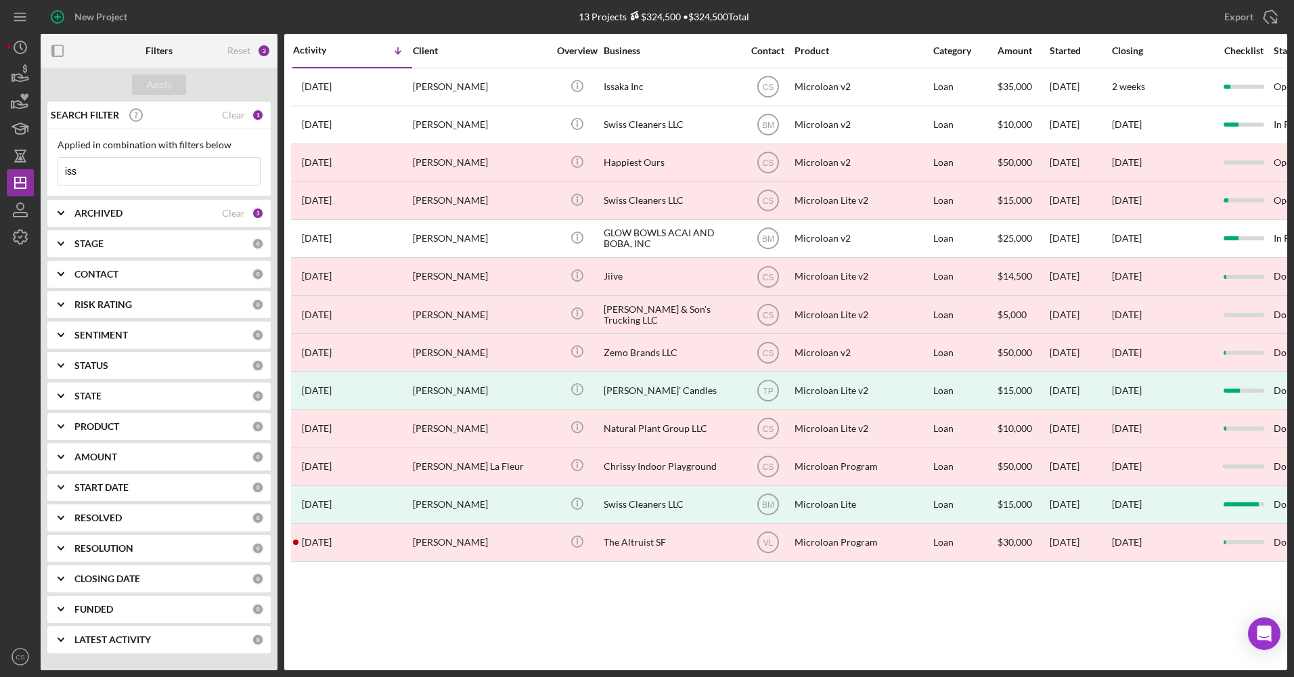
drag, startPoint x: 167, startPoint y: 170, endPoint x: -3, endPoint y: 168, distance: 169.9
click at [0, 168] on html "New Project 13 Projects $324,500 • $324,500 Total iss Export Icon/Export Filter…" at bounding box center [647, 338] width 1294 height 677
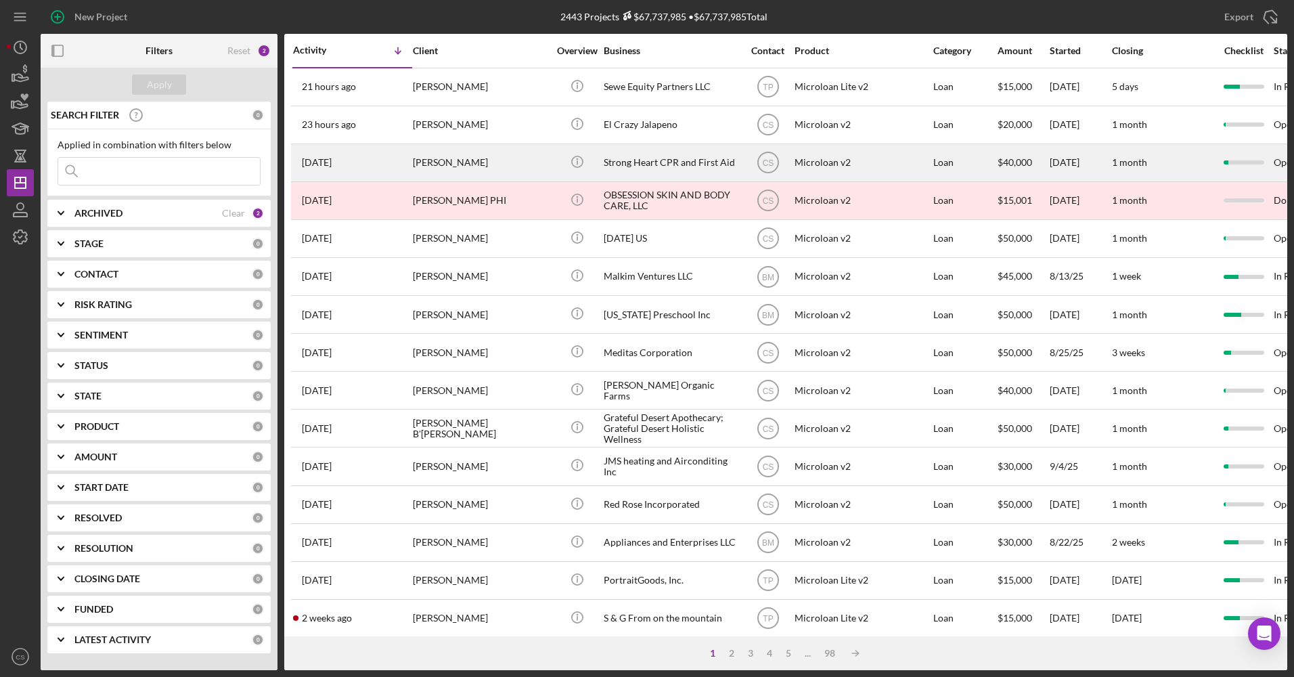
click at [526, 164] on div "[PERSON_NAME]" at bounding box center [480, 163] width 135 height 36
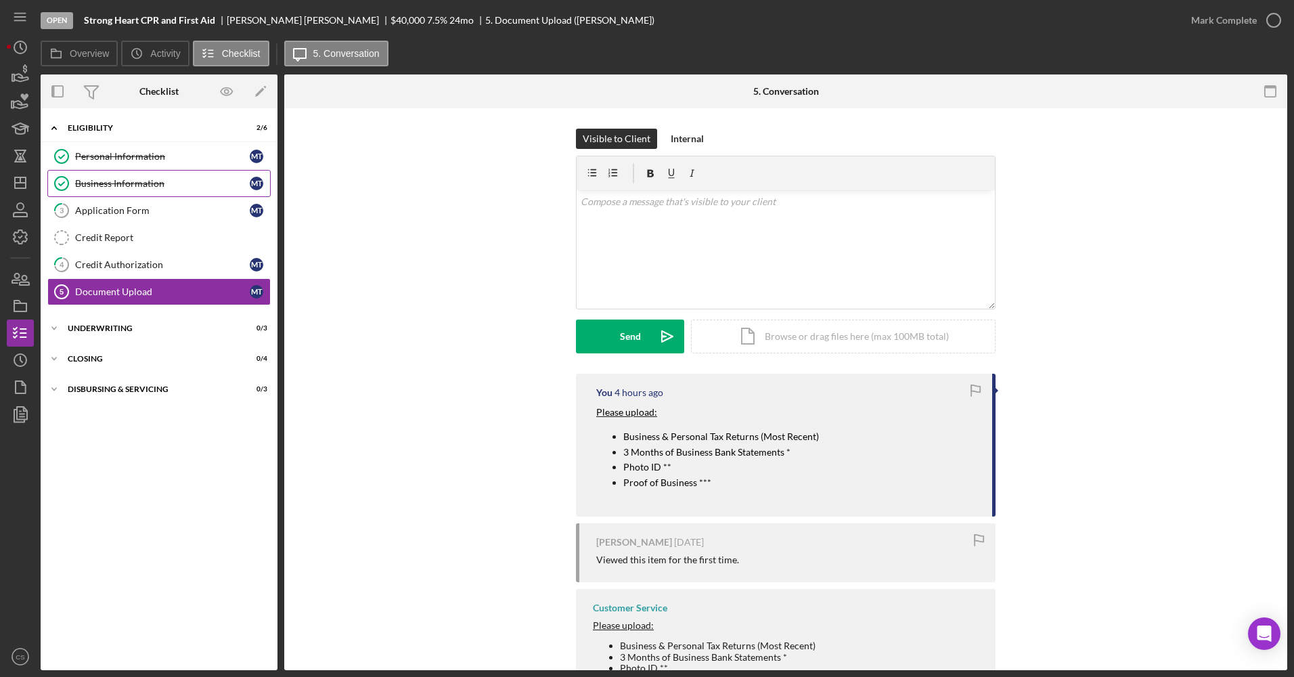
click at [125, 180] on div "Business Information" at bounding box center [162, 183] width 175 height 11
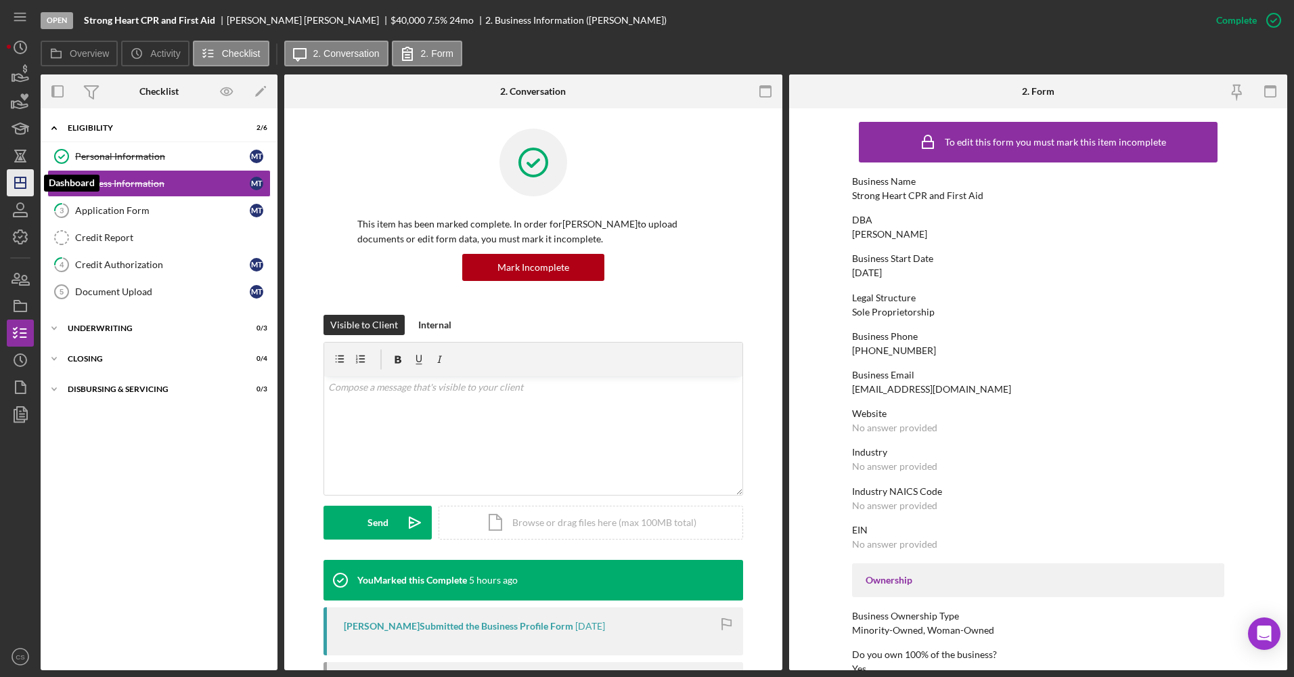
click at [20, 179] on line "button" at bounding box center [20, 179] width 0 height 5
